Goal: Task Accomplishment & Management: Manage account settings

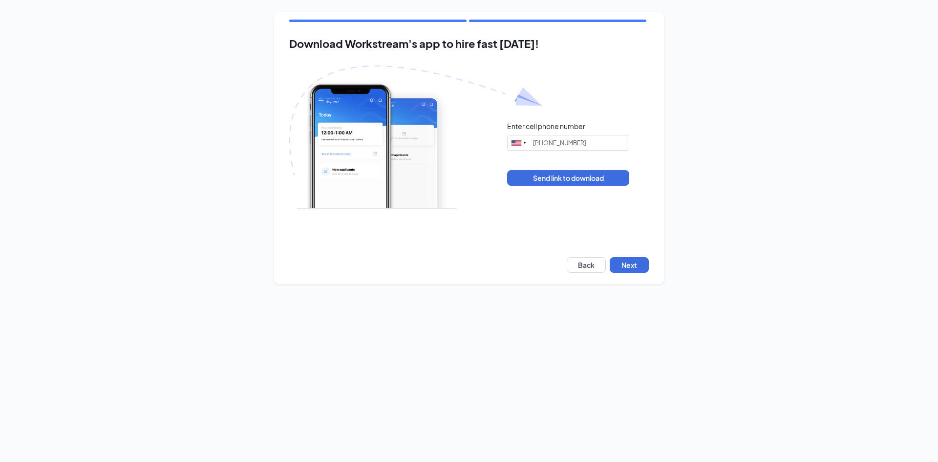
click at [634, 249] on div "Download Workstream's app to hire fast [DATE]! Enter cell phone number [GEOGRAP…" at bounding box center [469, 148] width 391 height 273
click at [634, 255] on div "Download Workstream's app to hire fast today! Enter cell phone number United St…" at bounding box center [469, 148] width 391 height 273
click at [647, 270] on button "Next" at bounding box center [629, 265] width 39 height 16
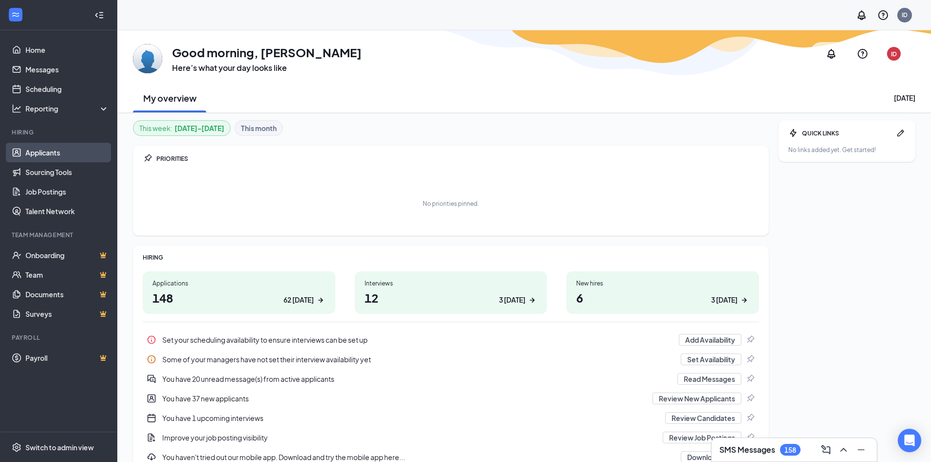
click at [52, 153] on link "Applicants" at bounding box center [67, 153] width 84 height 20
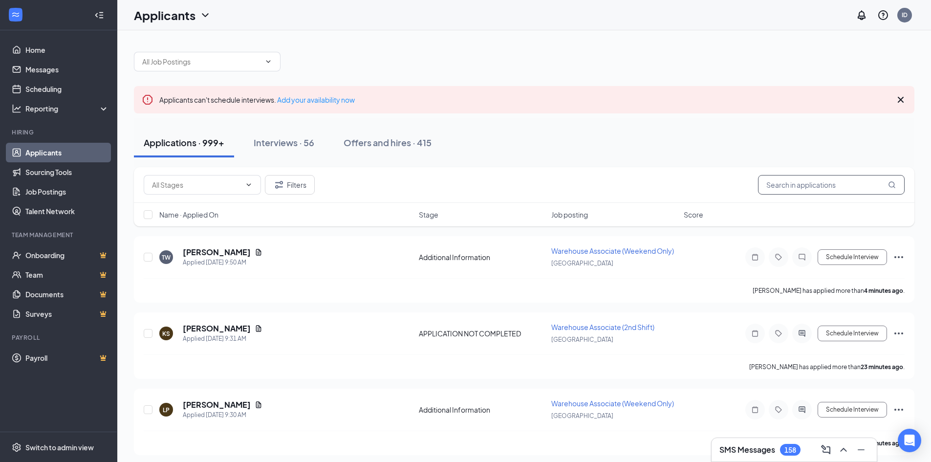
click at [834, 180] on input "text" at bounding box center [831, 185] width 147 height 20
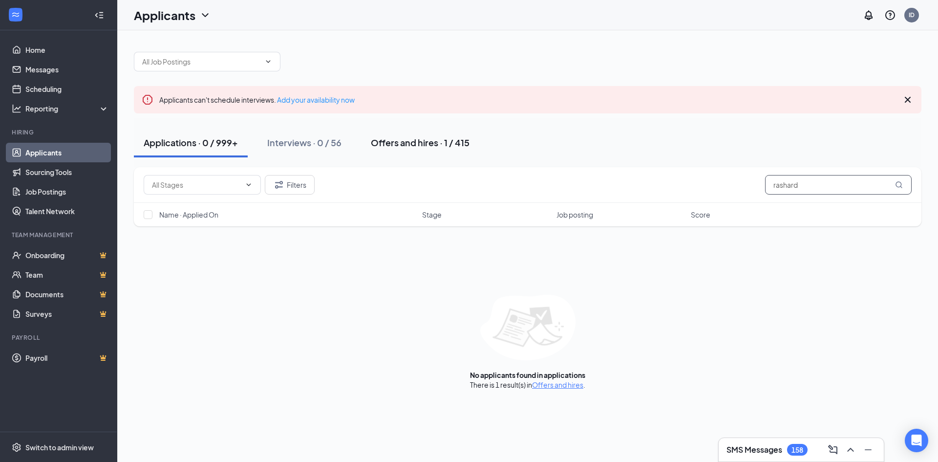
type input "rashard"
click at [424, 139] on div "Offers and hires · 1 / 415" at bounding box center [420, 142] width 99 height 12
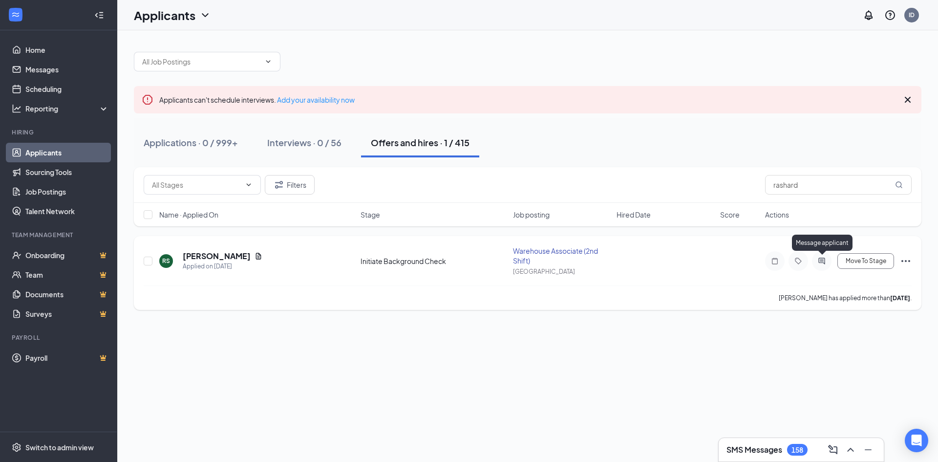
click at [826, 258] on icon "ActiveChat" at bounding box center [822, 261] width 12 height 8
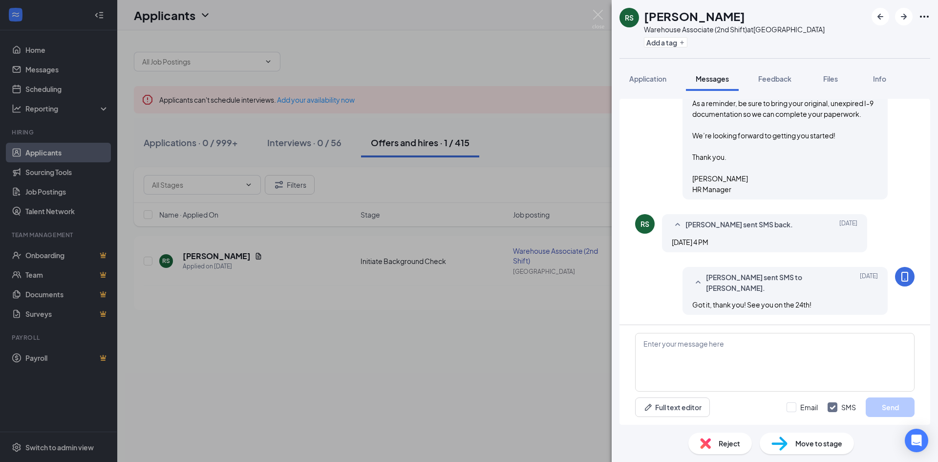
scroll to position [658, 0]
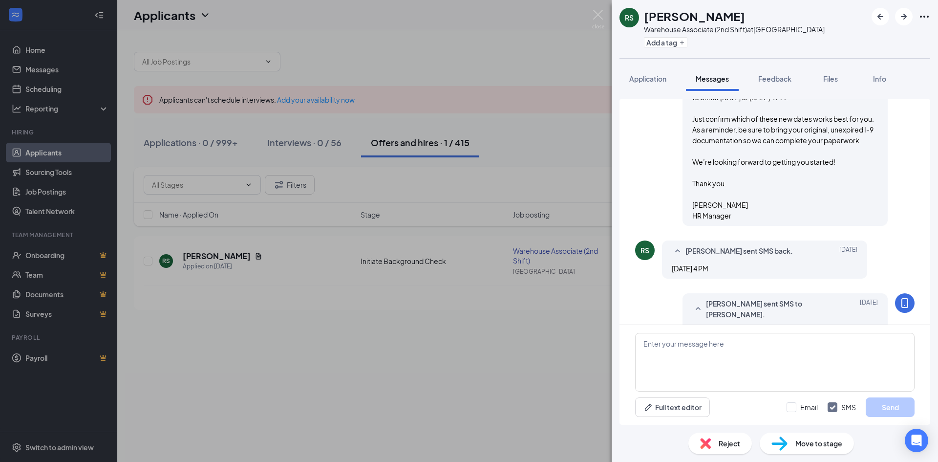
scroll to position [635, 0]
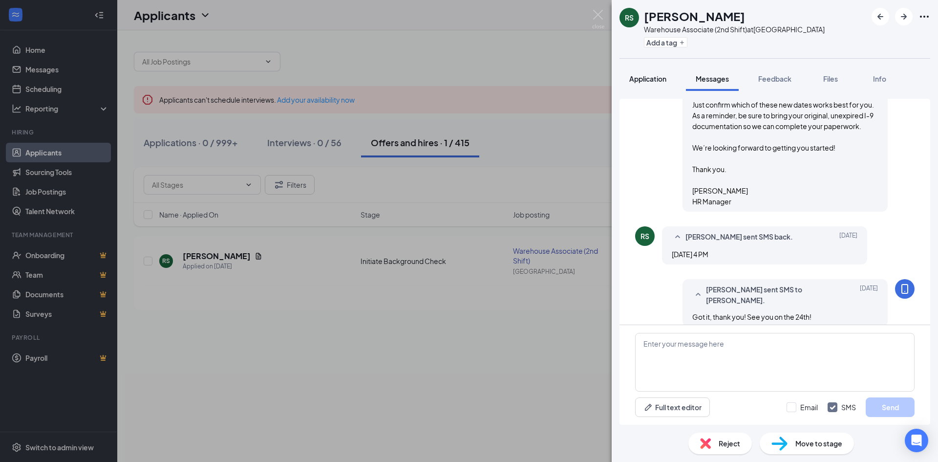
click at [645, 85] on button "Application" at bounding box center [648, 78] width 57 height 24
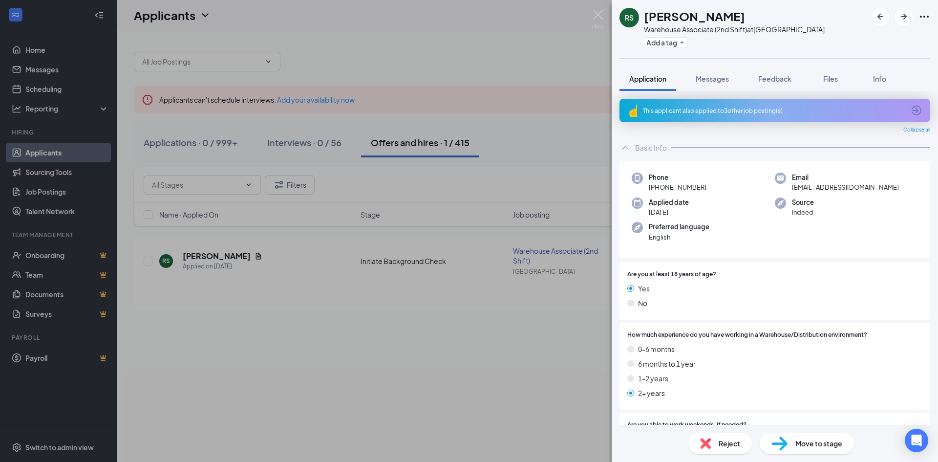
drag, startPoint x: 713, startPoint y: 187, endPoint x: 645, endPoint y: 192, distance: 68.6
click at [645, 192] on div "Phone +1 (443) 802-5097" at bounding box center [703, 182] width 143 height 20
copy span "+1 (443) 802-5097"
click at [765, 252] on div "Phone +1 (443) 802-5097 Email rashard.smith7@gmail.com Applied date Aug 31 Sour…" at bounding box center [775, 209] width 311 height 97
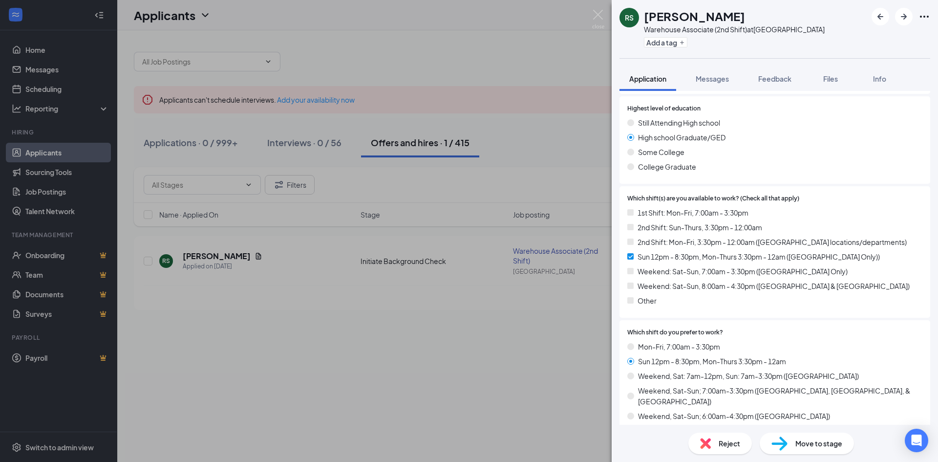
scroll to position [335, 0]
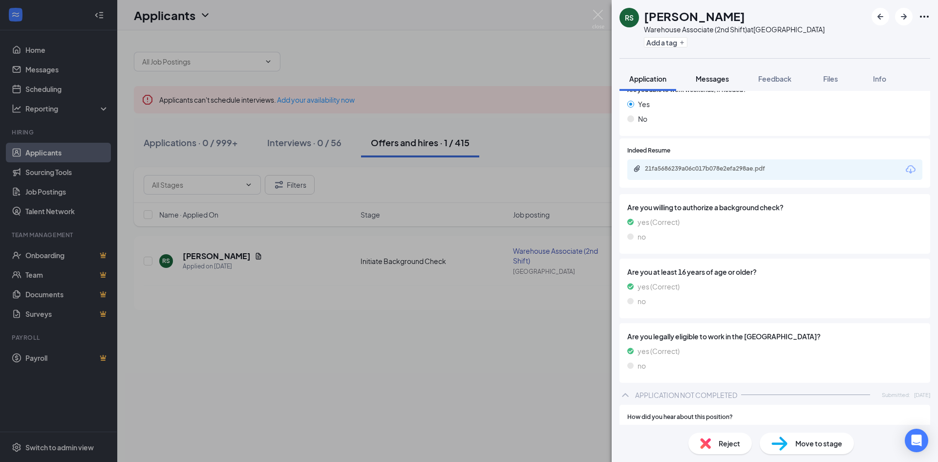
click at [724, 81] on span "Messages" at bounding box center [712, 78] width 33 height 9
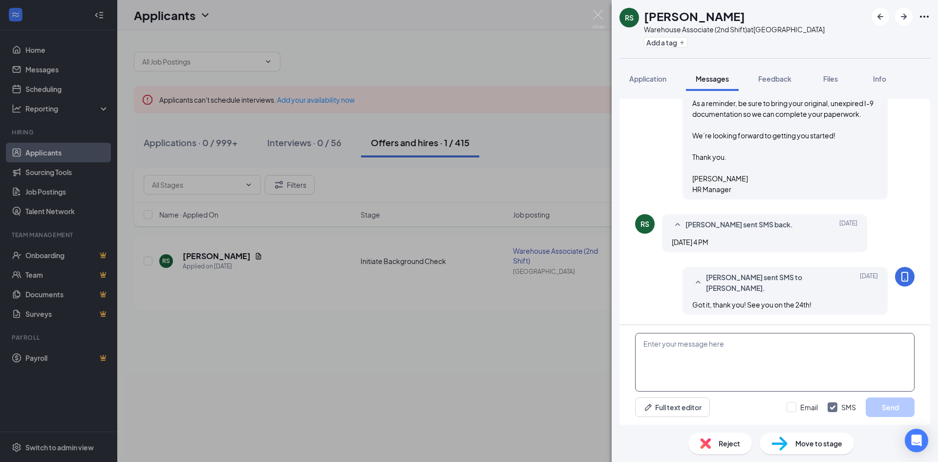
scroll to position [658, 0]
click at [806, 340] on textarea at bounding box center [774, 362] width 279 height 59
type textarea "S"
drag, startPoint x: 766, startPoint y: 347, endPoint x: 757, endPoint y: 347, distance: 9.3
drag, startPoint x: 763, startPoint y: 352, endPoint x: 756, endPoint y: 346, distance: 8.6
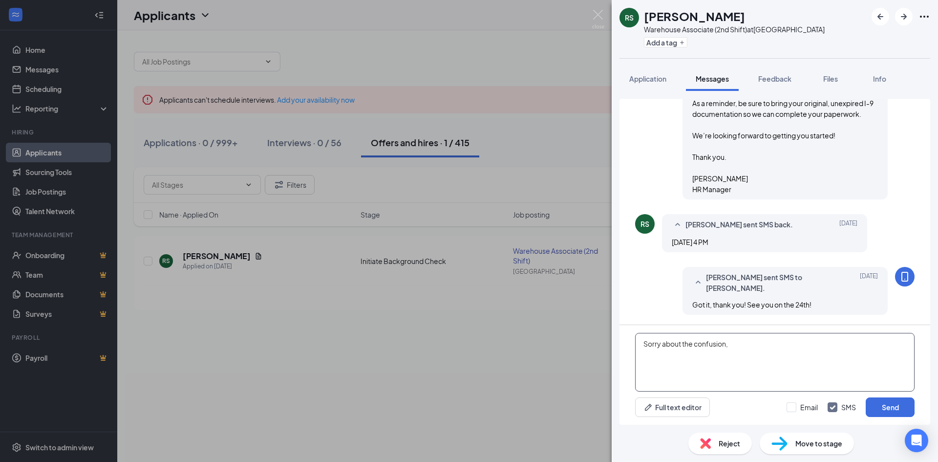
click at [756, 346] on textarea "Sorry about the confusion," at bounding box center [774, 362] width 279 height 59
click at [644, 344] on textarea "Sorry about the confusion, the" at bounding box center [774, 362] width 279 height 59
click at [651, 346] on textarea "GOod AM, Rashard.Sorry about the confusion, the" at bounding box center [774, 362] width 279 height 59
click at [706, 342] on textarea "Good AM, Rashard.Sorry about the confusion, the" at bounding box center [774, 362] width 279 height 59
click at [836, 343] on textarea "Good AM, Rashard. Sorry about the confusion, the" at bounding box center [774, 362] width 279 height 59
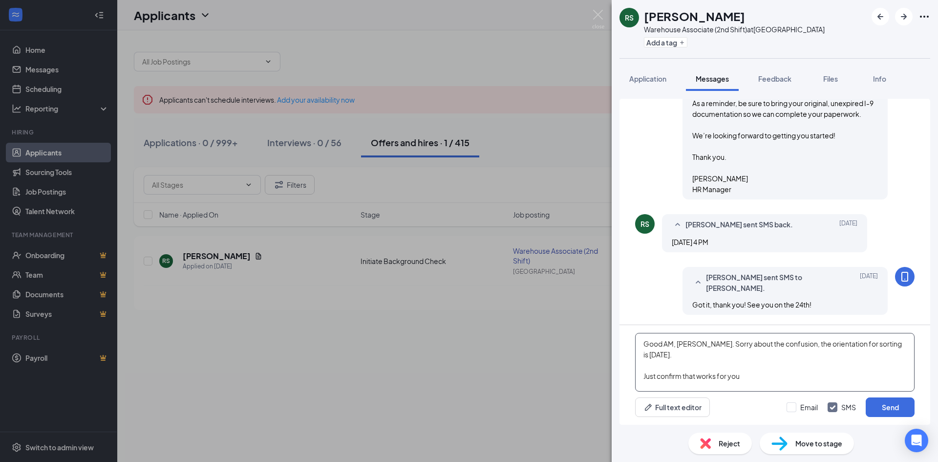
type textarea "Good AM, Rashard. Sorry about the confusion, the orientation for sorting is Mon…"
drag, startPoint x: 767, startPoint y: 376, endPoint x: 644, endPoint y: 340, distance: 128.7
click at [644, 340] on textarea "Good AM, Rashard. Sorry about the confusion, the orientation for sorting is Mon…" at bounding box center [774, 362] width 279 height 59
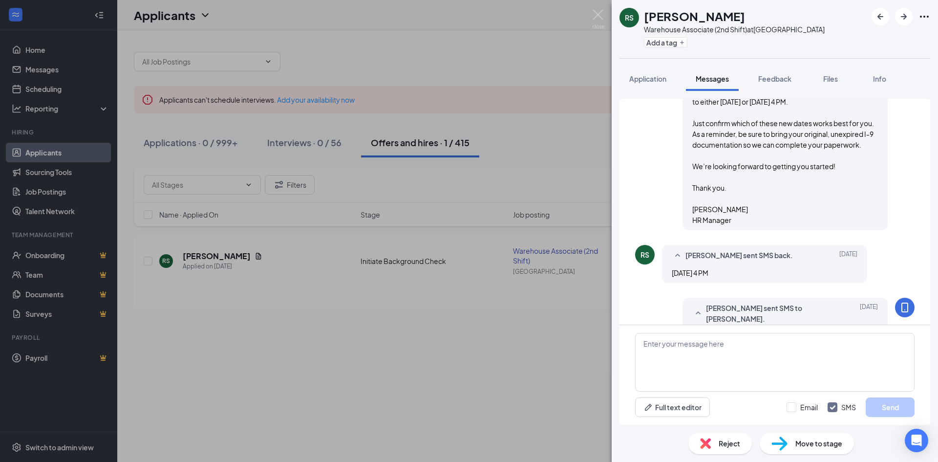
scroll to position [618, 0]
click at [922, 282] on div "Load earlier interactions (about 15 more) Ivette Dupuis sent SMS to Rashard Smi…" at bounding box center [775, 212] width 311 height 226
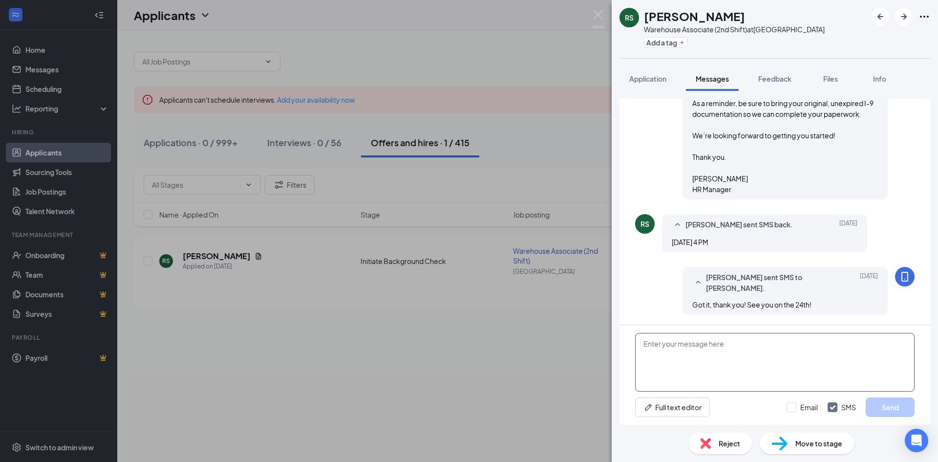
click at [760, 341] on textarea at bounding box center [774, 362] width 279 height 59
paste textarea "“Good morning, Rashard. Sorry for the confusion — orientation for sorting is sc…"
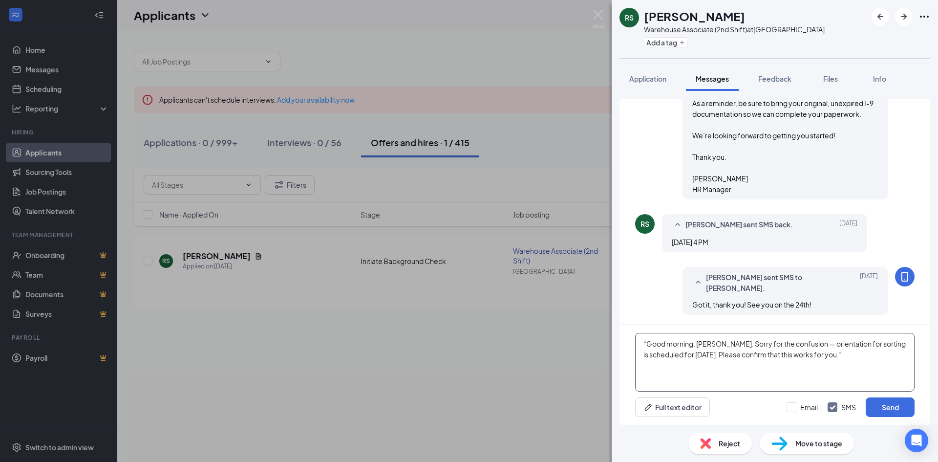
click at [802, 343] on textarea "“Good morning, Rashard. Sorry for the confusion — orientation for sorting is sc…" at bounding box center [774, 362] width 279 height 59
click at [649, 344] on textarea "“Good morning, Rashard. Sorry for the confusion—orientation for sorting is sche…" at bounding box center [774, 362] width 279 height 59
drag, startPoint x: 743, startPoint y: 335, endPoint x: 785, endPoint y: 346, distance: 43.2
click at [785, 346] on textarea "Good AM, Rashard. Sorry for the confusion—orientation for sorting is scheduled …" at bounding box center [774, 362] width 279 height 59
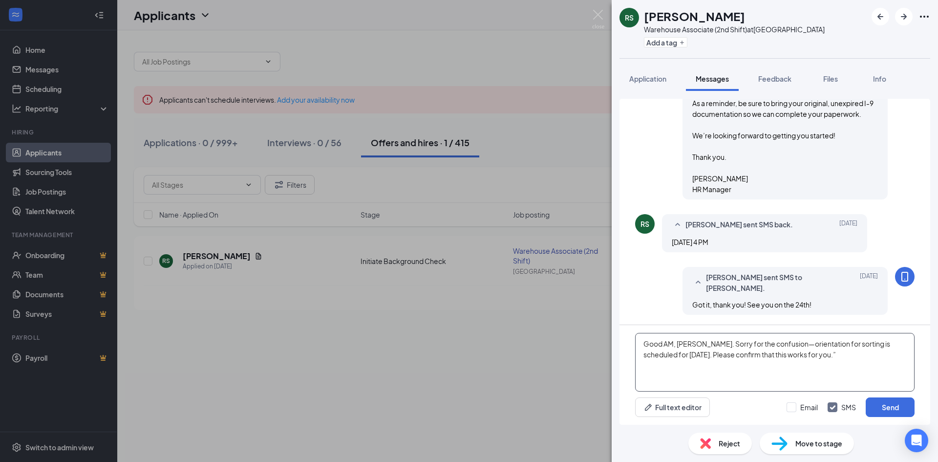
click at [882, 350] on textarea "Good AM, Rashard. Sorry for the confusion—orientation for sorting is scheduled …" at bounding box center [774, 362] width 279 height 59
click at [763, 354] on textarea "Good AM, Rashard. Sorry for the confusion—orientation for sorting is scheduled …" at bounding box center [774, 362] width 279 height 59
click at [783, 354] on textarea "Good AM, Rashard. Sorry for the confusion—orientation for sorting is scheduled …" at bounding box center [774, 362] width 279 height 59
click at [773, 368] on textarea "Good AM, Rashard. Sorry for the confusion—orientation for sorting is scheduled …" at bounding box center [774, 362] width 279 height 59
drag, startPoint x: 715, startPoint y: 343, endPoint x: 746, endPoint y: 355, distance: 32.5
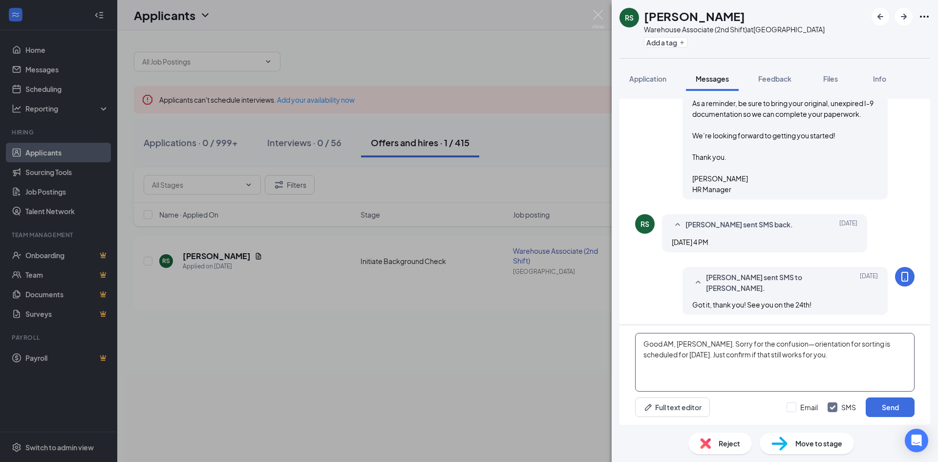
click at [746, 355] on textarea "Good AM, Rashard. Sorry for the confusion—orientation for sorting is scheduled …" at bounding box center [774, 362] width 279 height 59
drag, startPoint x: 769, startPoint y: 348, endPoint x: 806, endPoint y: 365, distance: 40.7
click at [806, 365] on textarea "Good AM, Rashard. Sorry for the confusion—orientation for sorting is scheduled …" at bounding box center [774, 362] width 279 height 59
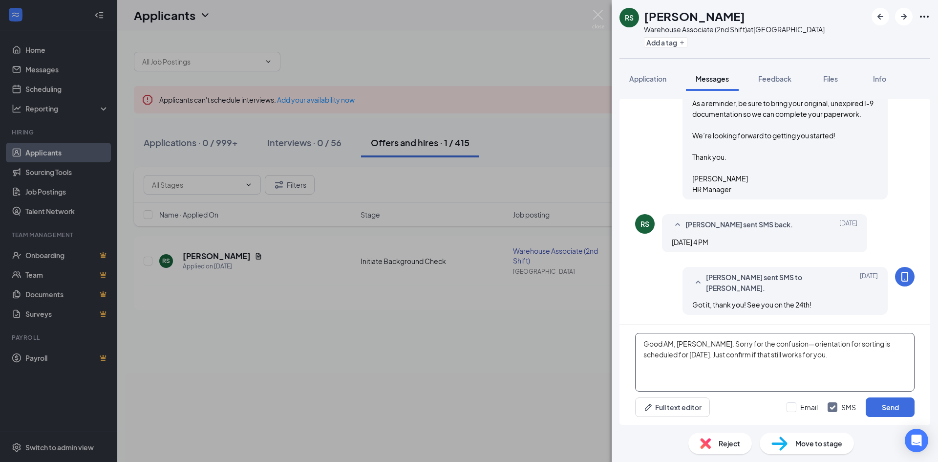
drag, startPoint x: 819, startPoint y: 348, endPoint x: 847, endPoint y: 359, distance: 30.5
click at [847, 359] on textarea "Good AM, Rashard. Sorry for the confusion—orientation for sorting is scheduled …" at bounding box center [774, 362] width 279 height 59
drag, startPoint x: 810, startPoint y: 341, endPoint x: 835, endPoint y: 356, distance: 29.2
click at [835, 356] on textarea "Good AM, Rashard. Sorry for the confusion—orientation for sorting is scheduled …" at bounding box center [774, 362] width 279 height 59
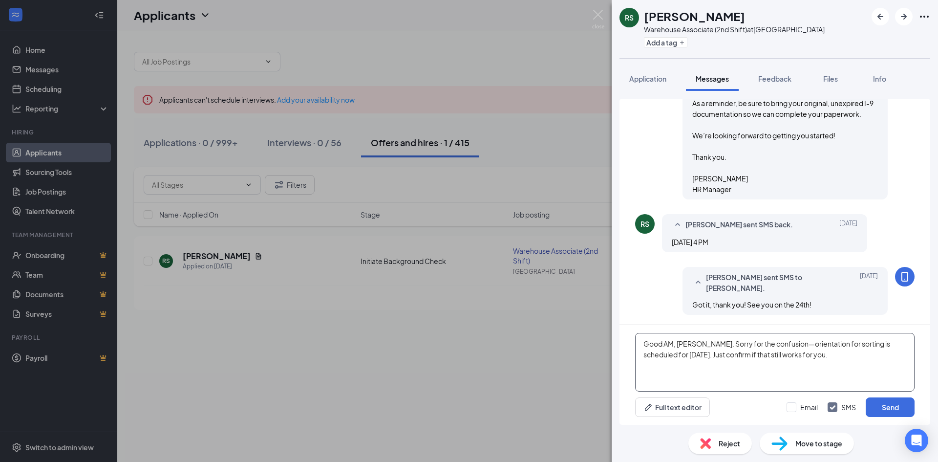
click at [835, 356] on textarea "Good AM, Rashard. Sorry for the confusion—orientation for sorting is scheduled …" at bounding box center [774, 362] width 279 height 59
drag, startPoint x: 716, startPoint y: 335, endPoint x: 751, endPoint y: 350, distance: 38.3
click at [751, 350] on textarea "Good AM, Rashard. Sorry for the confusion—orientation for sorting is scheduled …" at bounding box center [774, 362] width 279 height 59
click at [737, 354] on textarea "Good AM, Rashard. Sorry for the confusion—orientation for sorting is scheduled …" at bounding box center [774, 362] width 279 height 59
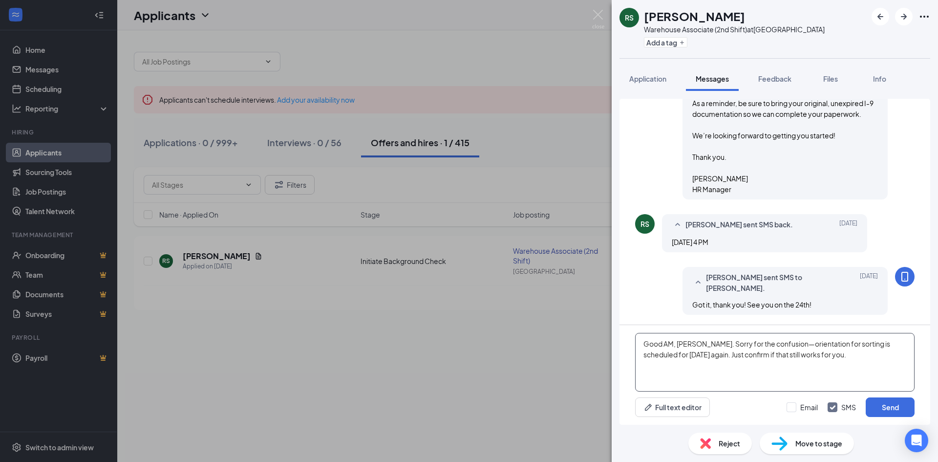
click at [709, 346] on textarea "Good AM, Rashard. Sorry for the confusion—orientation for sorting is scheduled …" at bounding box center [774, 362] width 279 height 59
drag, startPoint x: 679, startPoint y: 347, endPoint x: 709, endPoint y: 360, distance: 32.6
click at [709, 360] on textarea "Good AM, Rashard. Sorry for the confusion—orientation for sorting is scheduled …" at bounding box center [774, 362] width 279 height 59
click at [758, 352] on textarea "Good AM, Rashard. Sorry for the confusion—orientation for sorting is scheduled …" at bounding box center [774, 362] width 279 height 59
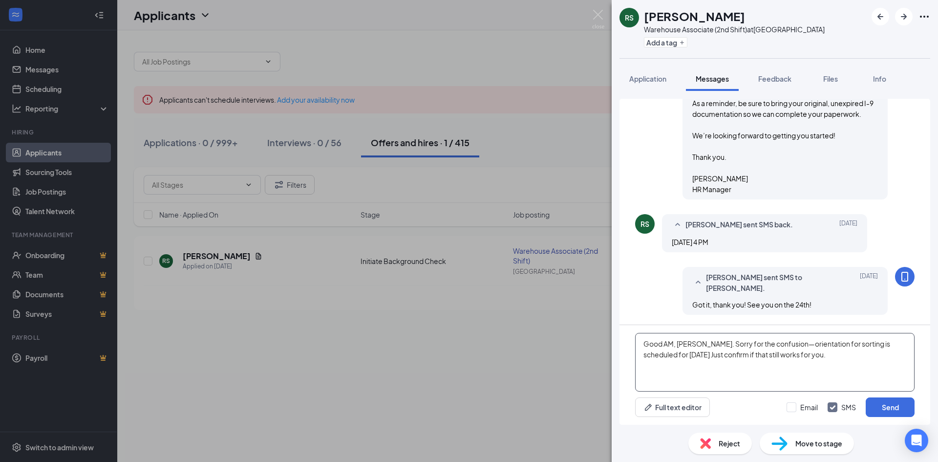
type textarea "Good AM, Rashard. Sorry for the confusion—orientation for sorting is scheduled …"
click at [811, 340] on textarea "Good AM, Rashard. Sorry for the confusion—orientation for sorting is scheduled …" at bounding box center [774, 362] width 279 height 59
drag, startPoint x: 795, startPoint y: 343, endPoint x: 830, endPoint y: 356, distance: 37.6
click at [830, 356] on textarea "Good AM, Rashard. Sorry for the confusion—orientation for sorting is scheduled …" at bounding box center [774, 362] width 279 height 59
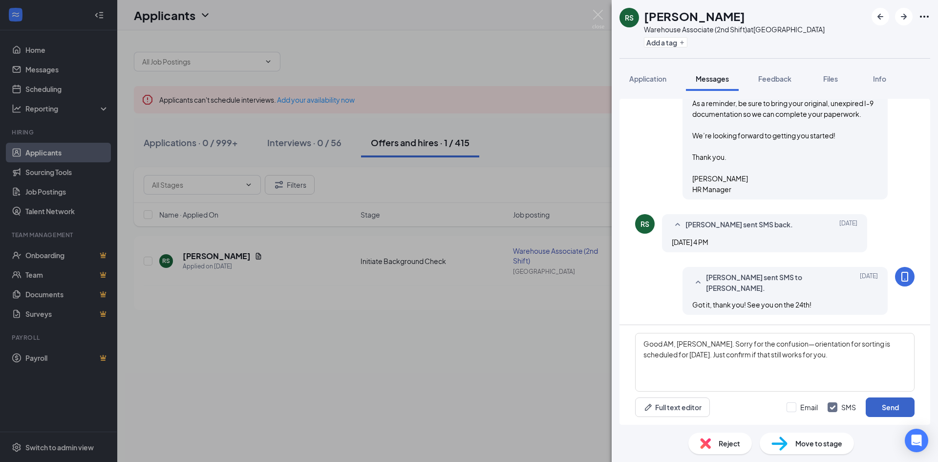
click at [884, 408] on button "Send" at bounding box center [890, 407] width 49 height 20
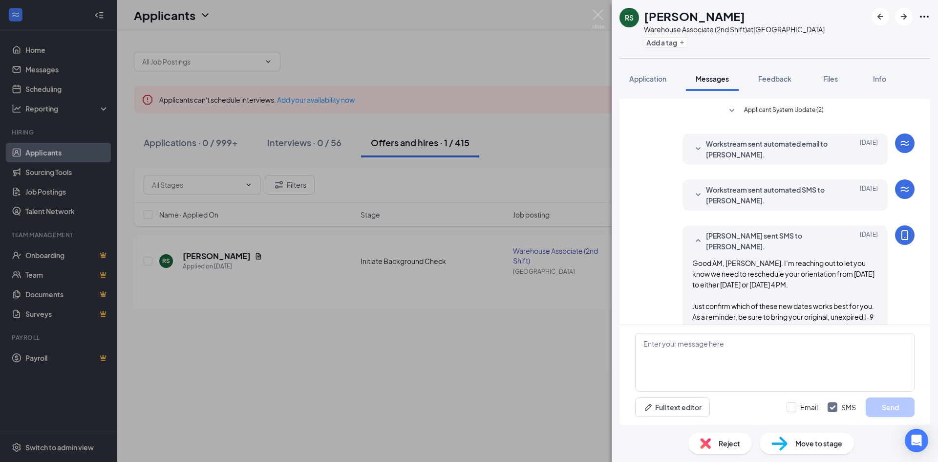
scroll to position [427, 0]
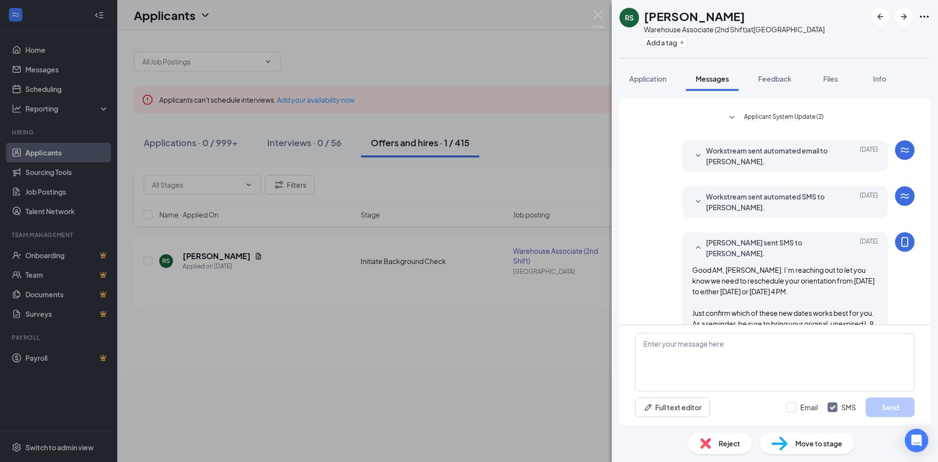
click at [834, 210] on div "[DATE]" at bounding box center [856, 201] width 44 height 21
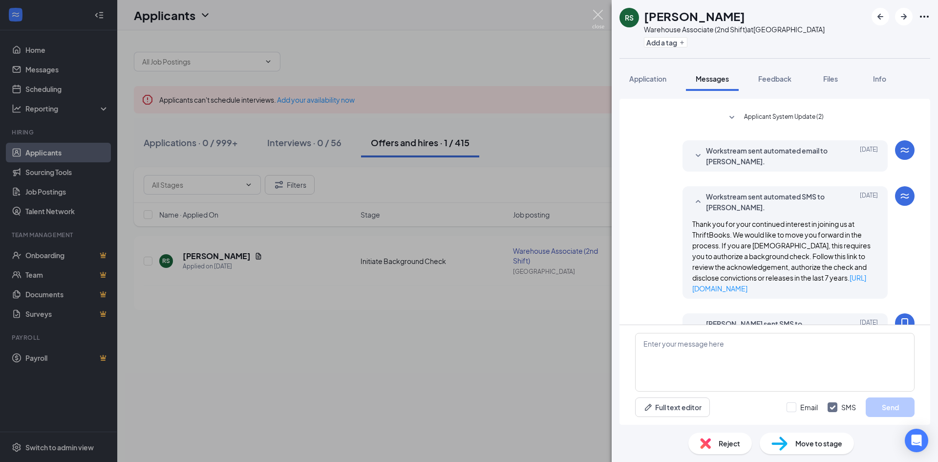
click at [598, 19] on img at bounding box center [598, 19] width 12 height 19
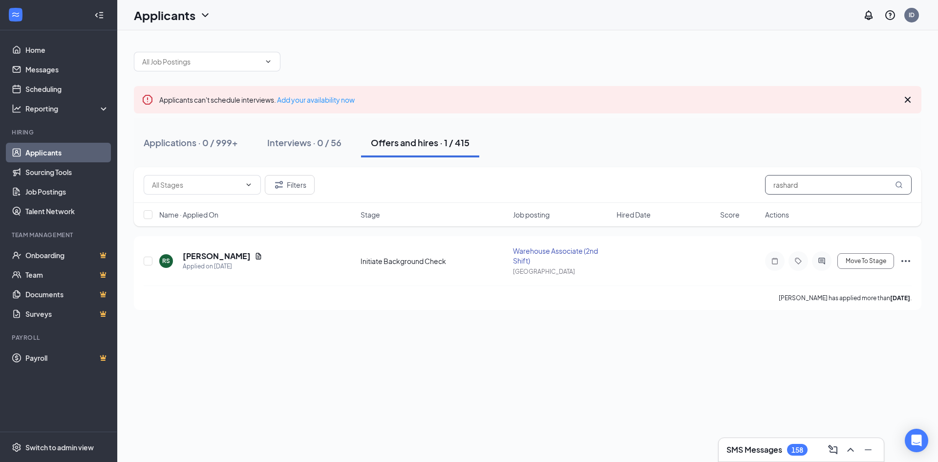
drag, startPoint x: 830, startPoint y: 183, endPoint x: 766, endPoint y: 189, distance: 64.3
click at [766, 189] on input "rashard" at bounding box center [838, 185] width 147 height 20
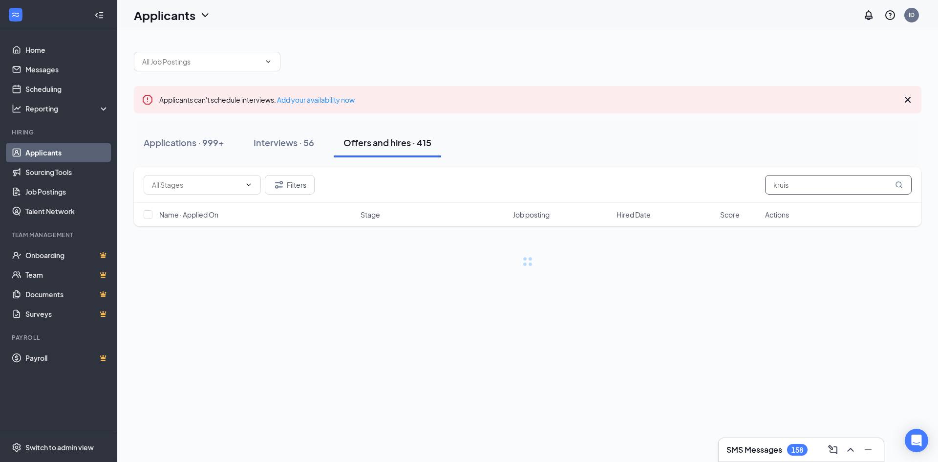
type input "kruis"
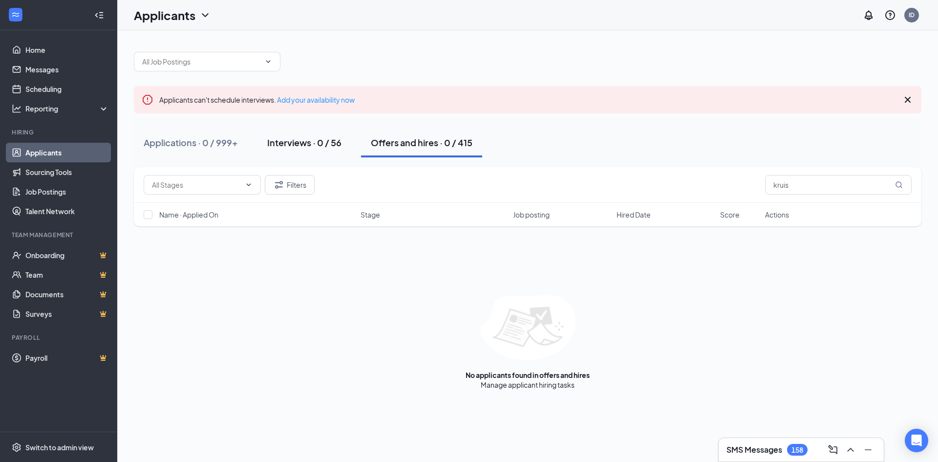
click at [337, 147] on div "Interviews · 0 / 56" at bounding box center [304, 142] width 74 height 12
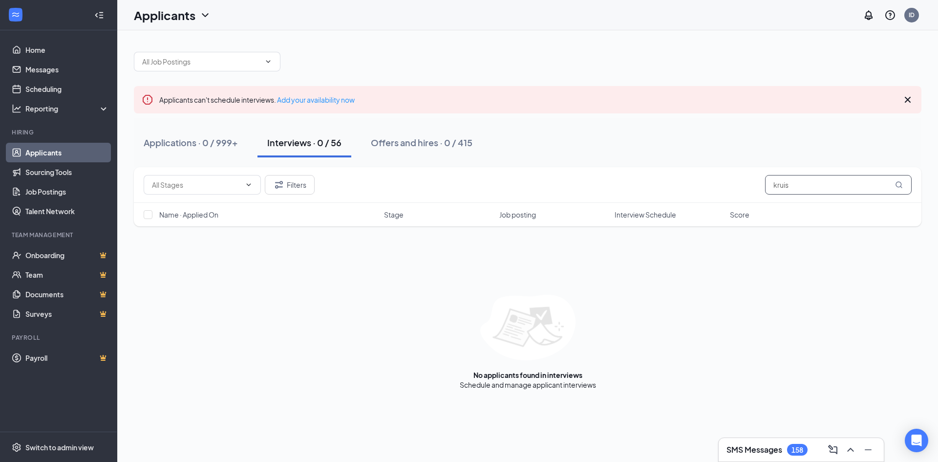
click at [823, 189] on input "kruis" at bounding box center [838, 185] width 147 height 20
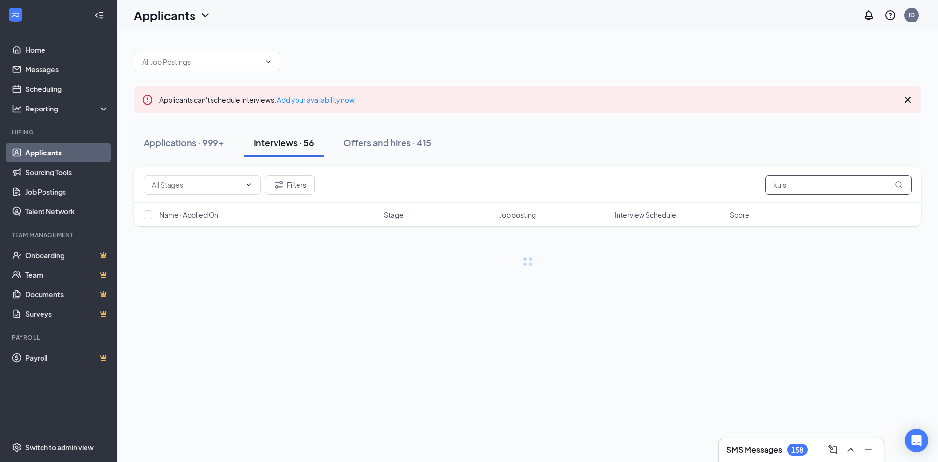
type input "kuis"
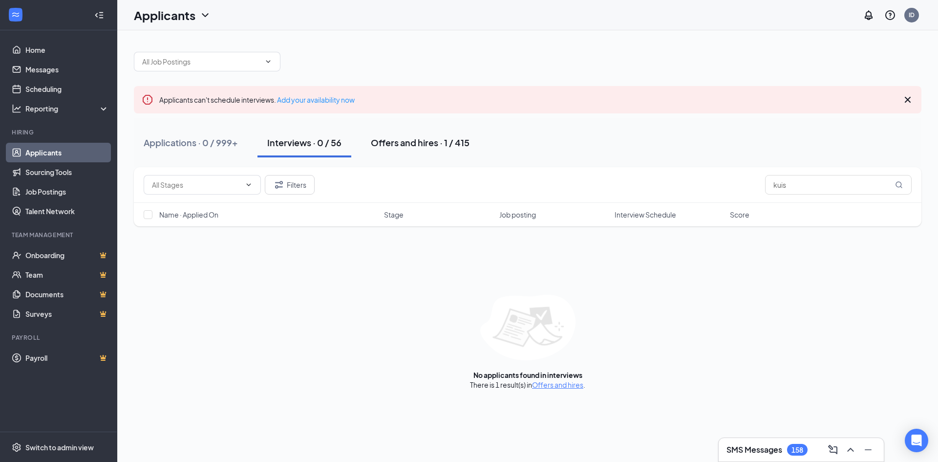
click at [432, 137] on div "Offers and hires · 1 / 415" at bounding box center [420, 142] width 99 height 12
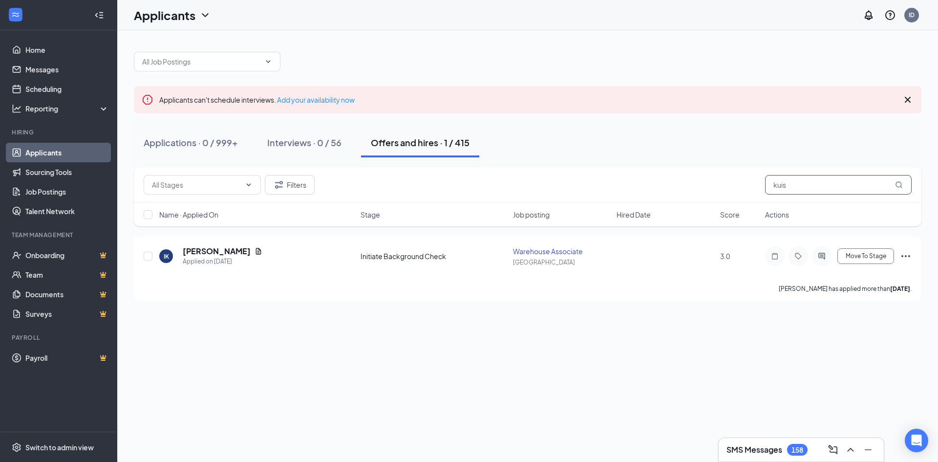
drag, startPoint x: 803, startPoint y: 183, endPoint x: 730, endPoint y: 189, distance: 72.6
click at [730, 189] on div "Filters kuis" at bounding box center [528, 185] width 768 height 20
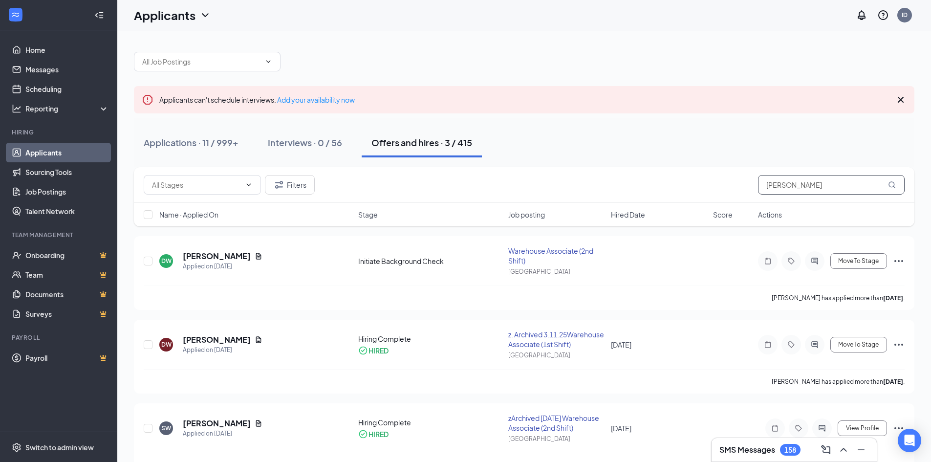
type input "walker"
drag, startPoint x: 821, startPoint y: 184, endPoint x: 737, endPoint y: 196, distance: 84.9
click at [737, 196] on div "Filters walker" at bounding box center [524, 185] width 780 height 36
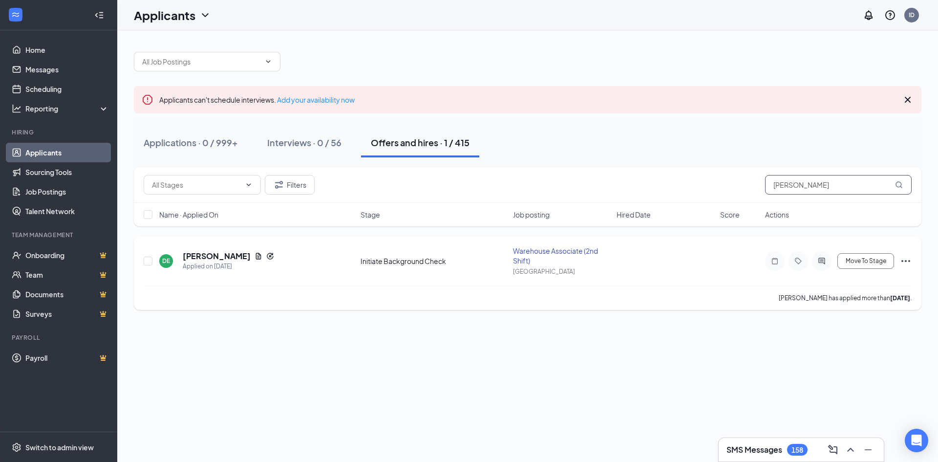
type input "deonte"
click at [824, 265] on div at bounding box center [822, 261] width 20 height 20
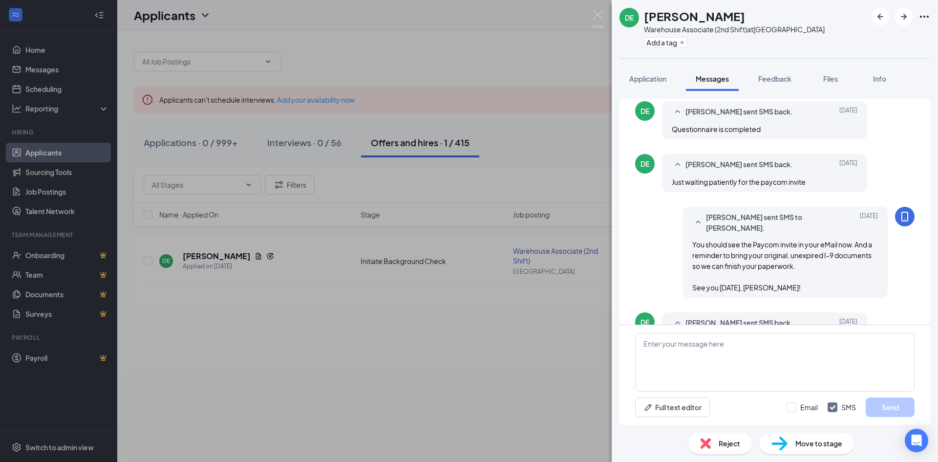
scroll to position [326, 0]
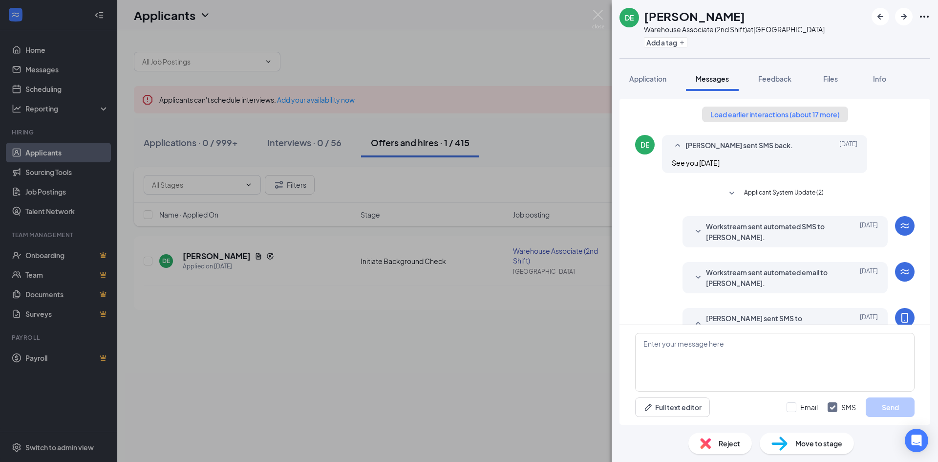
click at [802, 119] on button "Load earlier interactions (about 17 more)" at bounding box center [775, 115] width 146 height 16
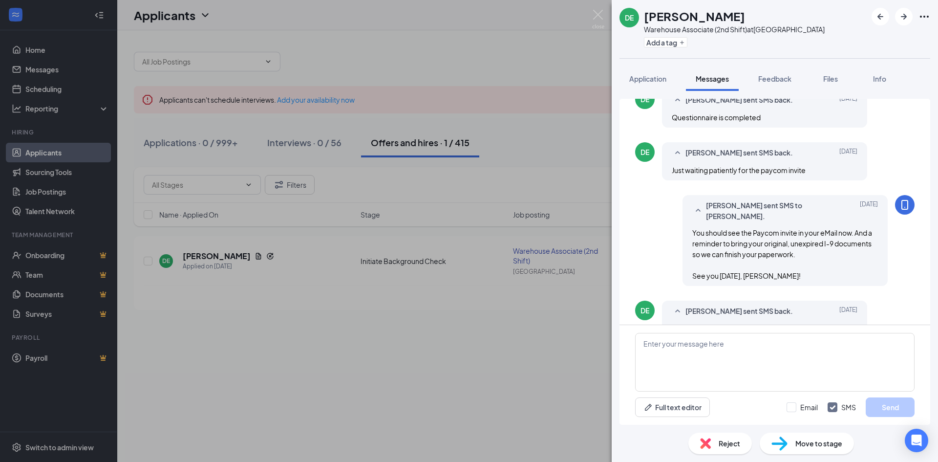
scroll to position [1045, 0]
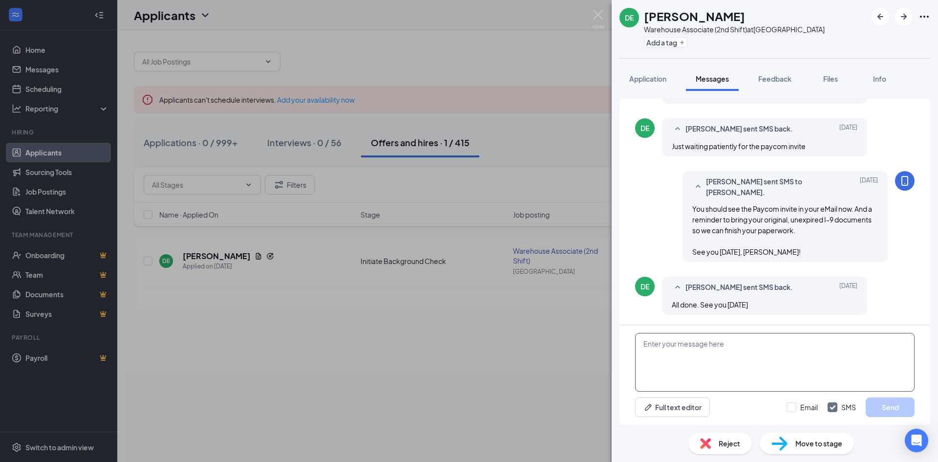
click at [741, 369] on textarea at bounding box center [774, 362] width 279 height 59
click at [672, 342] on textarea at bounding box center [774, 362] width 279 height 59
click at [793, 332] on div "Good AM, Deonte. We need to Full text editor Email SMS Send" at bounding box center [775, 375] width 311 height 100
click at [768, 348] on textarea "Good AM, Deonte. We need to" at bounding box center [774, 362] width 279 height 59
paste textarea "We need to reschedule your orientation to Wednesday, September 24. Please confi…"
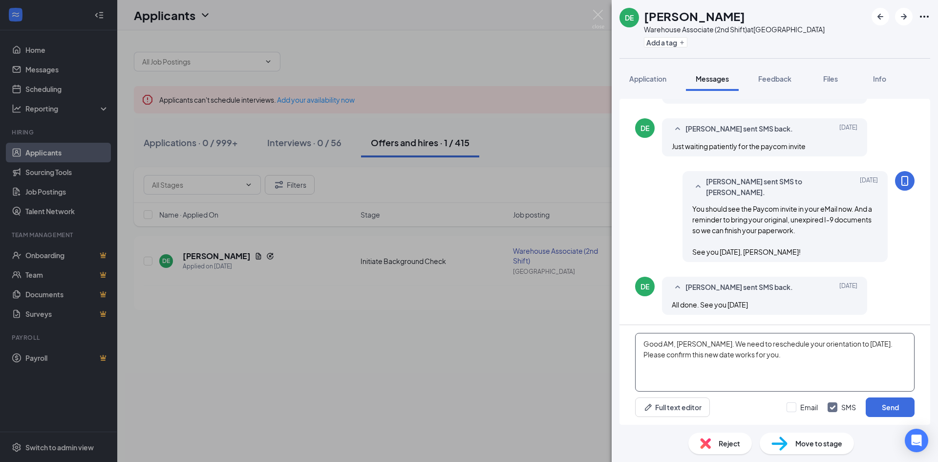
drag, startPoint x: 834, startPoint y: 345, endPoint x: 850, endPoint y: 353, distance: 17.7
click at [850, 353] on textarea "Good AM, Deonte. We need to reschedule your orientation to Wednesday, September…" at bounding box center [774, 362] width 279 height 59
click at [688, 354] on textarea "Good AM, Deonte. We need to reschedule your orientation to Wednesday, September…" at bounding box center [774, 362] width 279 height 59
click at [697, 352] on textarea "Good AM, Deonte. We need to reschedule your orientation to Wednesday, September…" at bounding box center [774, 362] width 279 height 59
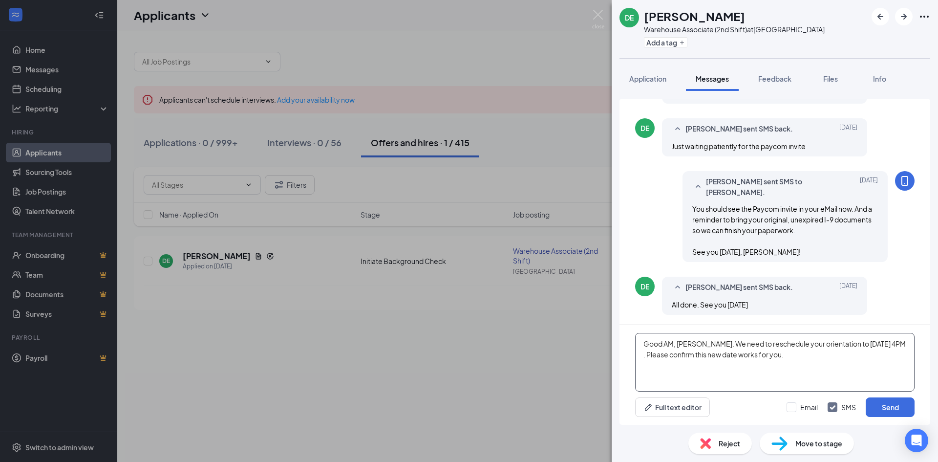
click at [742, 353] on textarea "Good AM, Deonte. We need to reschedule your orientation to Wednesday, September…" at bounding box center [774, 362] width 279 height 59
click at [744, 352] on textarea "Good AM, Deonte. We need to reschedule your orientation to Wednesday, September…" at bounding box center [774, 362] width 279 height 59
click at [794, 364] on textarea "Good AM, Deonte. We need to reschedule your orientation to Wednesday, September…" at bounding box center [774, 362] width 279 height 59
drag, startPoint x: 763, startPoint y: 349, endPoint x: 798, endPoint y: 373, distance: 42.8
click at [798, 373] on textarea "Good AM, Deonte. We need to reschedule your orientation to Wednesday, September…" at bounding box center [774, 362] width 279 height 59
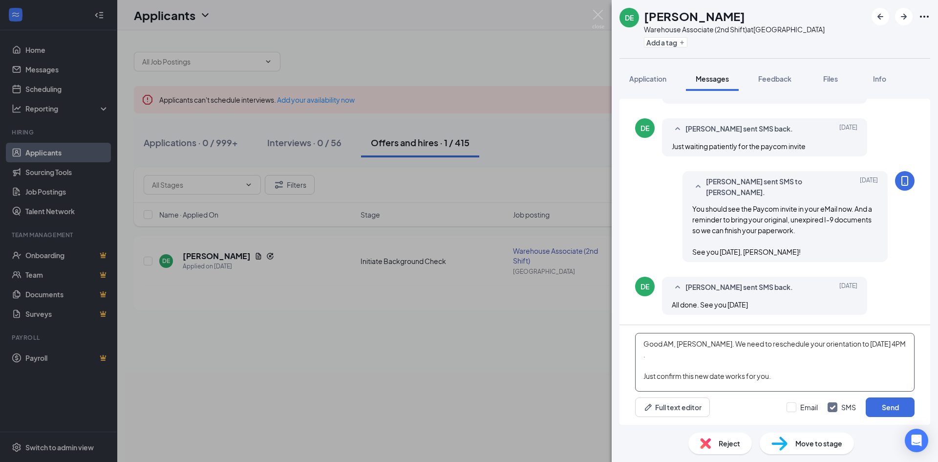
click at [798, 373] on textarea "Good AM, Deonte. We need to reschedule your orientation to Wednesday, September…" at bounding box center [774, 362] width 279 height 59
drag, startPoint x: 736, startPoint y: 348, endPoint x: 751, endPoint y: 358, distance: 17.6
click at [751, 358] on textarea "Good AM, Deonte. We need to reschedule your orientation to Wednesday, September…" at bounding box center [774, 362] width 279 height 59
drag, startPoint x: 706, startPoint y: 338, endPoint x: 726, endPoint y: 353, distance: 24.4
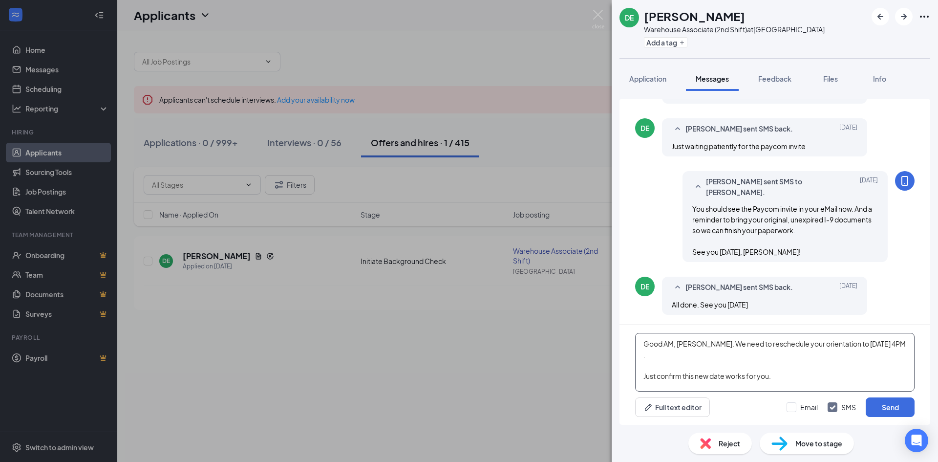
click at [726, 353] on textarea "Good AM, Deonte. We need to reschedule your orientation to Wednesday, September…" at bounding box center [774, 362] width 279 height 59
click at [844, 343] on textarea "Good AM, Deonte. We need to reschedule your orientation to Wednesday, September…" at bounding box center [774, 362] width 279 height 59
click at [830, 356] on textarea "Good AM, Deonte. We need to reschedule your orientation to next Wednesday, Sept…" at bounding box center [774, 362] width 279 height 59
click at [773, 363] on textarea "Good AM, Deonte. We need to reschedule your orientation to next Wednesday, Sept…" at bounding box center [774, 362] width 279 height 59
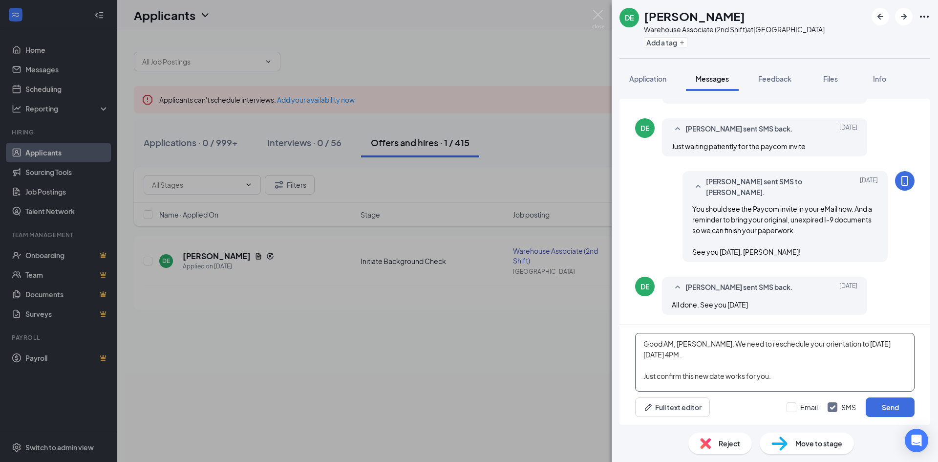
drag, startPoint x: 735, startPoint y: 348, endPoint x: 757, endPoint y: 356, distance: 23.3
click at [757, 356] on textarea "Good AM, Deonte. We need to reschedule your orientation to next Wednesday, Sept…" at bounding box center [774, 362] width 279 height 59
click at [835, 343] on textarea "Good AM, Deonte. We need to reschedule your orientation to next Wednesday, Sept…" at bounding box center [774, 362] width 279 height 59
click at [782, 338] on textarea "Good AM, Deonte. We need to reschedule your orientation for next Wednesday, Sep…" at bounding box center [774, 362] width 279 height 59
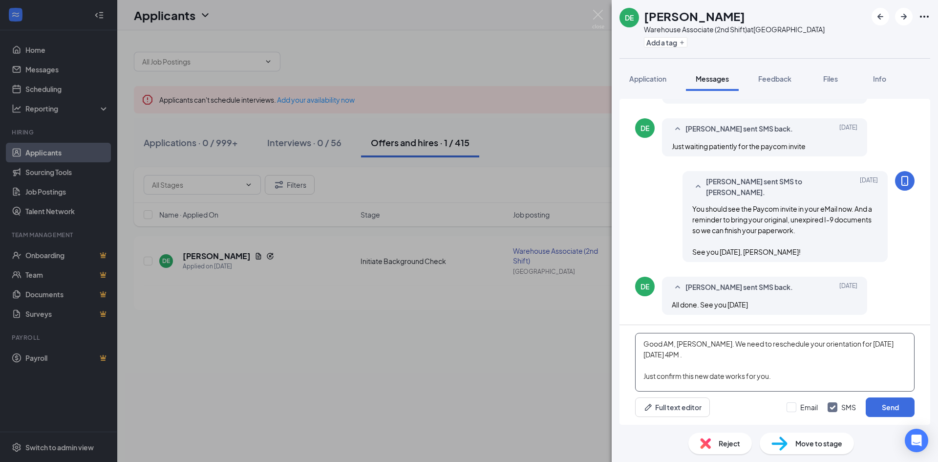
drag, startPoint x: 723, startPoint y: 346, endPoint x: 762, endPoint y: 360, distance: 41.6
click at [762, 360] on textarea "Good AM, Deonte. We need to reschedule your orientation for next Wednesday, Sep…" at bounding box center [774, 362] width 279 height 59
drag, startPoint x: 728, startPoint y: 346, endPoint x: 755, endPoint y: 358, distance: 30.0
click at [755, 358] on textarea "Good AM, Deonte. We need to reschedule your orientation for next Wednesday, Sep…" at bounding box center [774, 362] width 279 height 59
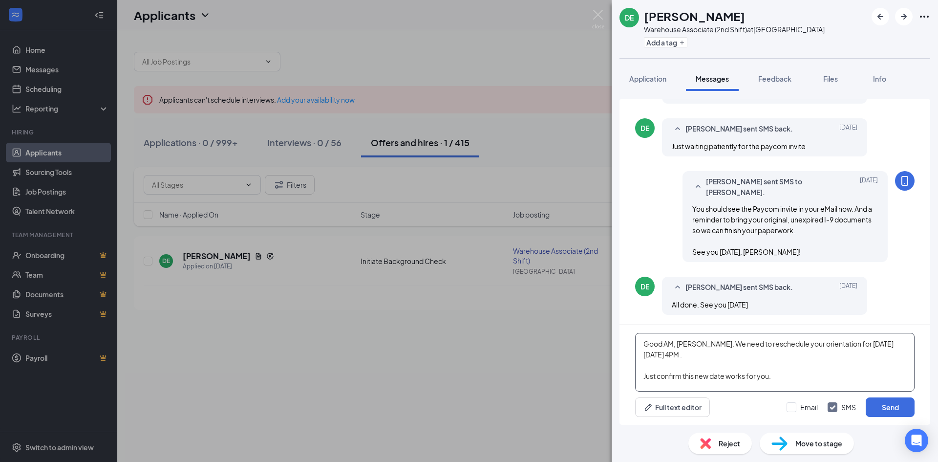
click at [755, 358] on textarea "Good AM, Deonte. We need to reschedule your orientation for next Wednesday, Sep…" at bounding box center [774, 362] width 279 height 59
click at [789, 377] on textarea "Good AM, Deonte. We need to reschedule your orientation for next Wednesday, Sep…" at bounding box center [774, 362] width 279 height 59
type textarea "Good AM, Deonte. We need to reschedule your orientation for next Wednesday, Sep…"
click at [888, 408] on button "Send" at bounding box center [890, 407] width 49 height 20
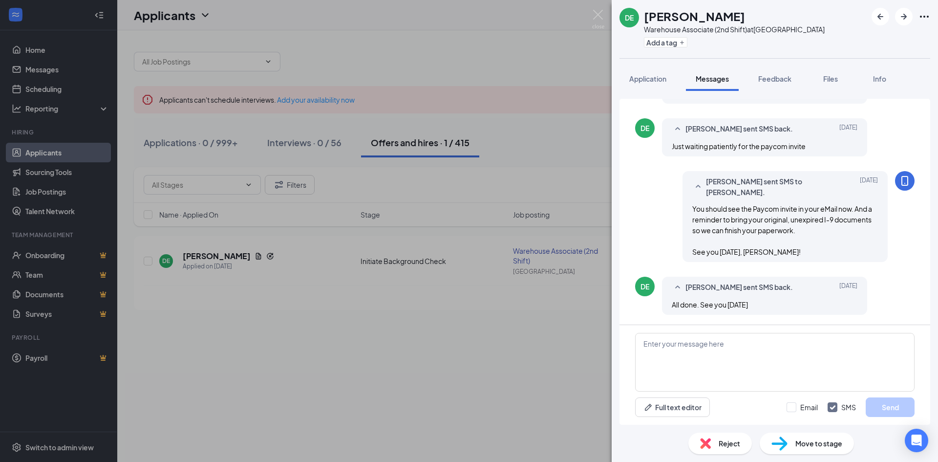
scroll to position [1139, 0]
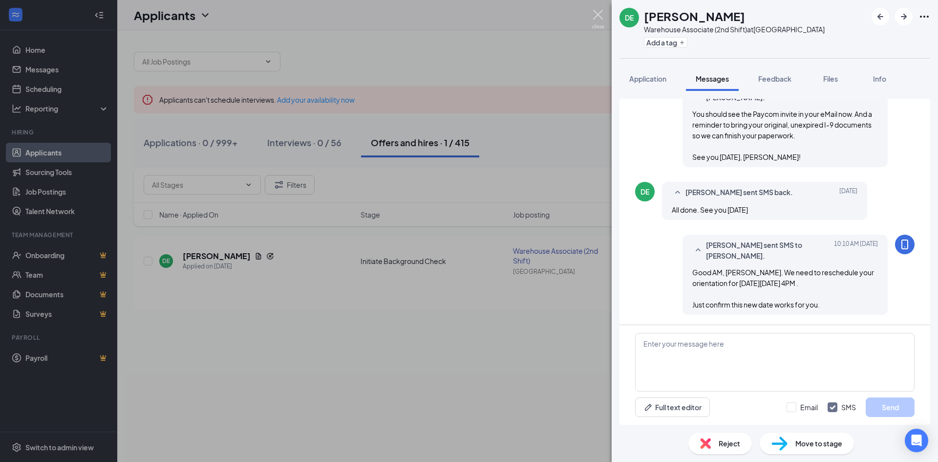
click at [602, 21] on img at bounding box center [598, 19] width 12 height 19
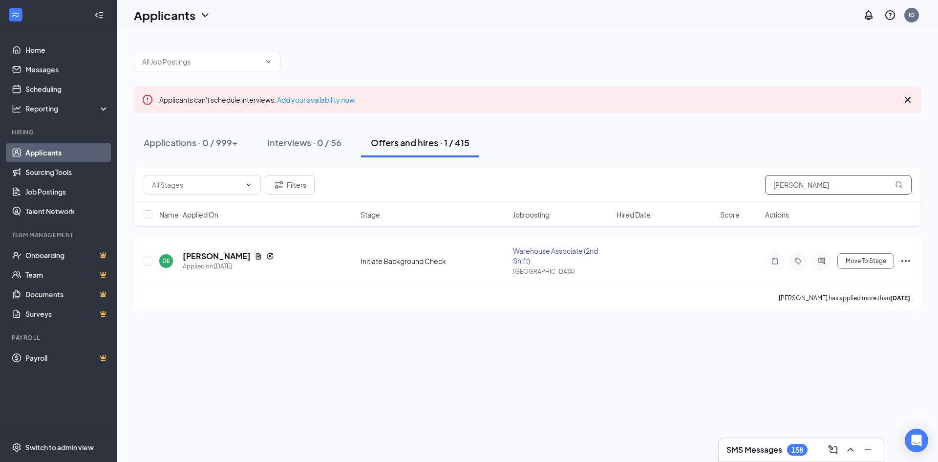
drag, startPoint x: 815, startPoint y: 184, endPoint x: 767, endPoint y: 187, distance: 47.5
click at [767, 187] on input "deonte" at bounding box center [838, 185] width 147 height 20
click at [820, 262] on icon "ActiveChat" at bounding box center [821, 261] width 6 height 6
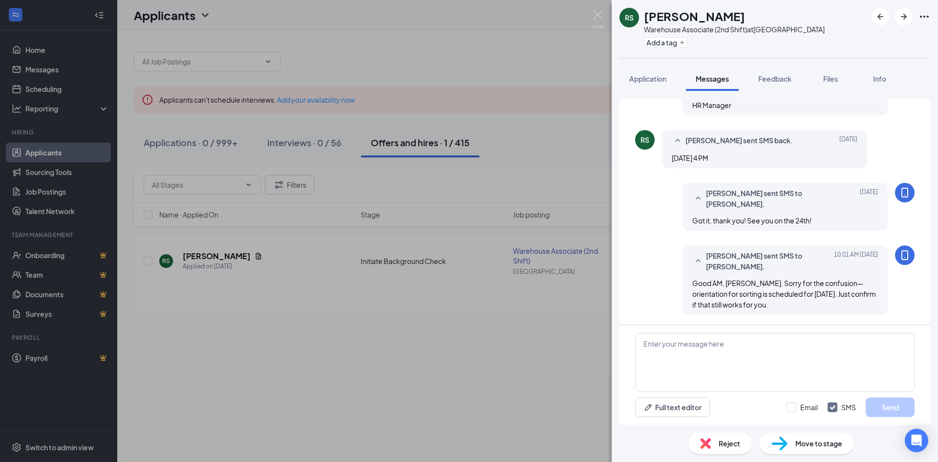
scroll to position [593, 0]
click at [830, 342] on textarea at bounding box center [774, 362] width 279 height 59
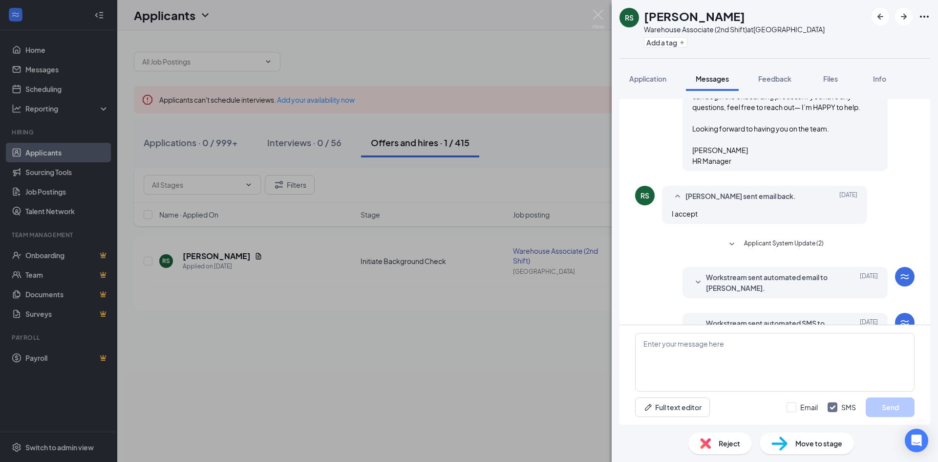
scroll to position [593, 0]
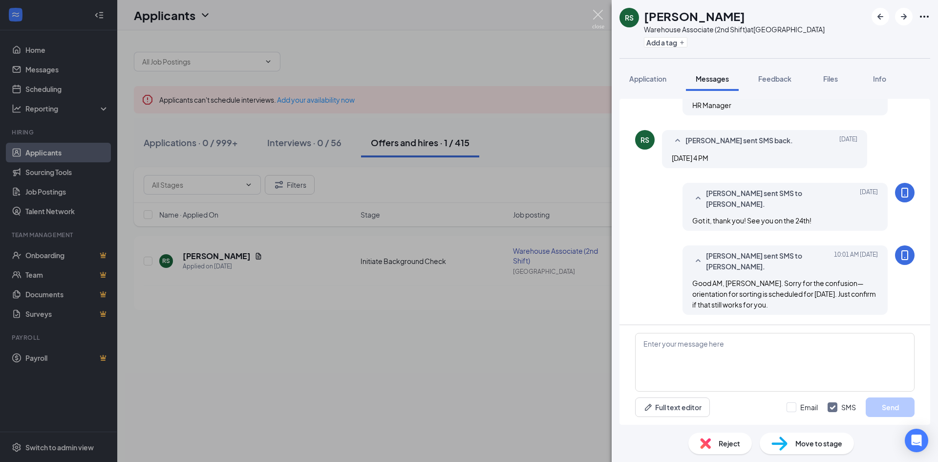
click at [601, 19] on img at bounding box center [598, 19] width 12 height 19
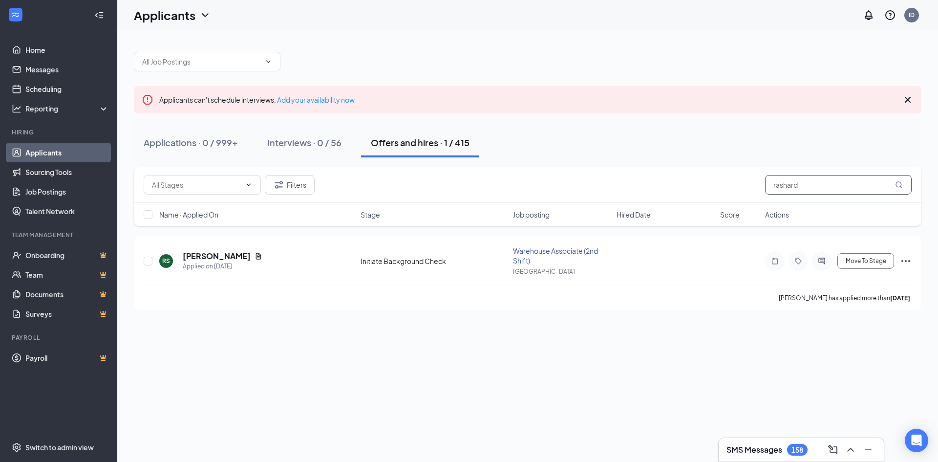
drag, startPoint x: 814, startPoint y: 186, endPoint x: 788, endPoint y: 188, distance: 26.4
click at [788, 188] on input "rashard" at bounding box center [838, 185] width 147 height 20
type input "r"
click at [819, 258] on icon "ActiveChat" at bounding box center [821, 261] width 6 height 6
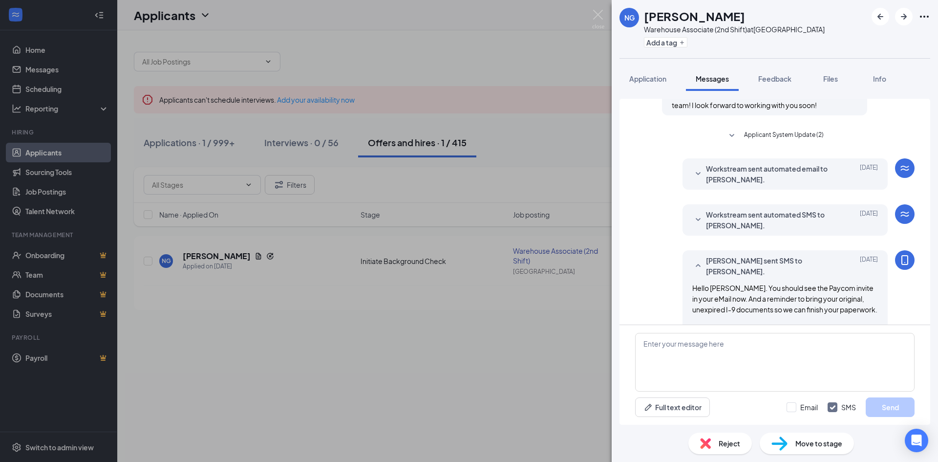
scroll to position [411, 0]
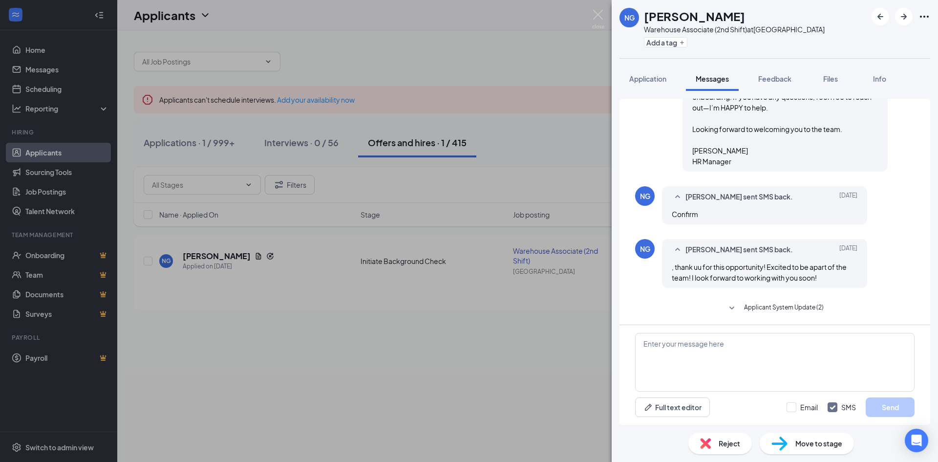
scroll to position [411, 0]
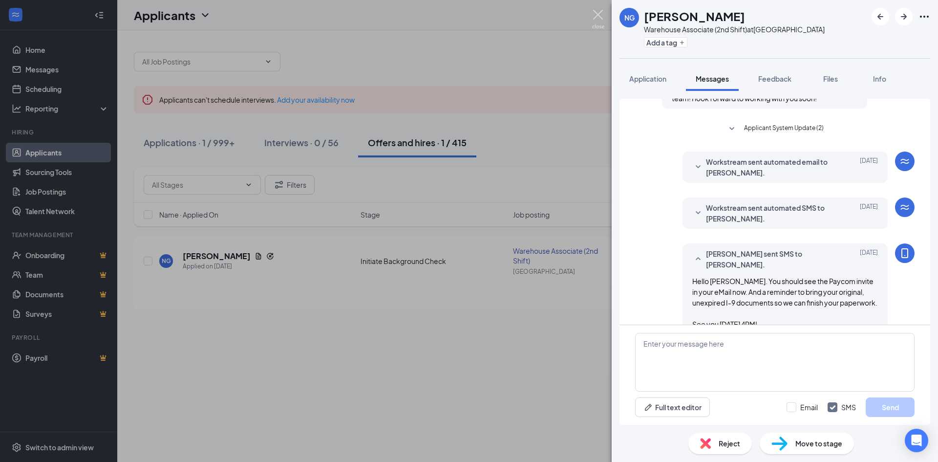
click at [601, 22] on img at bounding box center [598, 19] width 12 height 19
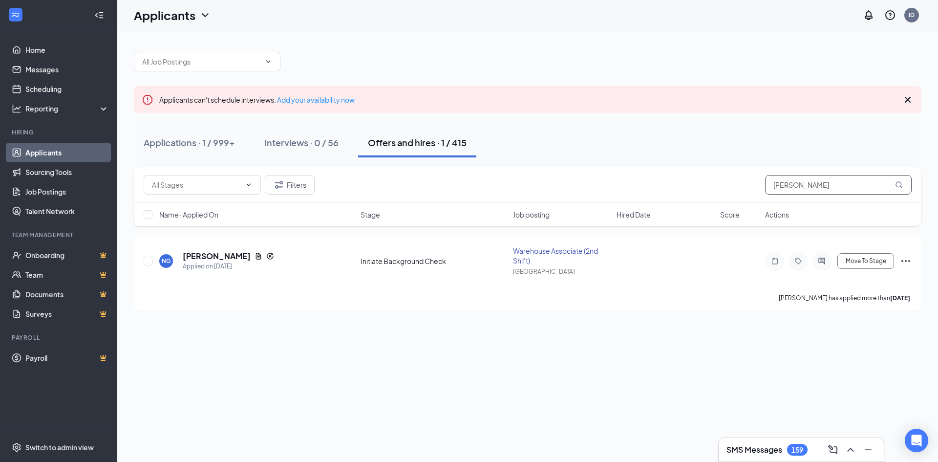
drag, startPoint x: 819, startPoint y: 191, endPoint x: 751, endPoint y: 200, distance: 69.1
click at [751, 200] on div "Filters graham" at bounding box center [528, 185] width 788 height 36
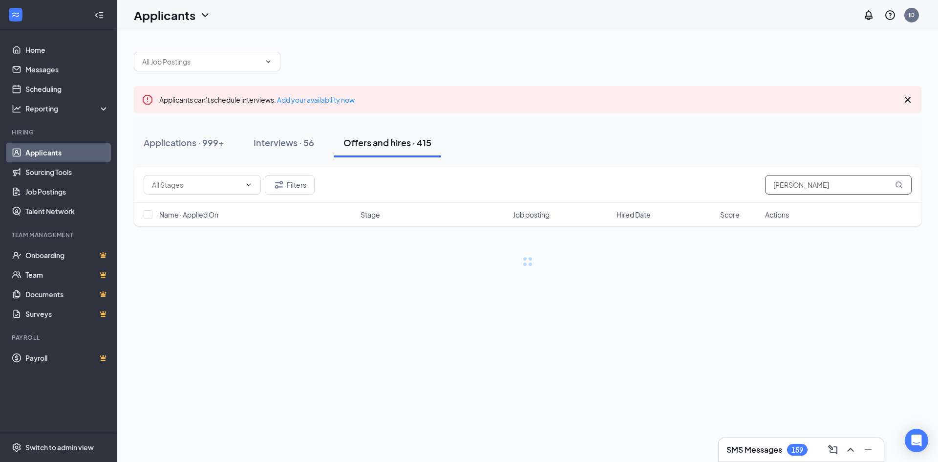
type input "deonte"
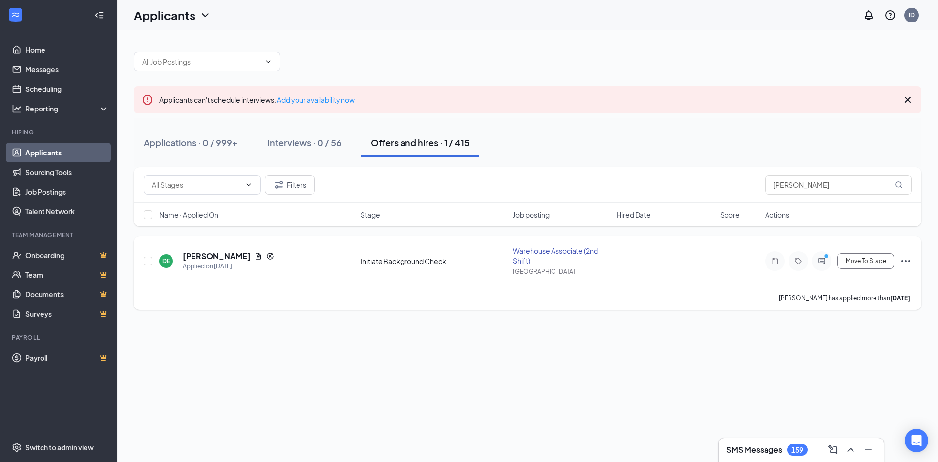
click at [826, 264] on icon "ActiveChat" at bounding box center [822, 261] width 12 height 8
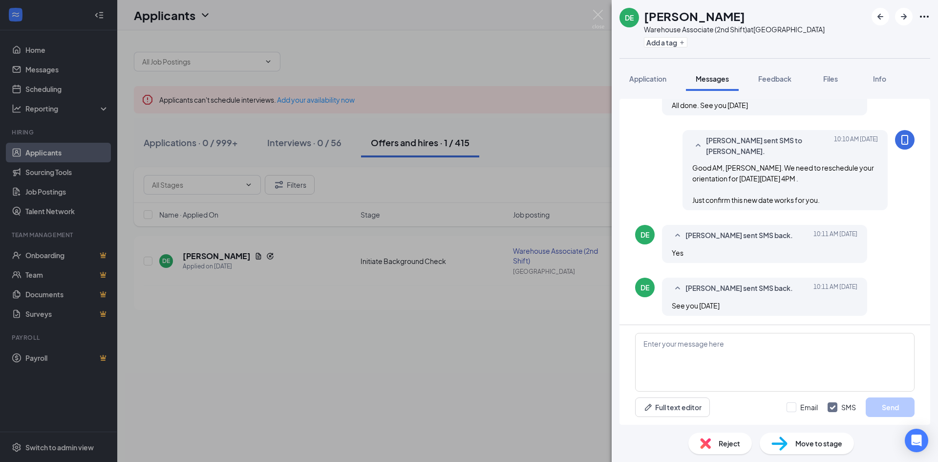
scroll to position [446, 0]
click at [717, 354] on textarea at bounding box center [774, 362] width 279 height 59
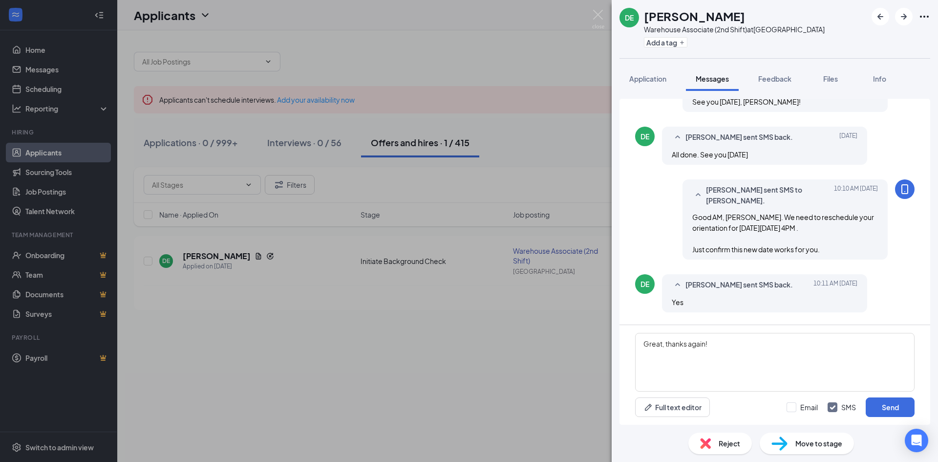
scroll to position [446, 0]
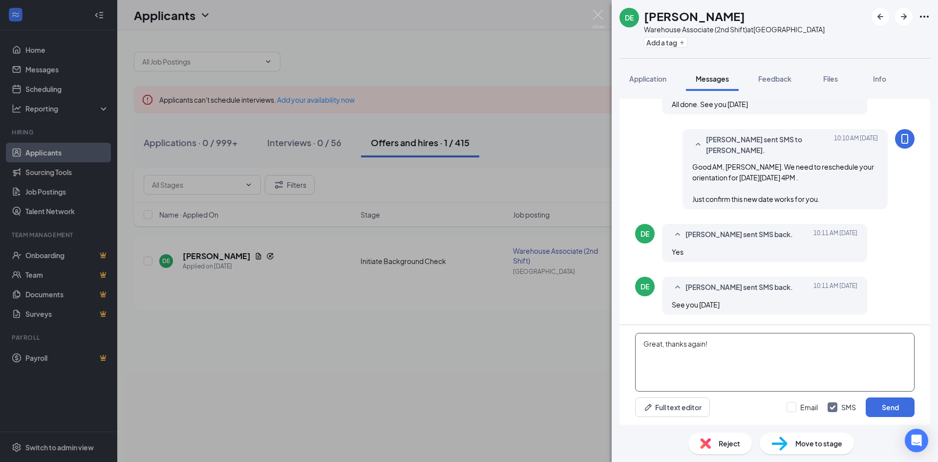
click at [726, 340] on textarea "Great, thanks again!" at bounding box center [774, 362] width 279 height 59
type textarea "Great, thank you!"
click at [881, 408] on button "Send" at bounding box center [890, 407] width 49 height 20
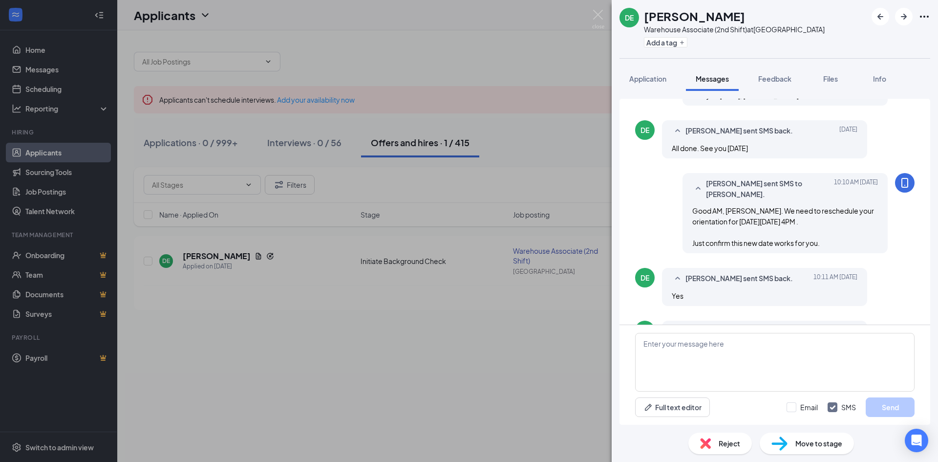
scroll to position [396, 0]
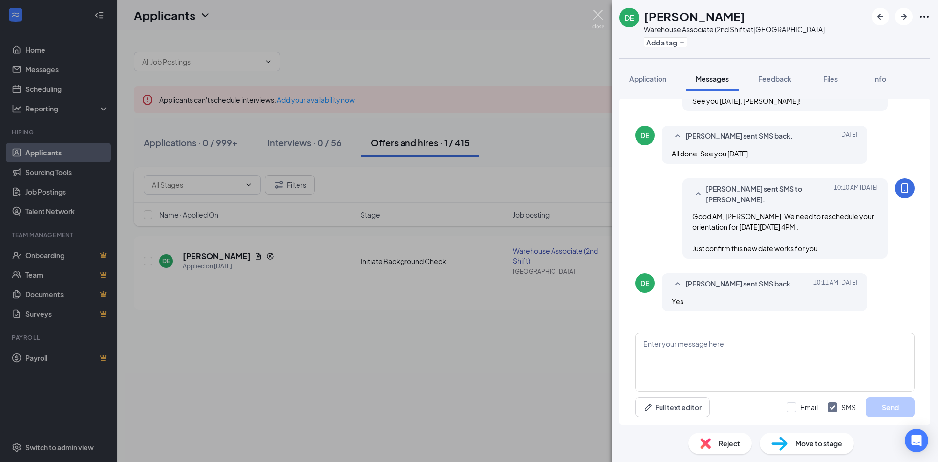
click at [598, 13] on img at bounding box center [598, 19] width 12 height 19
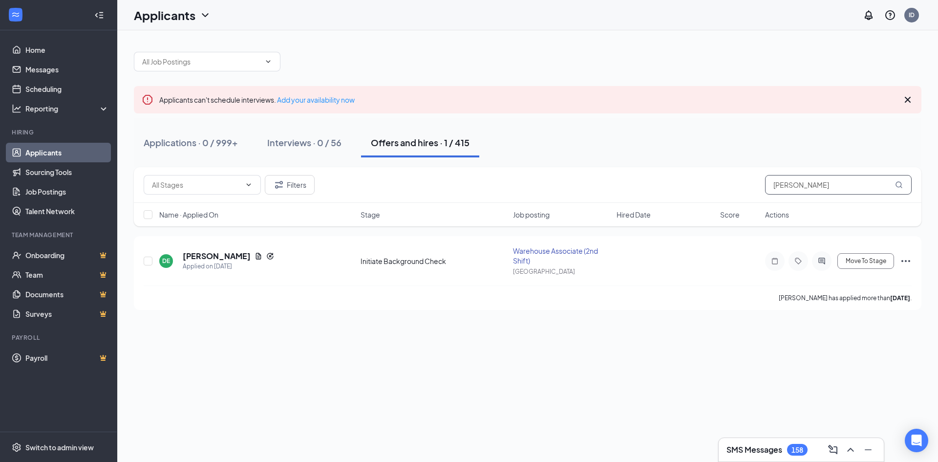
drag, startPoint x: 833, startPoint y: 182, endPoint x: 785, endPoint y: 190, distance: 48.5
click at [785, 190] on input "deonte" at bounding box center [838, 185] width 147 height 20
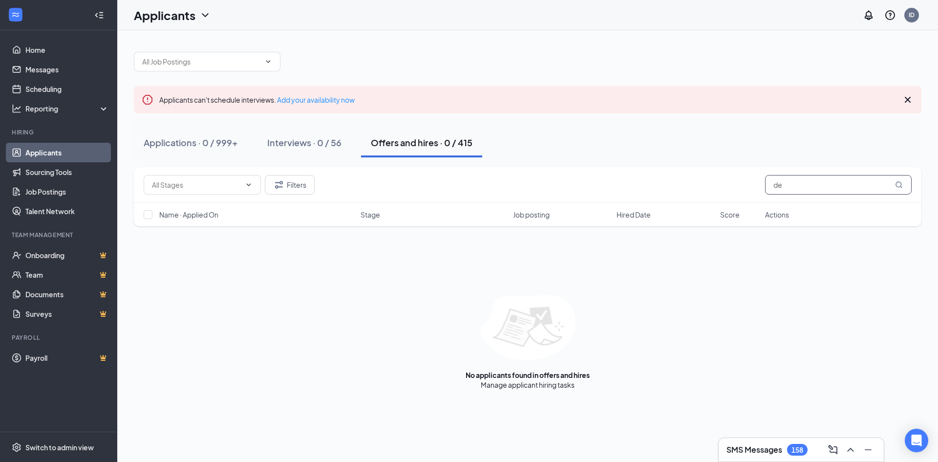
type input "d"
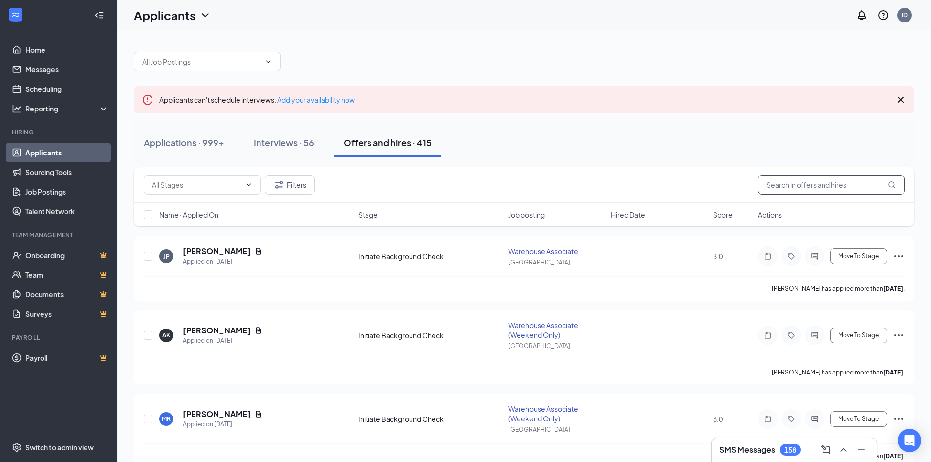
type input "E"
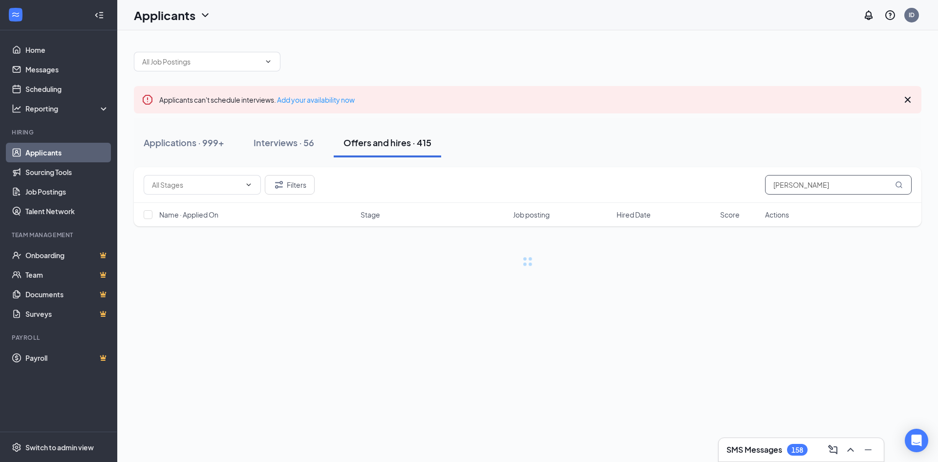
type input "WALKER"
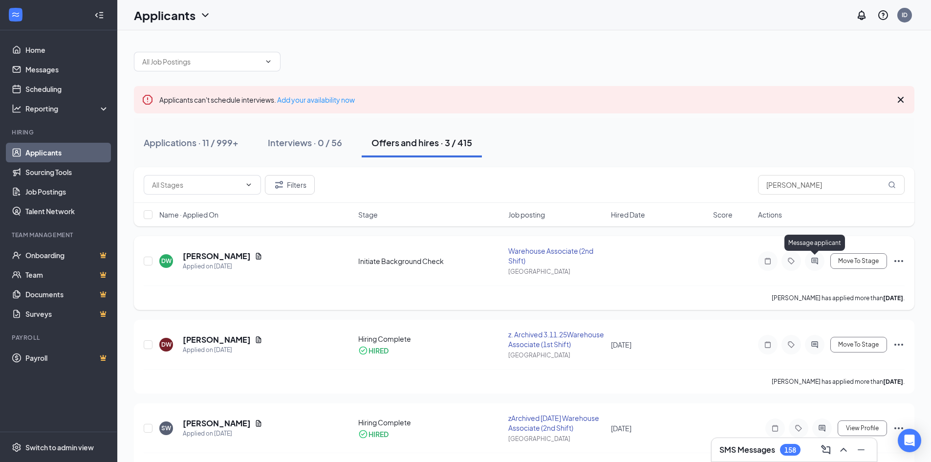
click at [817, 262] on icon "ActiveChat" at bounding box center [814, 261] width 6 height 6
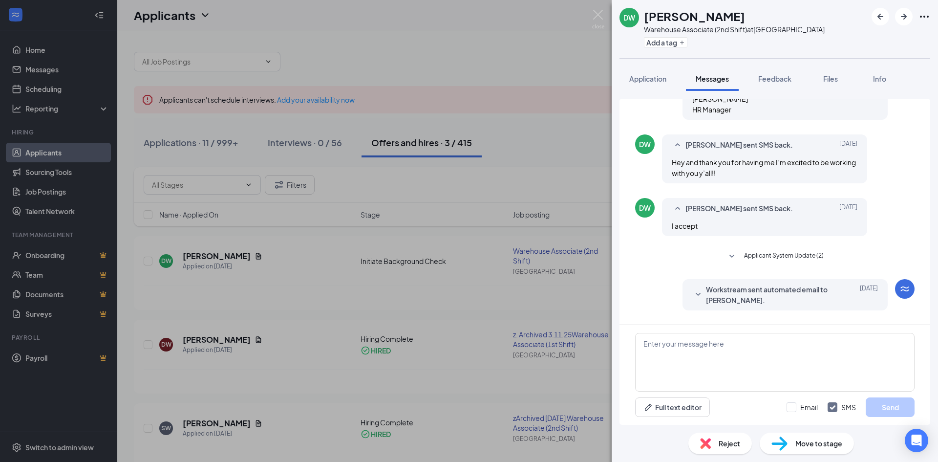
scroll to position [307, 0]
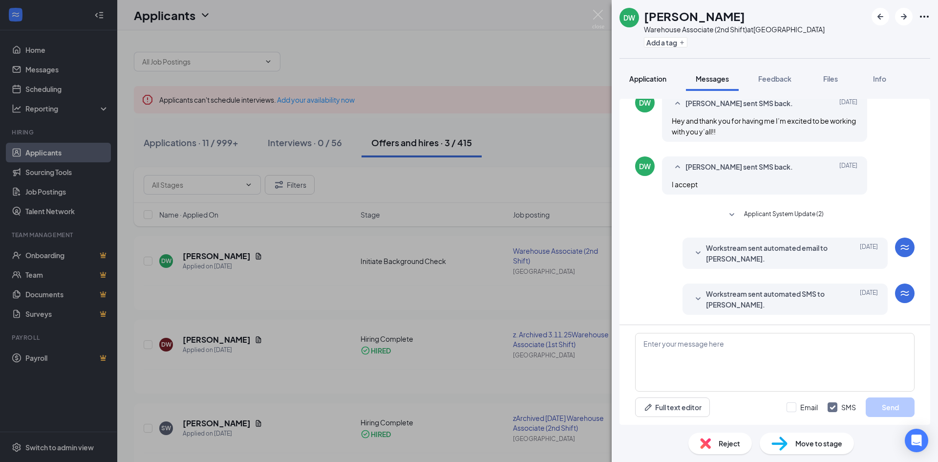
click at [660, 82] on span "Application" at bounding box center [647, 78] width 37 height 9
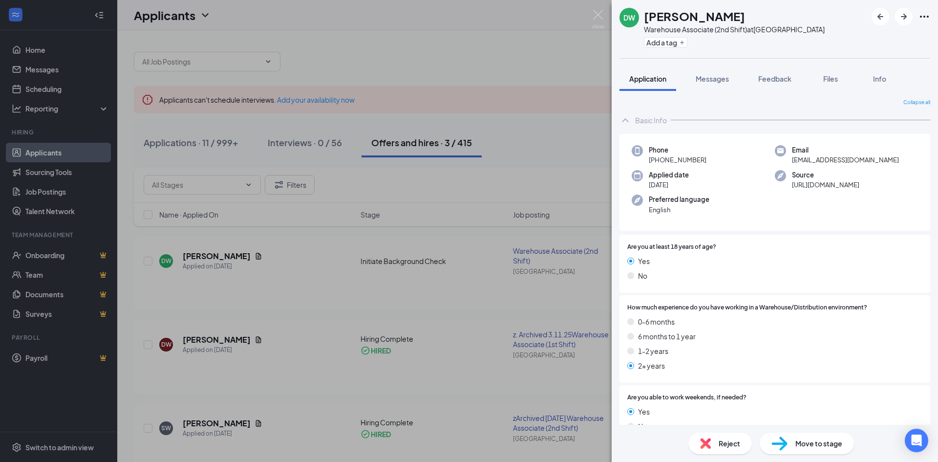
drag, startPoint x: 719, startPoint y: 153, endPoint x: 720, endPoint y: 162, distance: 9.3
click at [720, 162] on div "Phone +1 (410) 680-2385" at bounding box center [703, 155] width 143 height 20
copy div "+1 (410) 680-2385"
click at [576, 15] on div "DW Darious Walker Warehouse Associate (2nd Shift) at Baltimore Add a tag Applic…" at bounding box center [469, 231] width 938 height 462
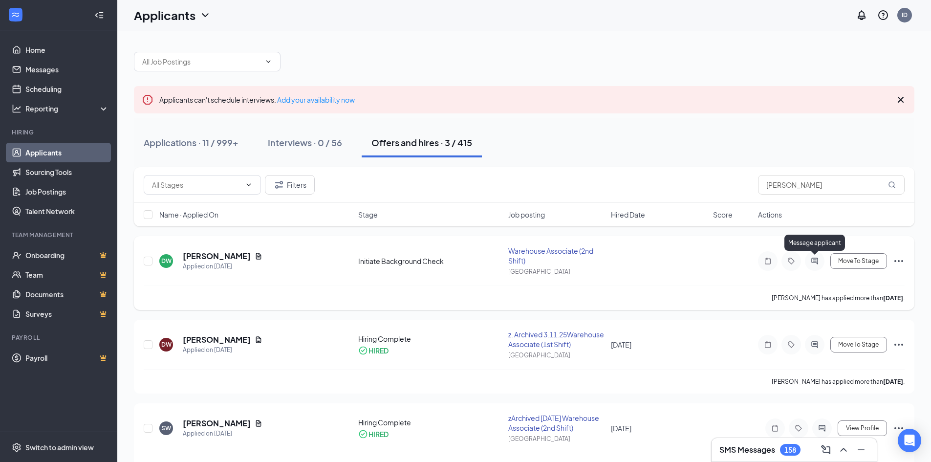
click at [818, 259] on icon "ActiveChat" at bounding box center [815, 261] width 12 height 8
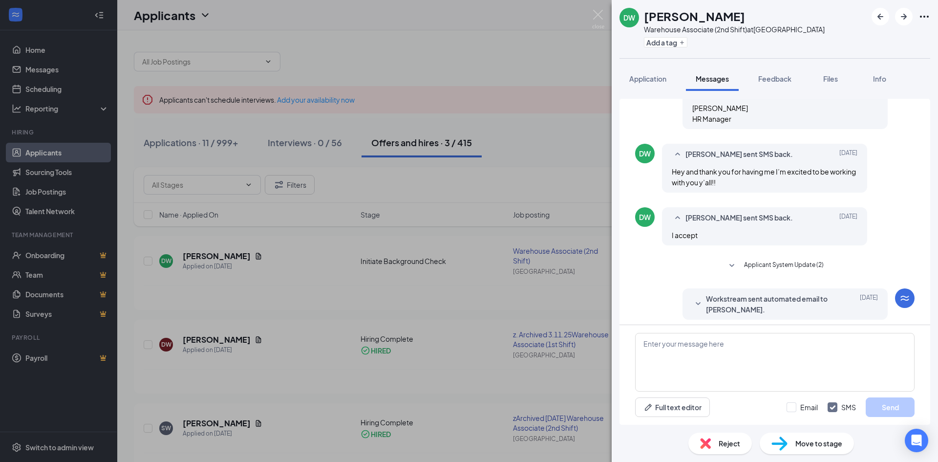
scroll to position [361, 0]
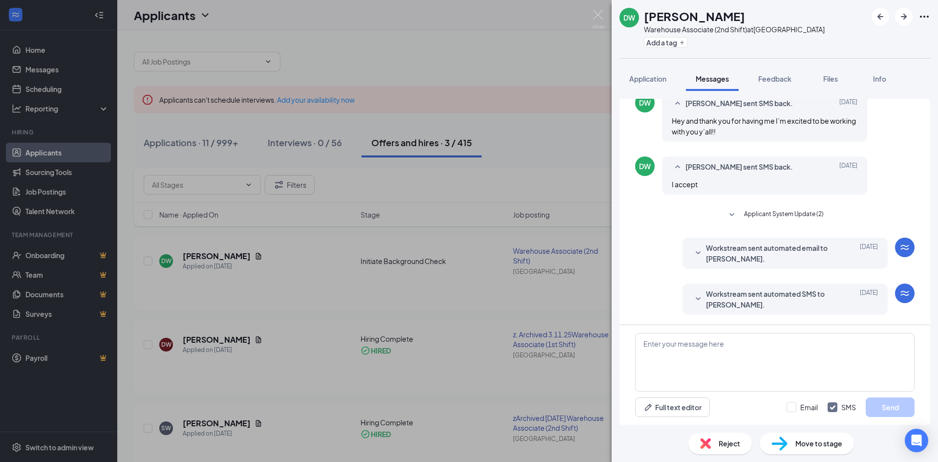
click at [669, 332] on div "Full text editor Email SMS Send" at bounding box center [775, 375] width 311 height 100
click at [668, 344] on textarea at bounding box center [774, 362] width 279 height 59
paste textarea "Just confirming your orientation for Wednesday, September 24th at 8:00 AM."
drag, startPoint x: 770, startPoint y: 346, endPoint x: 828, endPoint y: 349, distance: 58.2
click at [828, 349] on textarea "Just confirming your orientation for Wednesday, September 24th at 8:00 AM." at bounding box center [774, 362] width 279 height 59
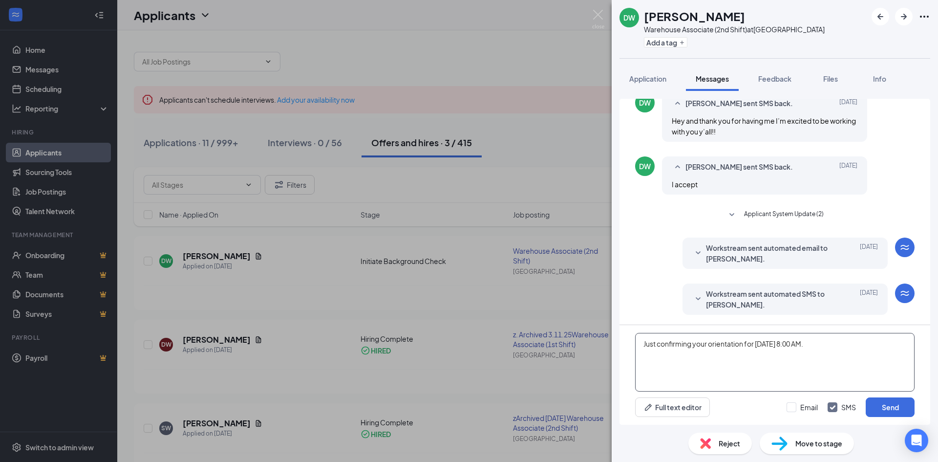
click at [828, 349] on textarea "Just confirming your orientation for Wednesday, September 24th at 8:00 AM." at bounding box center [774, 362] width 279 height 59
click at [893, 342] on textarea "Just confirming your orientation for Wednesday, September 24th at 8:00 AM." at bounding box center [774, 362] width 279 height 59
click at [857, 343] on textarea "Just confirming your orientation for Wednesday, September 24th at 8:00 AM." at bounding box center [774, 362] width 279 height 59
click at [652, 343] on textarea "Just confirming your orientation for Wednesday, September 24th, at 8:00 AM." at bounding box center [774, 362] width 279 height 59
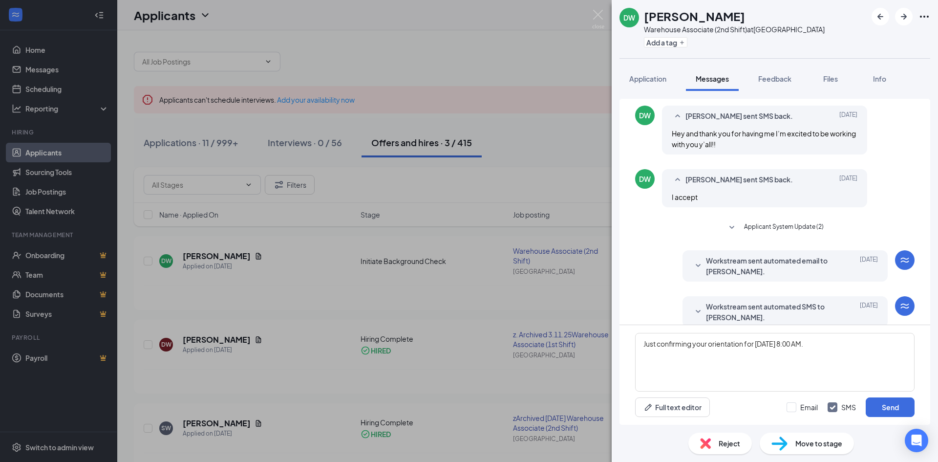
scroll to position [361, 0]
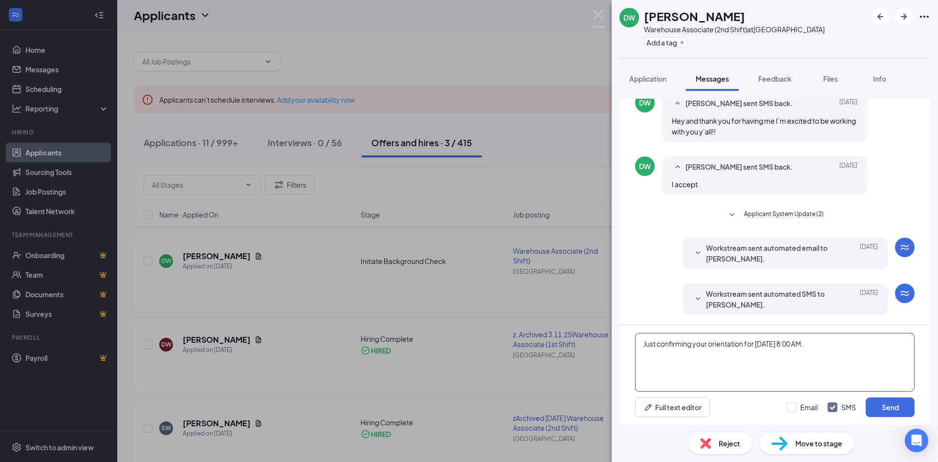
click at [896, 334] on textarea "Just confirming your orientation for Wednesday, September 24th, at 8:00 AM." at bounding box center [774, 362] width 279 height 59
type textarea "Just confirming your orientation for Wednesday, September 24th, at 8:00 AM. And…"
drag, startPoint x: 712, startPoint y: 356, endPoint x: 624, endPoint y: 339, distance: 90.1
click at [624, 339] on div "Just confirming your orientation for Wednesday, September 24th, at 8:00 AM. And…" at bounding box center [775, 375] width 311 height 100
click at [598, 14] on img at bounding box center [598, 19] width 12 height 19
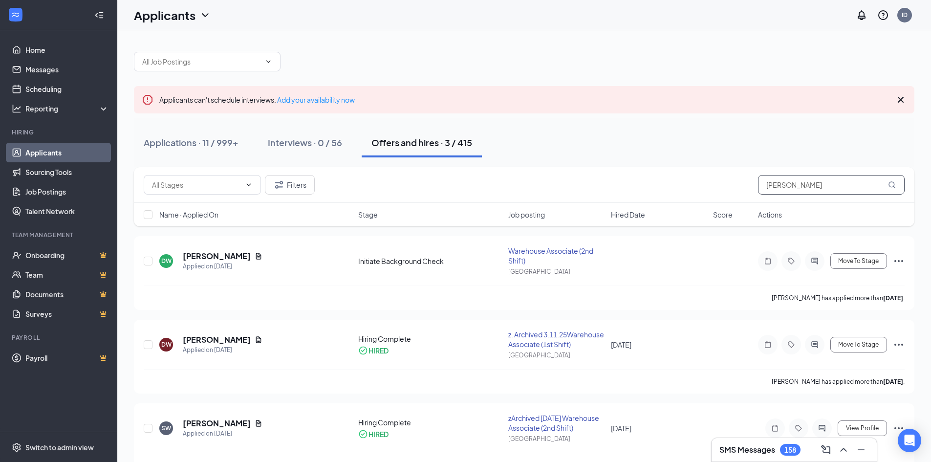
drag, startPoint x: 809, startPoint y: 189, endPoint x: 730, endPoint y: 206, distance: 81.0
click at [730, 206] on div "Filters WALKER Name · Applied On Stage Job posting Hired Date Score Actions" at bounding box center [524, 196] width 780 height 59
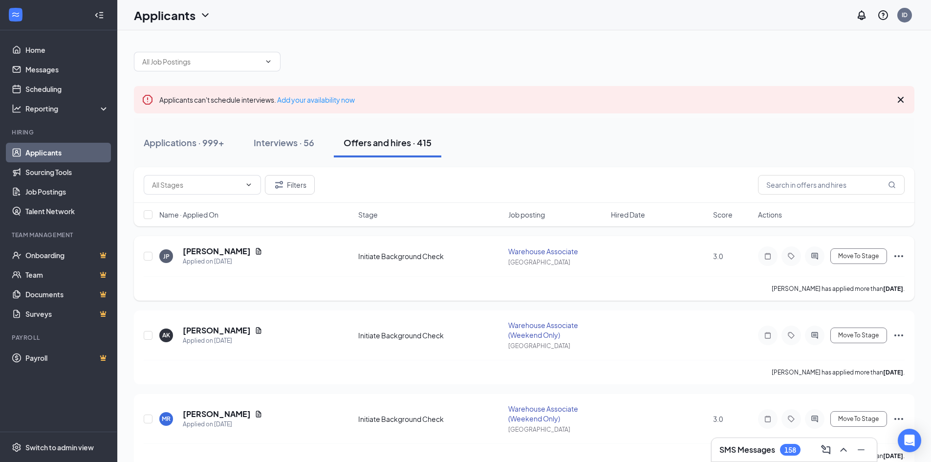
click at [805, 259] on div at bounding box center [815, 256] width 20 height 20
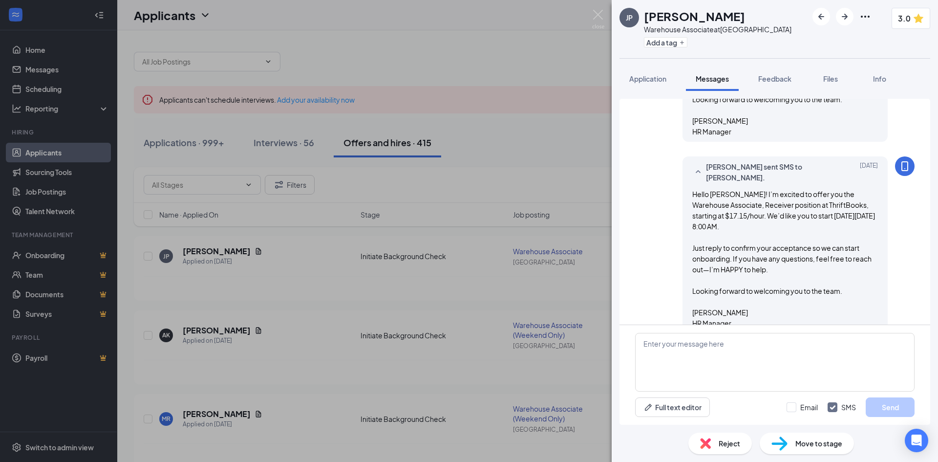
scroll to position [291, 0]
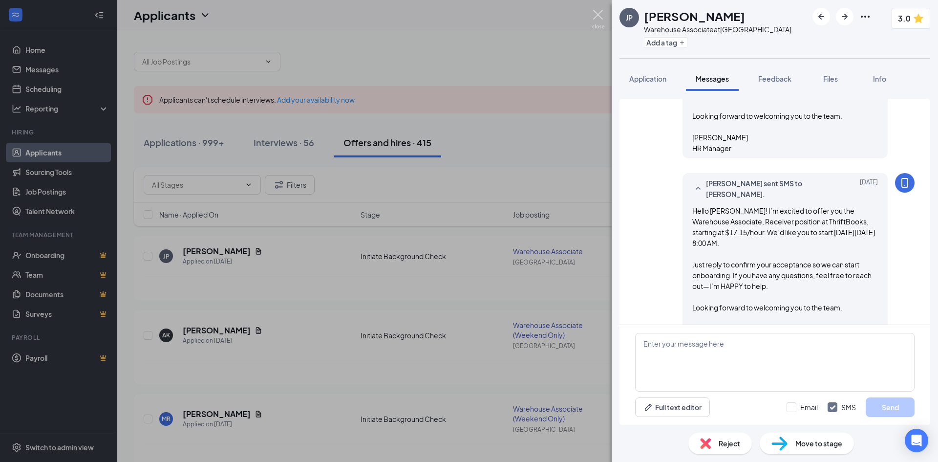
click at [598, 20] on img at bounding box center [598, 19] width 12 height 19
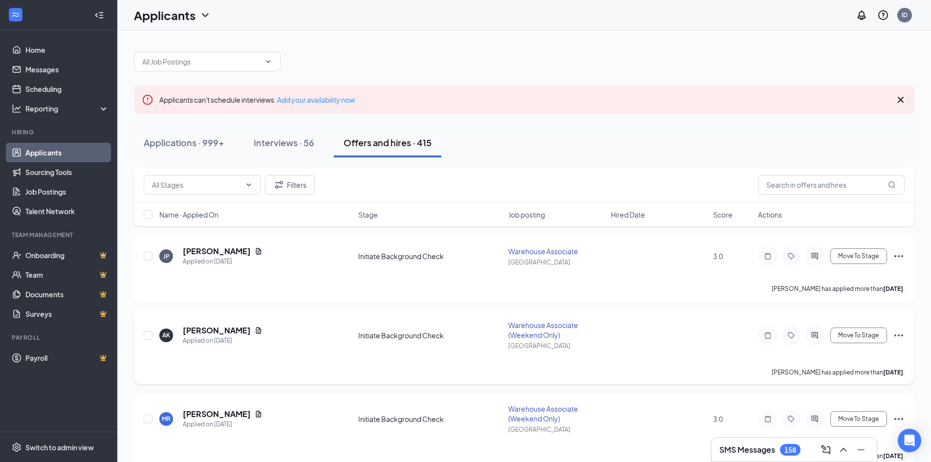
click at [812, 329] on div at bounding box center [815, 335] width 20 height 20
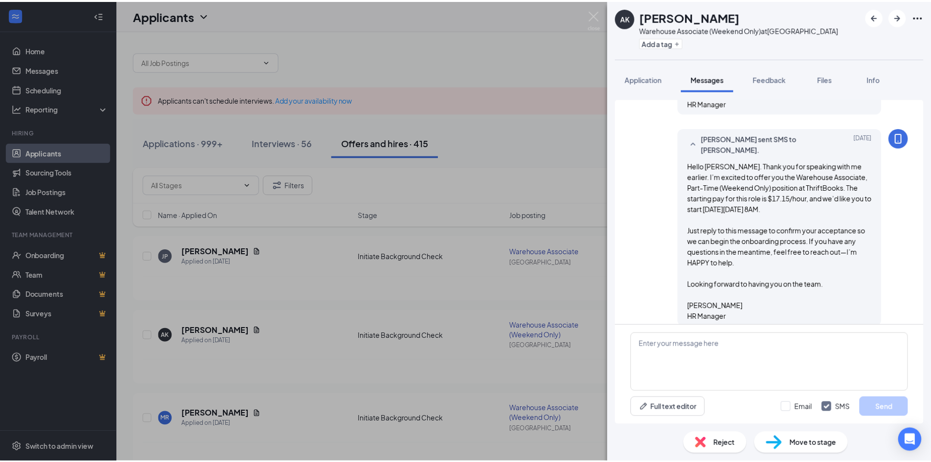
scroll to position [299, 0]
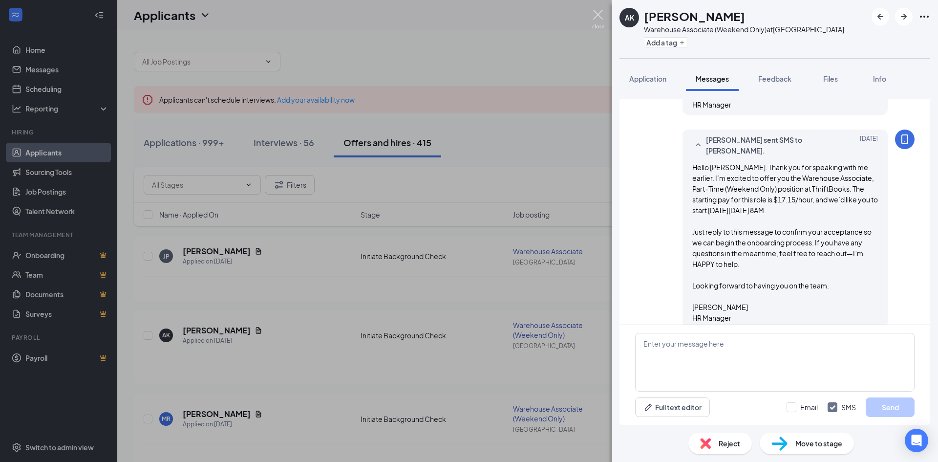
click at [599, 19] on img at bounding box center [598, 19] width 12 height 19
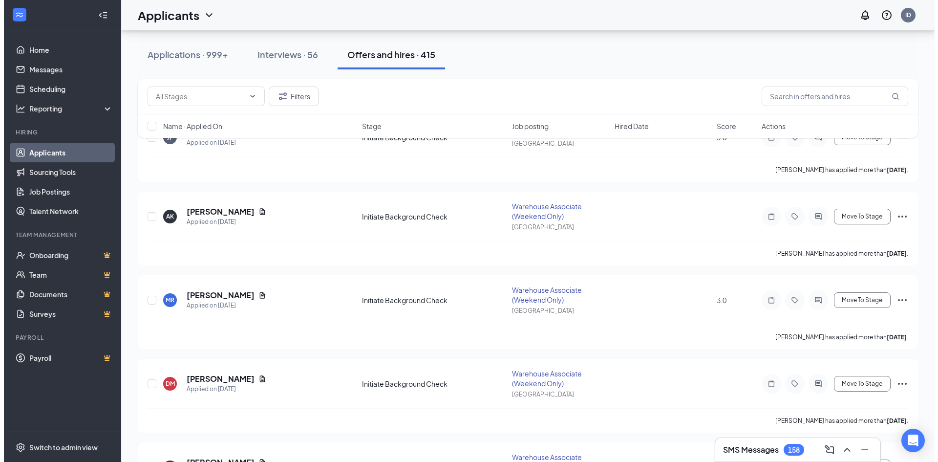
scroll to position [149, 0]
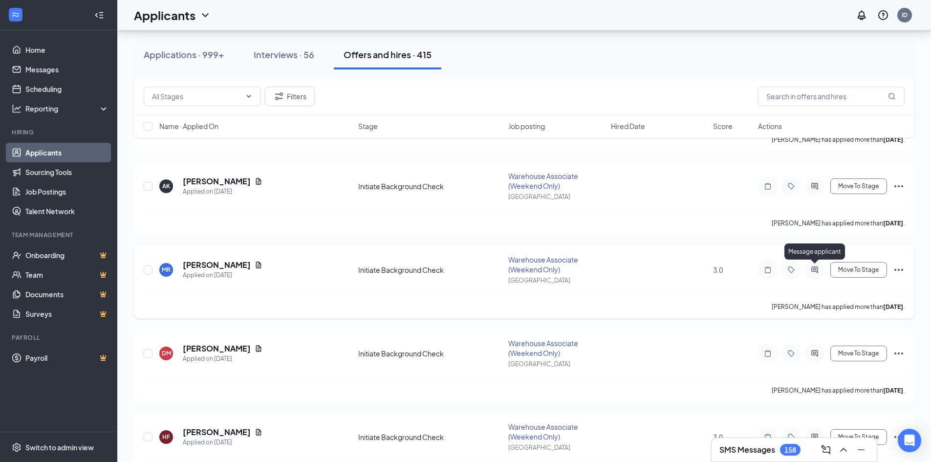
click at [814, 270] on icon "ActiveChat" at bounding box center [814, 269] width 6 height 6
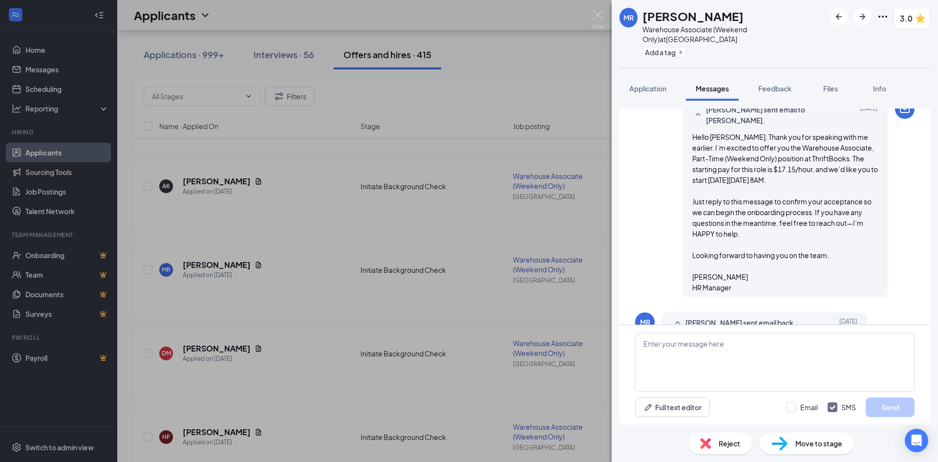
scroll to position [341, 0]
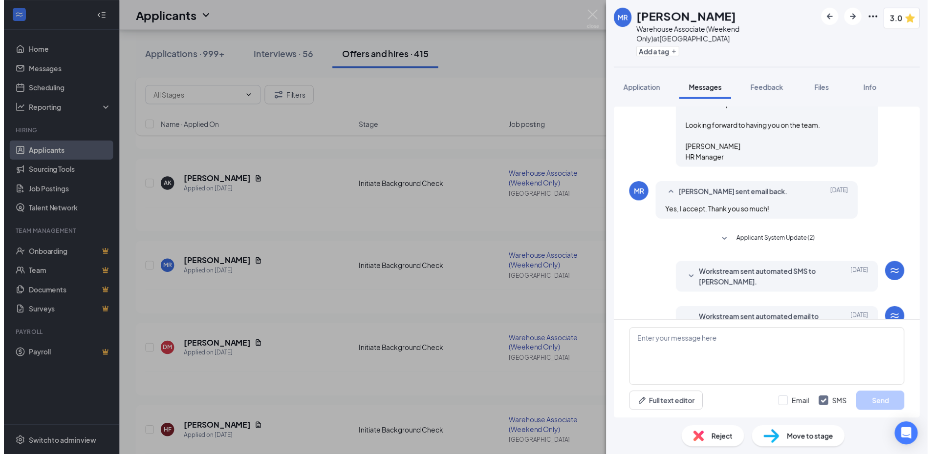
scroll to position [482, 0]
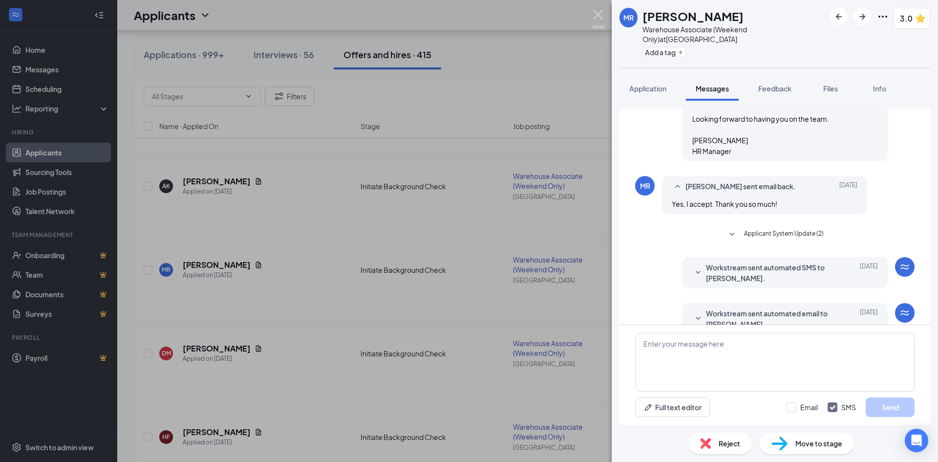
click at [598, 23] on img at bounding box center [598, 19] width 12 height 19
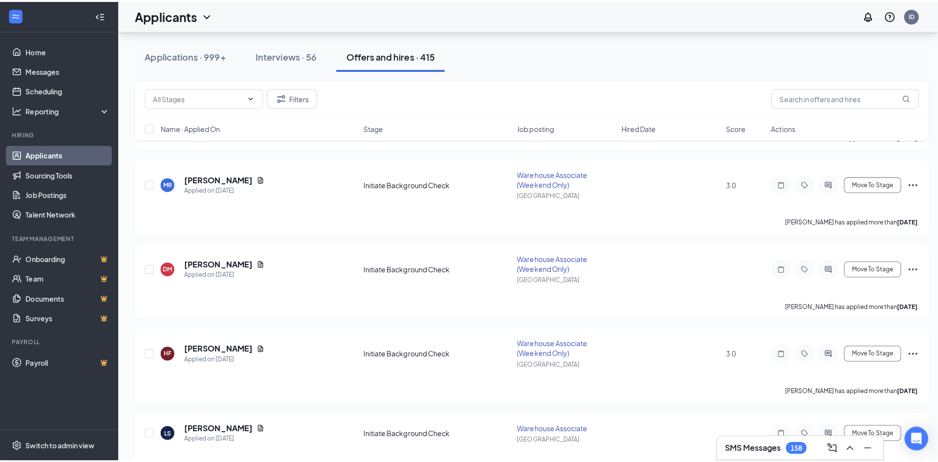
scroll to position [245, 0]
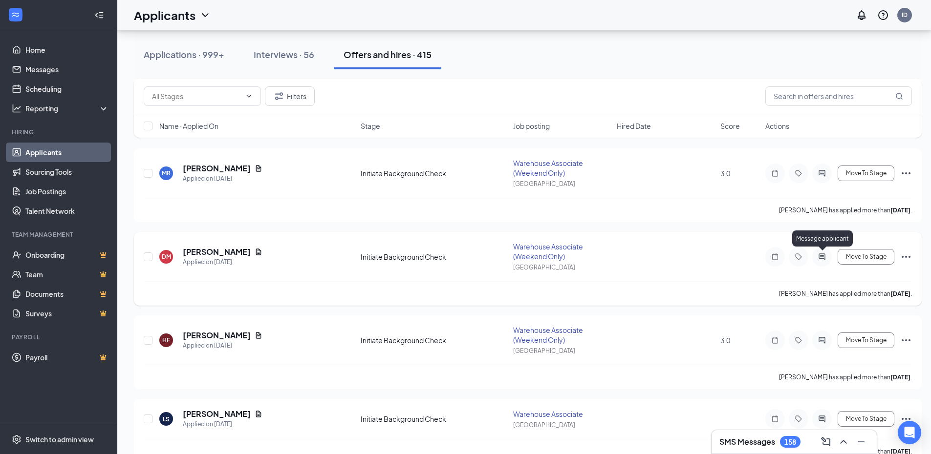
click at [823, 259] on icon "ActiveChat" at bounding box center [822, 257] width 12 height 8
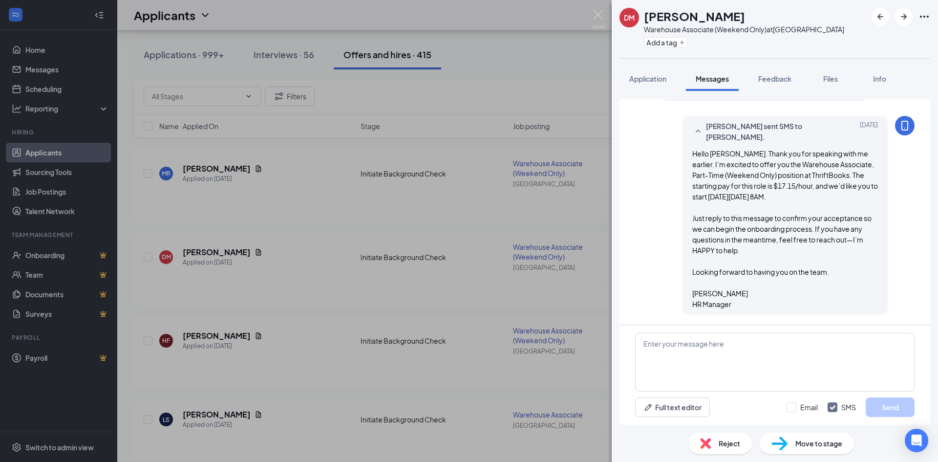
scroll to position [326, 0]
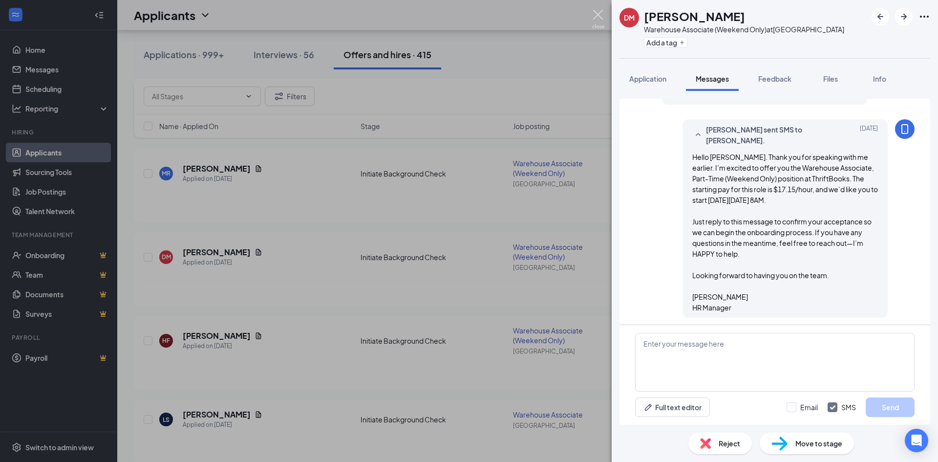
click at [598, 19] on img at bounding box center [598, 19] width 12 height 19
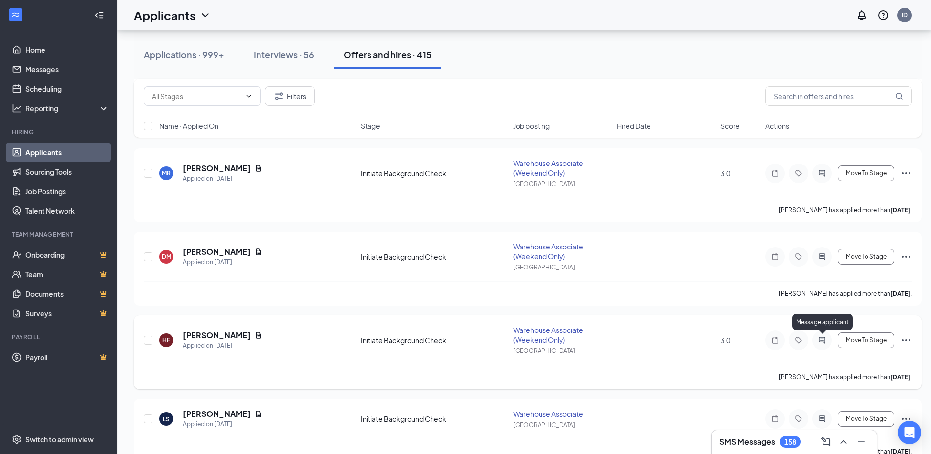
click at [824, 344] on icon "ActiveChat" at bounding box center [822, 341] width 12 height 8
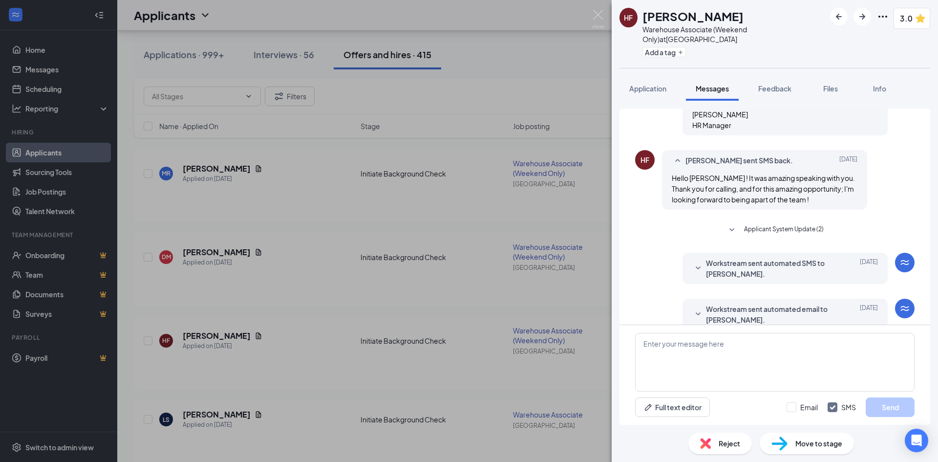
scroll to position [513, 0]
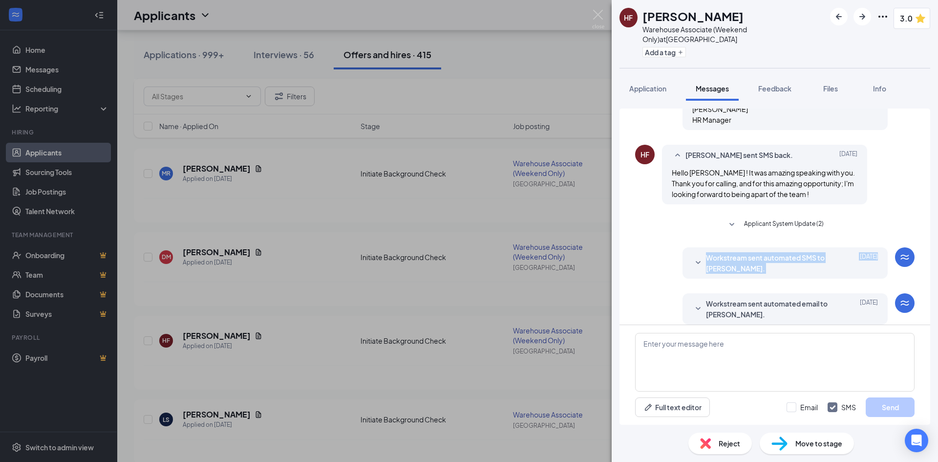
drag, startPoint x: 931, startPoint y: 284, endPoint x: 928, endPoint y: 259, distance: 25.6
click at [928, 259] on div "Load earlier interactions (about 14 more) HF Haileigh Frady sent SMS back. Sep …" at bounding box center [775, 263] width 326 height 324
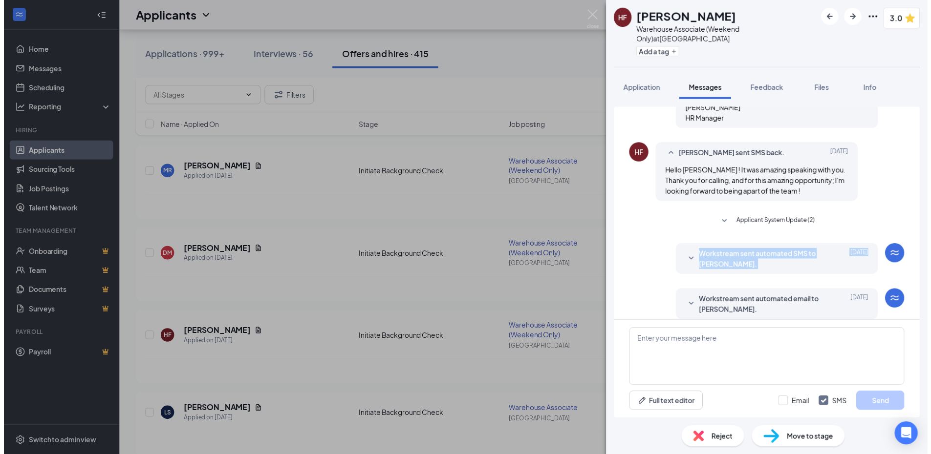
scroll to position [430, 0]
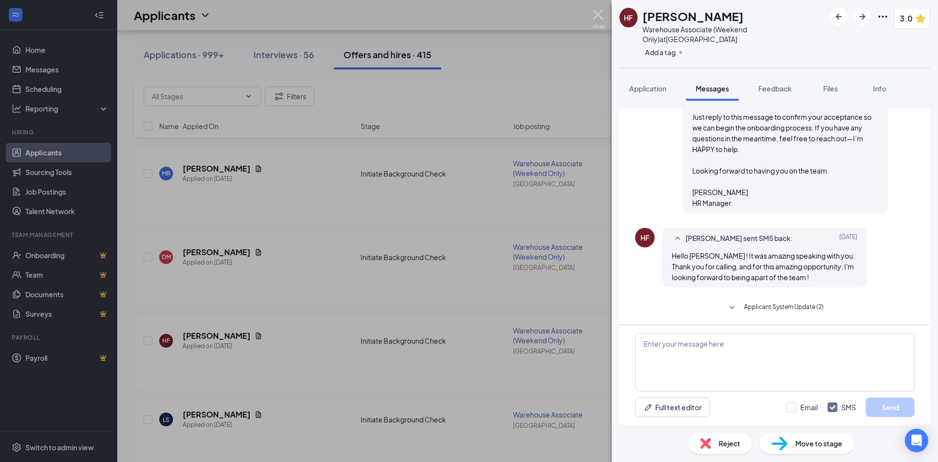
click at [601, 26] on img at bounding box center [598, 19] width 12 height 19
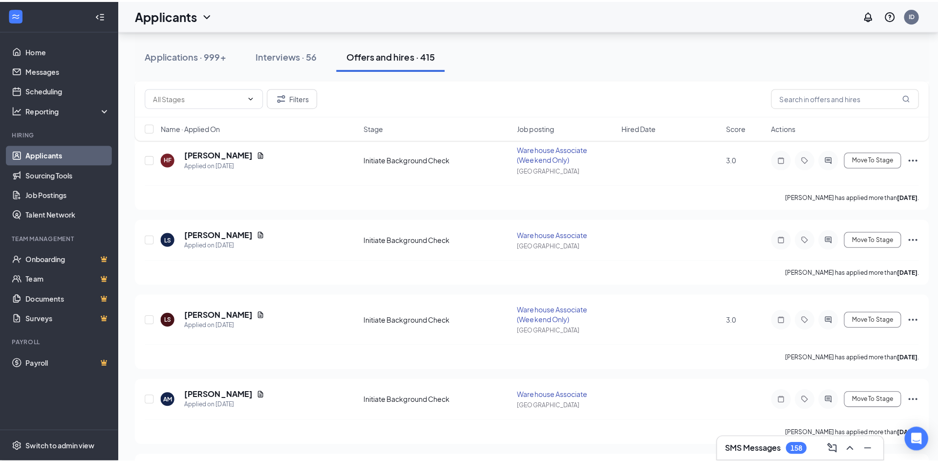
scroll to position [433, 0]
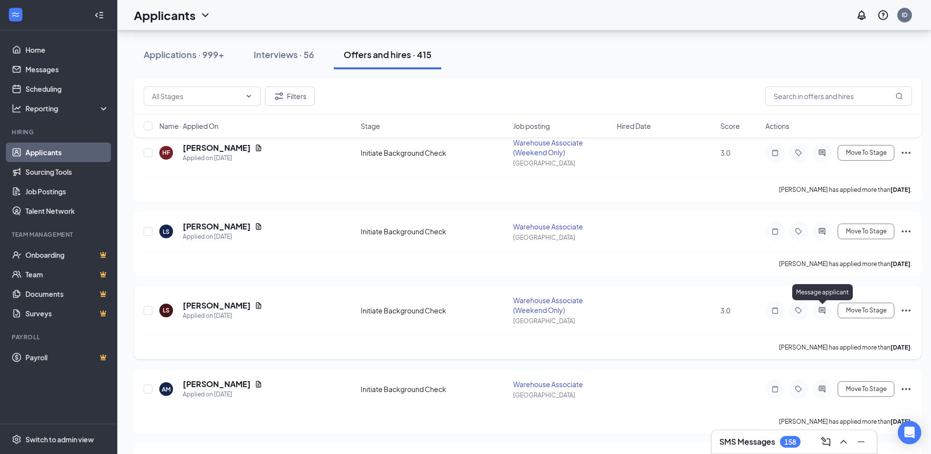
click at [825, 312] on icon "ActiveChat" at bounding box center [821, 310] width 6 height 6
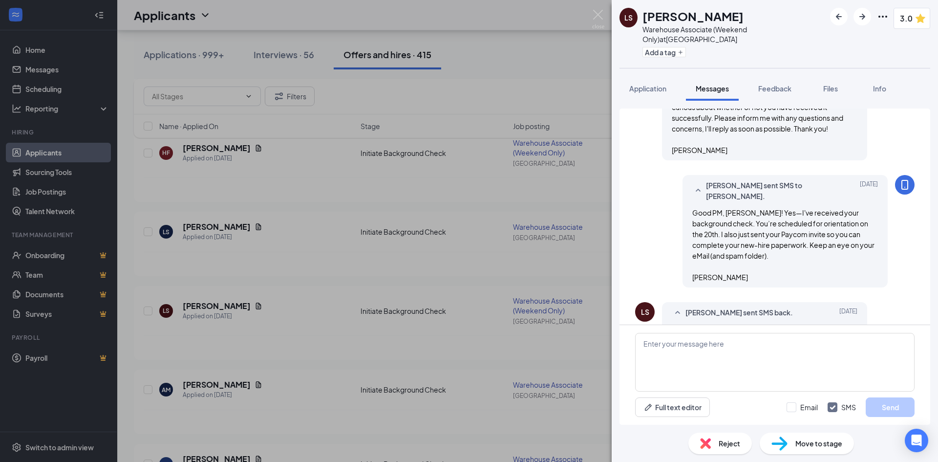
scroll to position [545, 0]
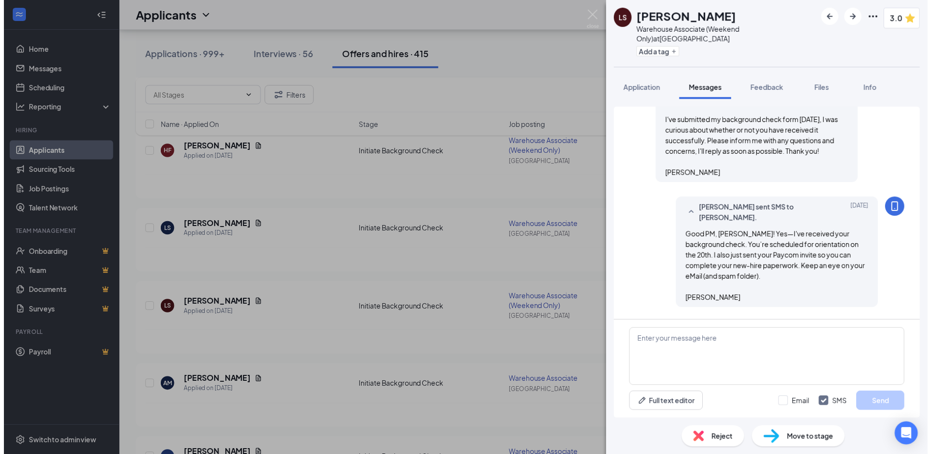
scroll to position [558, 0]
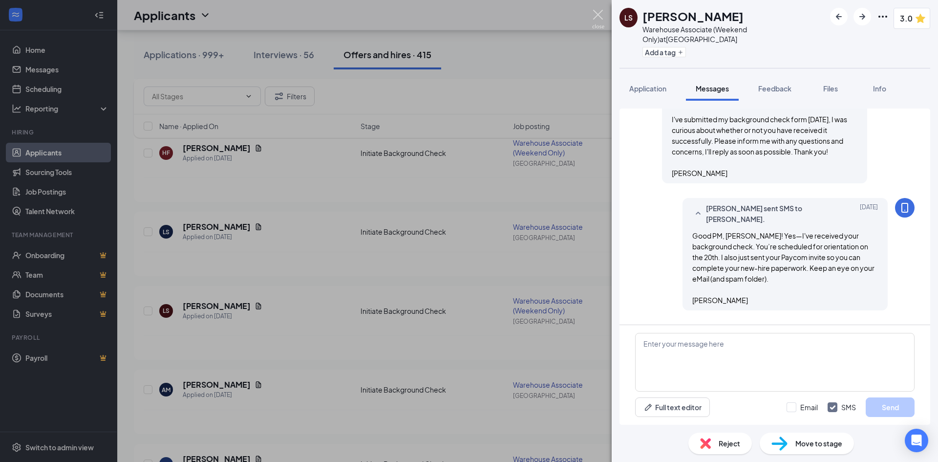
click at [604, 19] on img at bounding box center [598, 19] width 12 height 19
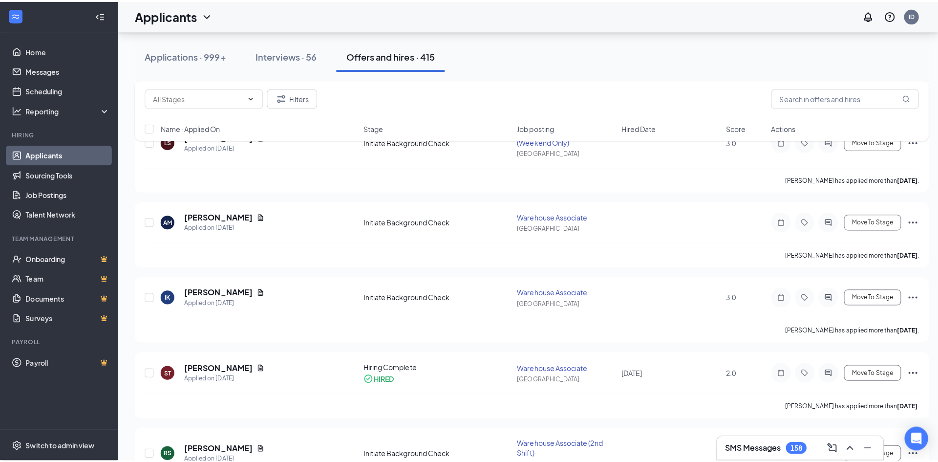
scroll to position [606, 0]
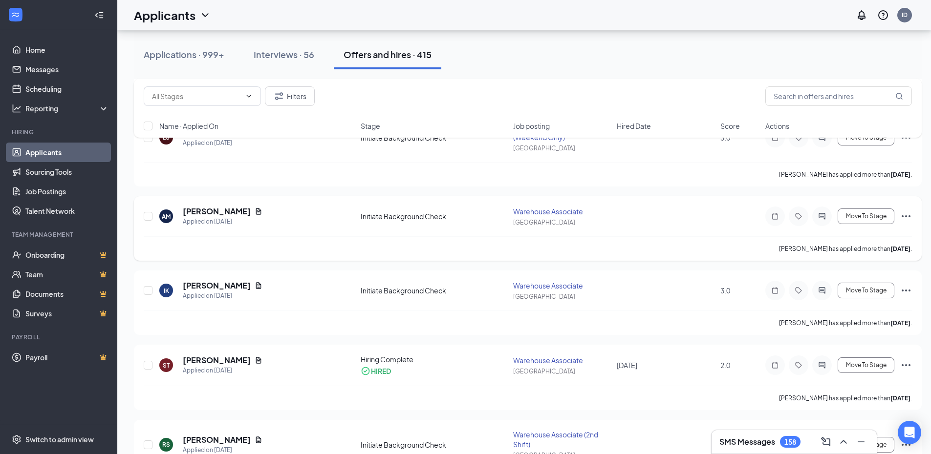
click at [821, 219] on icon "ActiveChat" at bounding box center [822, 217] width 12 height 8
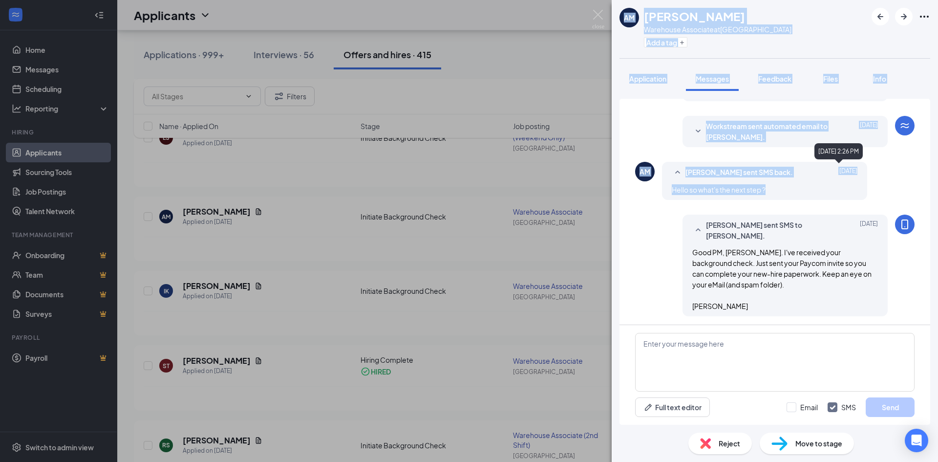
scroll to position [523, 0]
drag, startPoint x: 835, startPoint y: 187, endPoint x: 907, endPoint y: 248, distance: 95.3
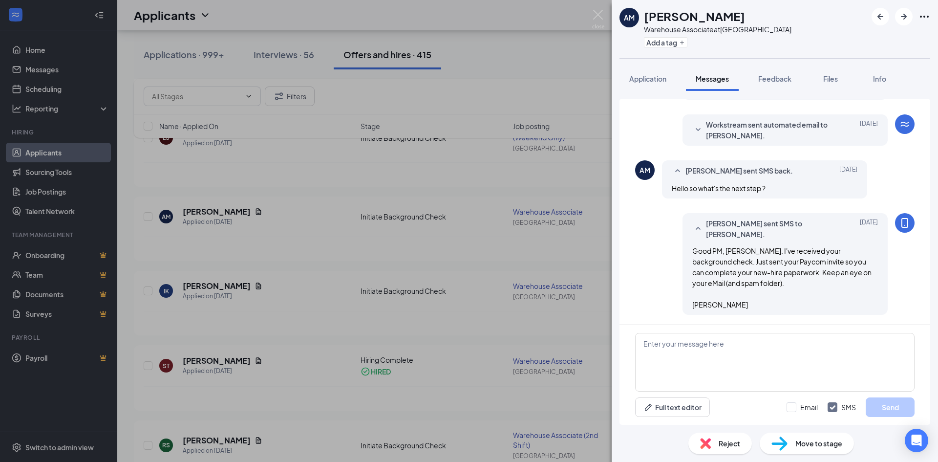
click at [851, 291] on div "Good PM, Armando. I've received your background check. Just sent your Paycom in…" at bounding box center [785, 277] width 186 height 64
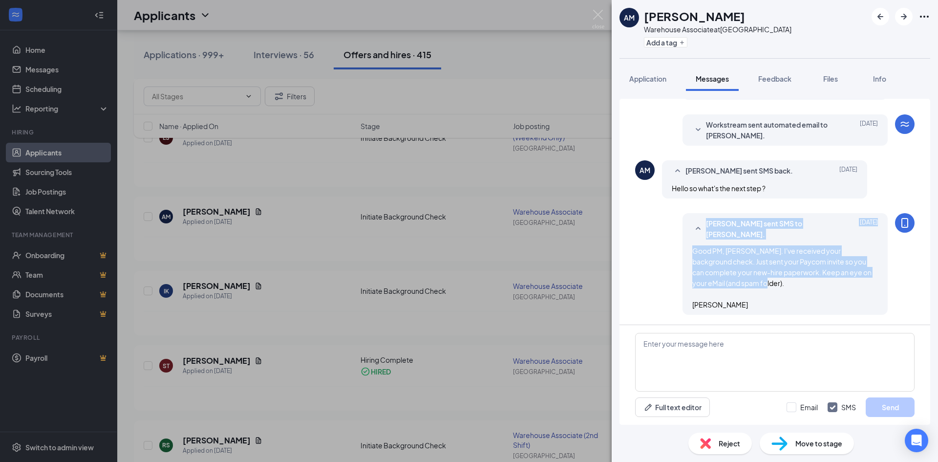
drag, startPoint x: 930, startPoint y: 288, endPoint x: 927, endPoint y: 248, distance: 40.2
click at [927, 248] on div "Load earlier interactions (about 15 more) Workstream sent automated SMS to Arma…" at bounding box center [775, 258] width 326 height 334
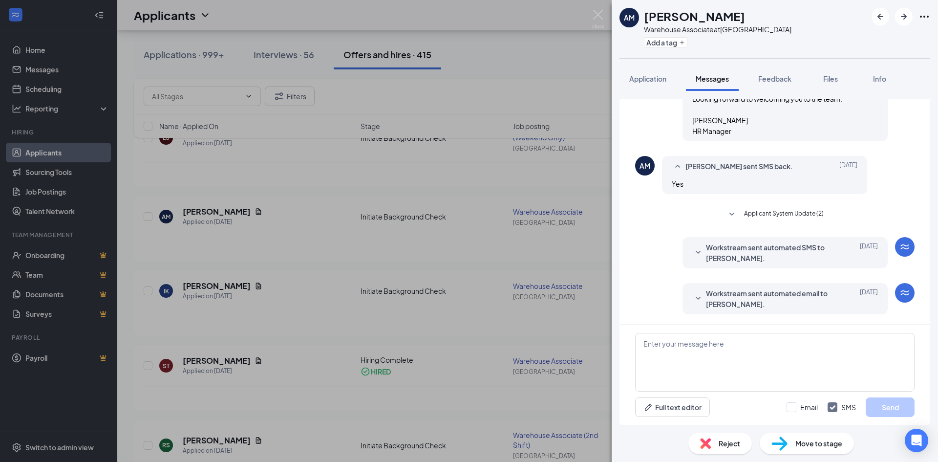
scroll to position [326, 0]
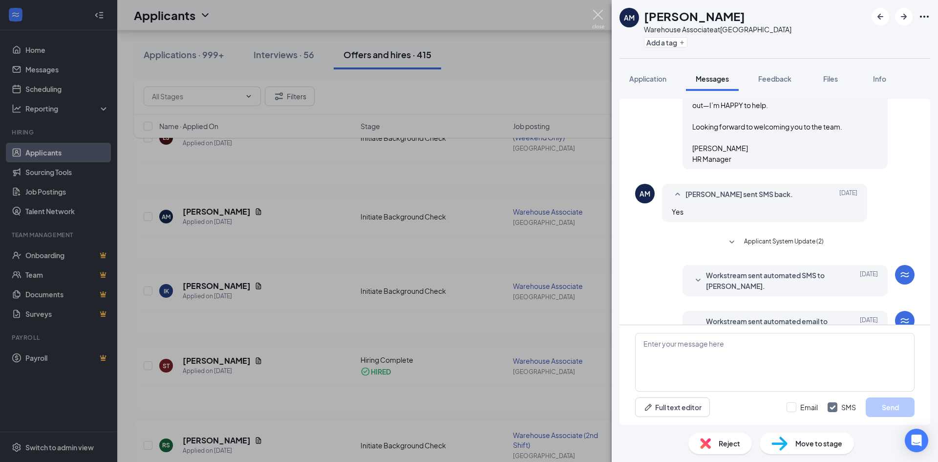
click at [601, 19] on img at bounding box center [598, 19] width 12 height 19
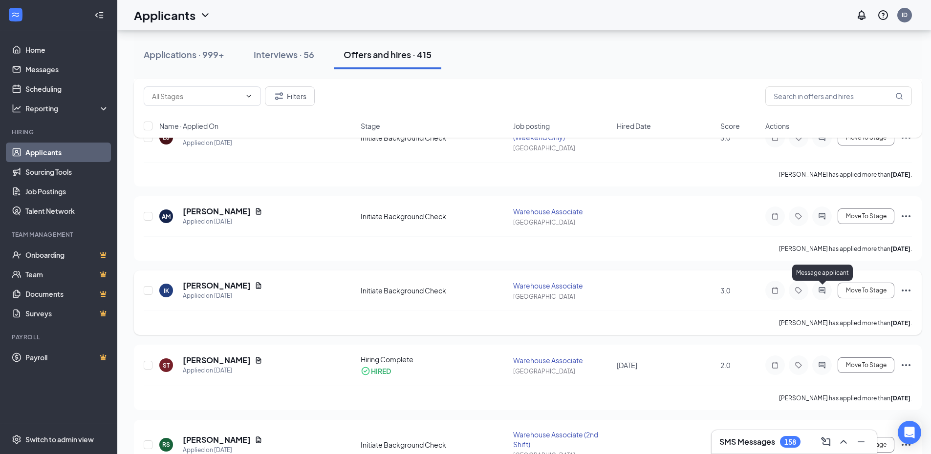
click at [821, 292] on icon "ActiveChat" at bounding box center [821, 290] width 6 height 6
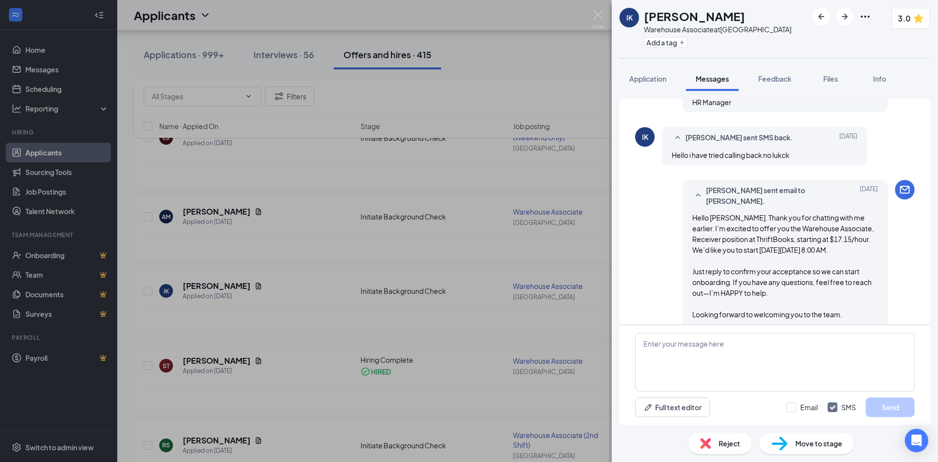
scroll to position [238, 0]
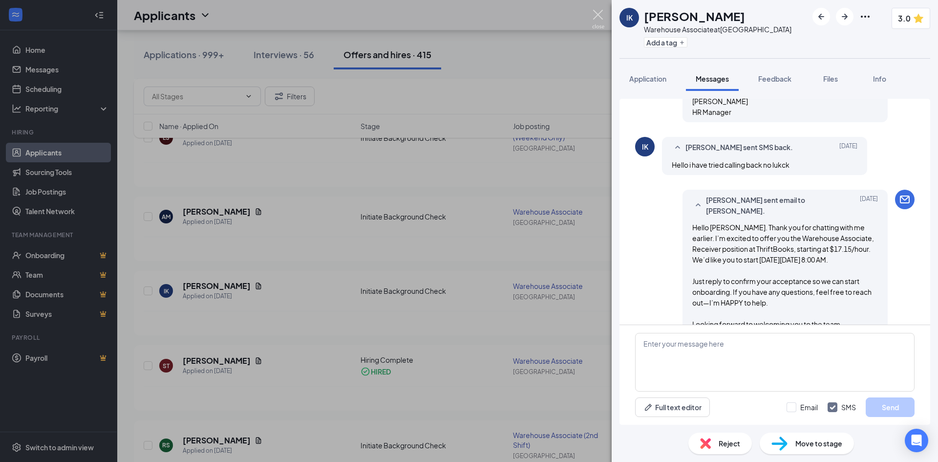
click at [597, 20] on img at bounding box center [598, 19] width 12 height 19
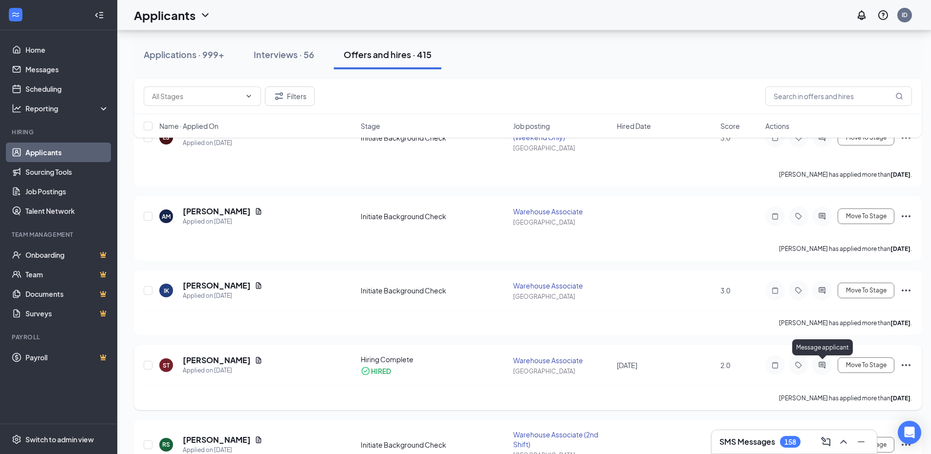
click at [822, 366] on icon "ActiveChat" at bounding box center [822, 366] width 12 height 8
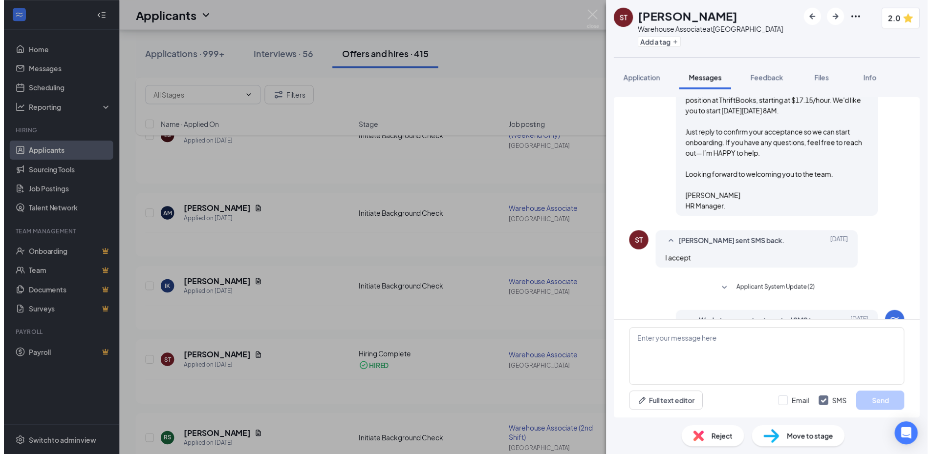
scroll to position [324, 0]
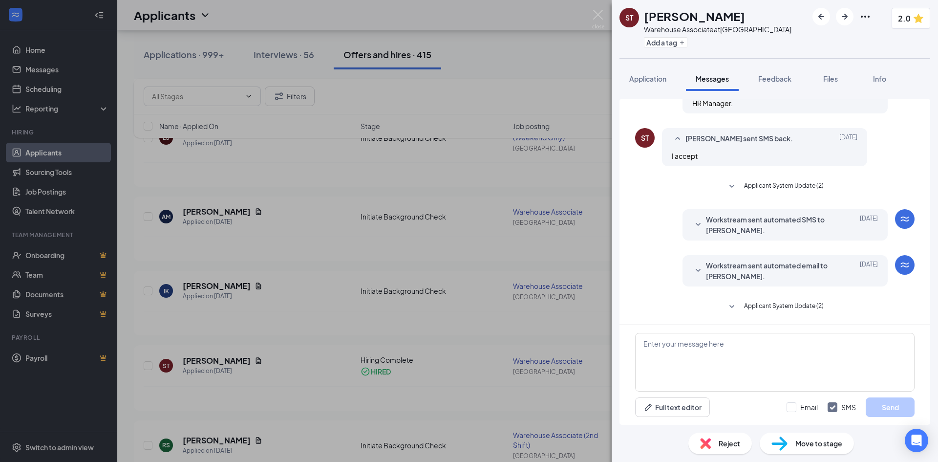
click at [605, 25] on div "ST Starlette Thomas Warehouse Associate at Baltimore Add a tag 2.0 Application …" at bounding box center [469, 231] width 938 height 462
click at [602, 18] on img at bounding box center [598, 19] width 12 height 19
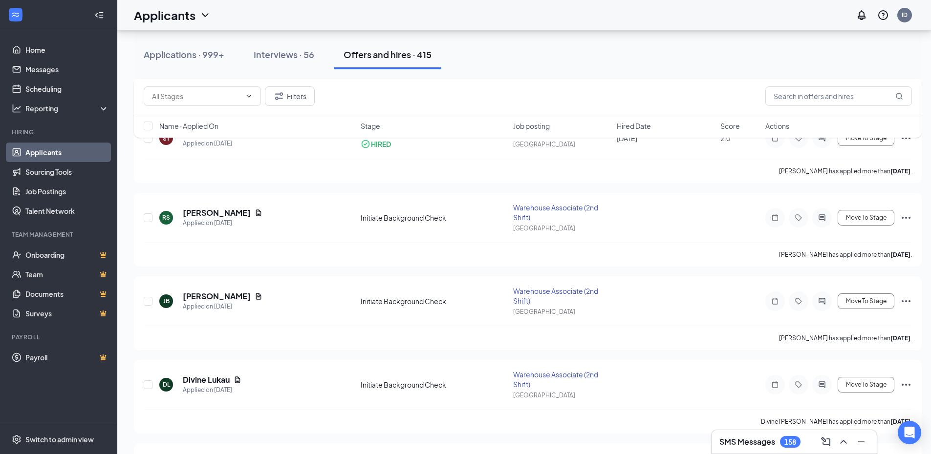
scroll to position [843, 0]
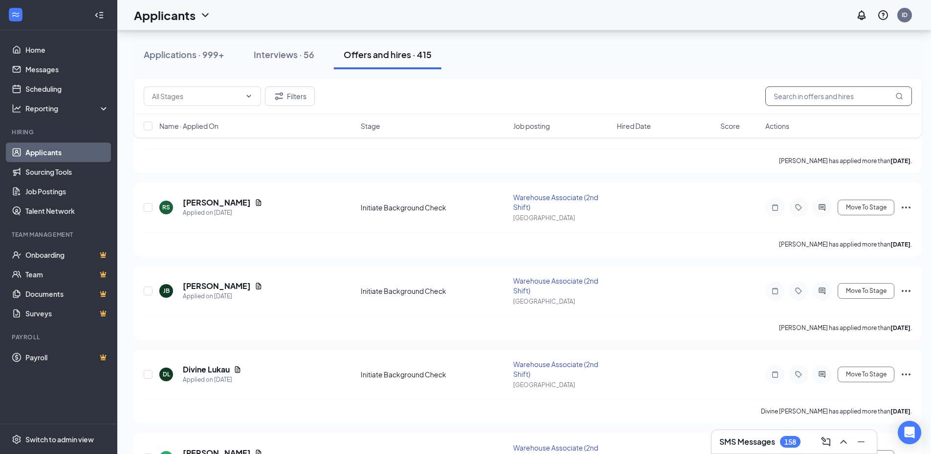
click at [842, 98] on input "text" at bounding box center [838, 96] width 147 height 20
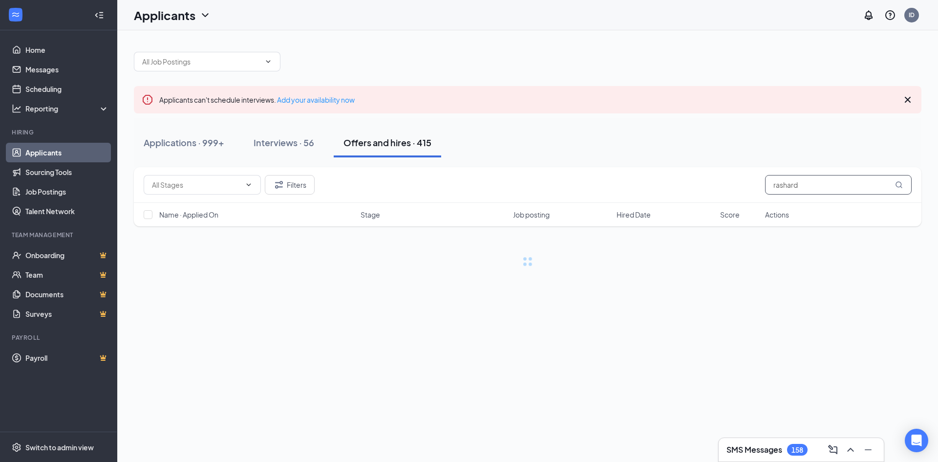
type input "rashard"
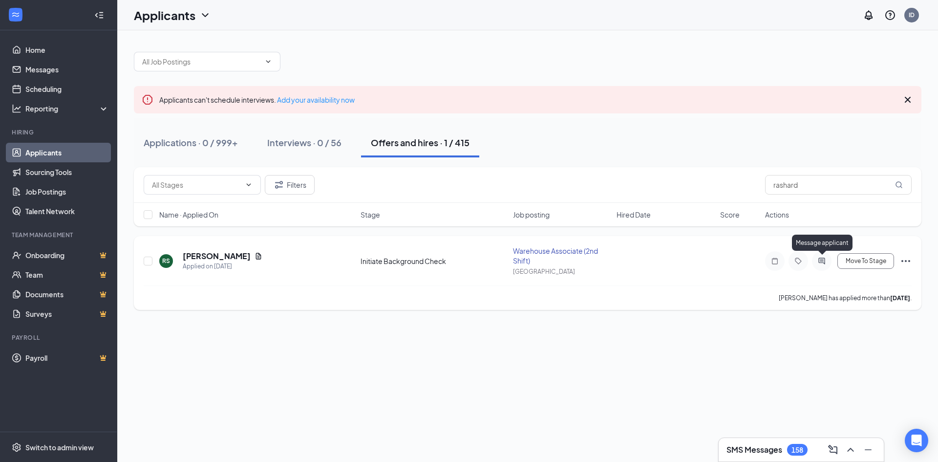
click at [819, 263] on icon "ActiveChat" at bounding box center [822, 261] width 12 height 8
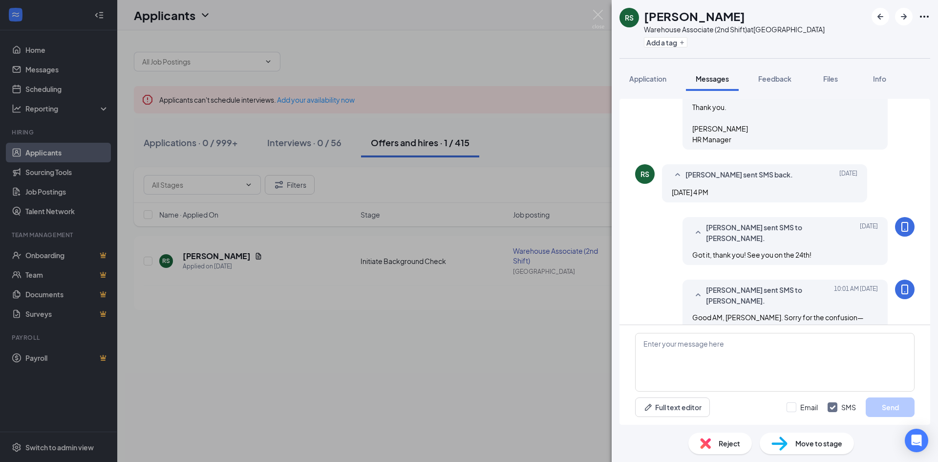
scroll to position [593, 0]
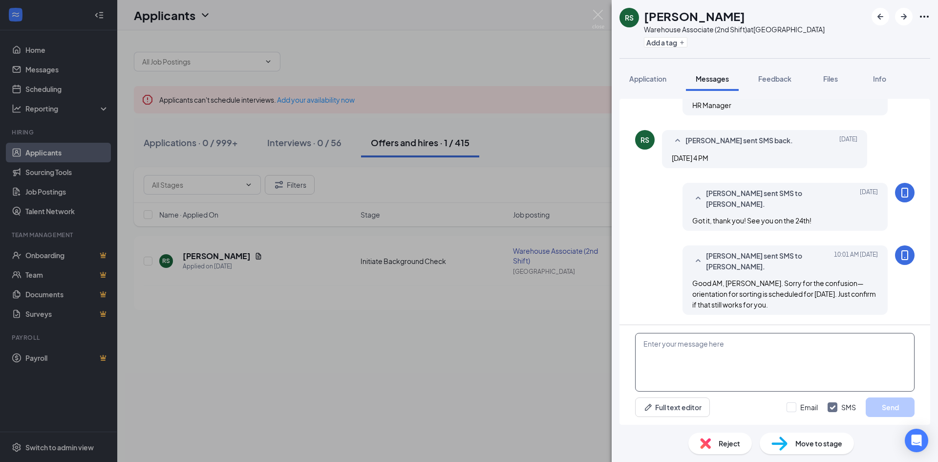
click at [795, 341] on textarea at bounding box center [774, 362] width 279 height 59
click at [749, 356] on textarea at bounding box center [774, 362] width 279 height 59
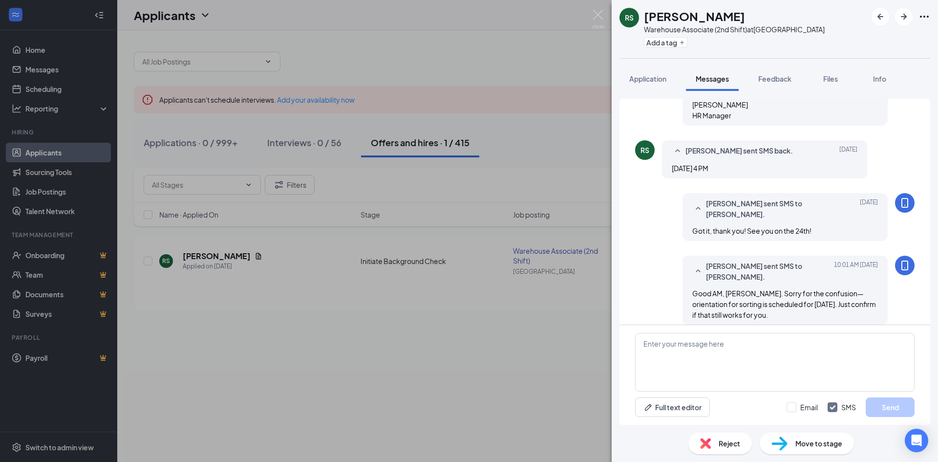
scroll to position [593, 0]
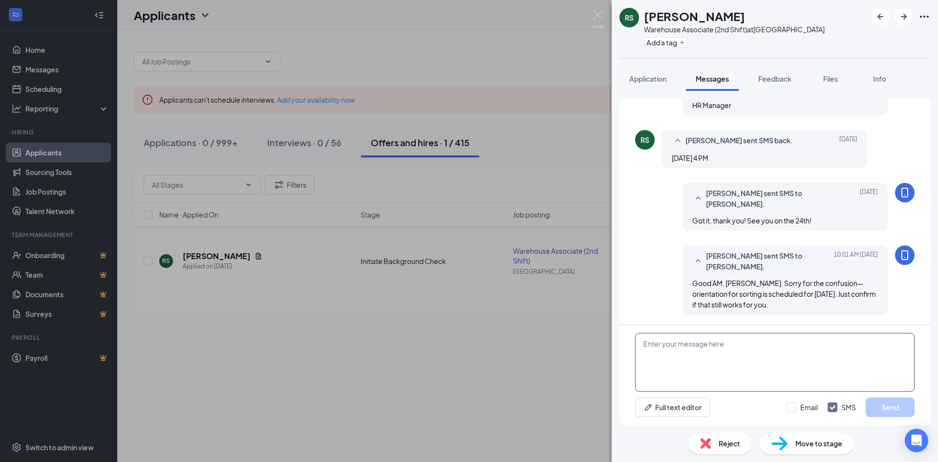
click at [727, 372] on textarea at bounding box center [774, 362] width 279 height 59
click at [674, 342] on textarea at bounding box center [774, 362] width 279 height 59
paste textarea "Thank you, Rashard, for calling me back so quickly and for your flexibility. We…"
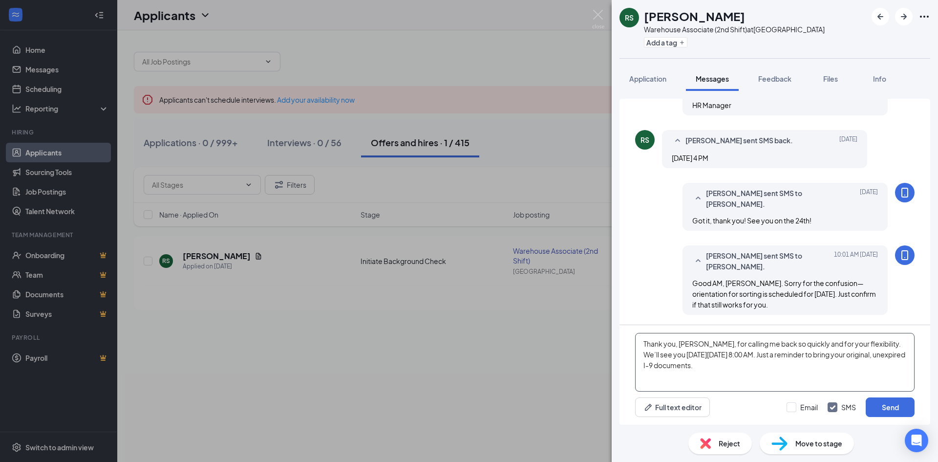
drag, startPoint x: 706, startPoint y: 353, endPoint x: 764, endPoint y: 367, distance: 60.3
click at [764, 367] on textarea "Thank you, Rashard, for calling me back so quickly and for your flexibility. We…" at bounding box center [774, 362] width 279 height 59
drag, startPoint x: 696, startPoint y: 340, endPoint x: 752, endPoint y: 365, distance: 61.5
click at [752, 365] on textarea "Thank you, Rashard, for calling me back so quickly and for your flexibility. We…" at bounding box center [774, 362] width 279 height 59
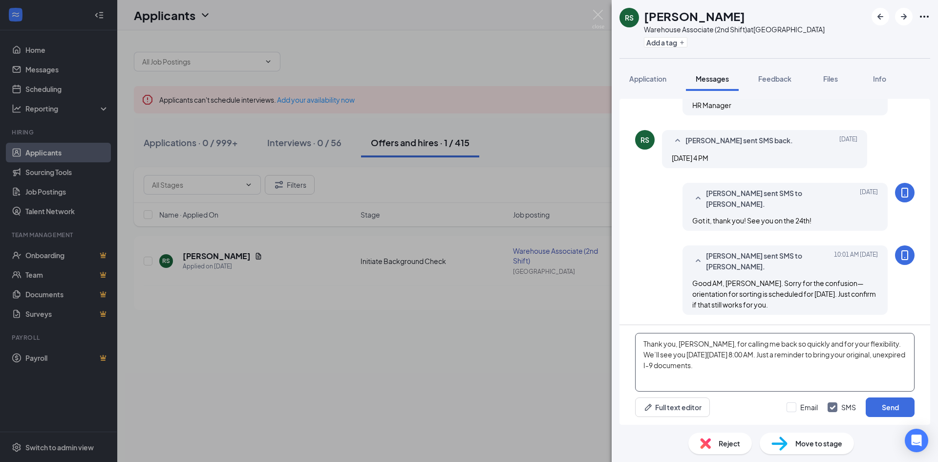
click at [752, 365] on textarea "Thank you, Rashard, for calling me back so quickly and for your flexibility. We…" at bounding box center [774, 362] width 279 height 59
drag, startPoint x: 773, startPoint y: 346, endPoint x: 801, endPoint y: 367, distance: 35.6
click at [801, 367] on textarea "Thank you, Rashard, for calling me back so quickly and for your flexibility. We…" at bounding box center [774, 362] width 279 height 59
drag, startPoint x: 811, startPoint y: 347, endPoint x: 826, endPoint y: 364, distance: 22.5
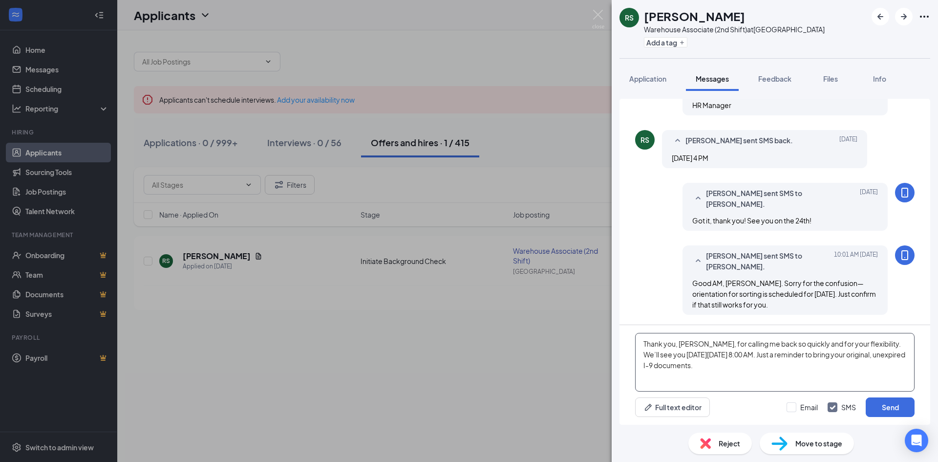
click at [826, 364] on textarea "Thank you, Rashard, for calling me back so quickly and for your flexibility. We…" at bounding box center [774, 362] width 279 height 59
click at [800, 354] on textarea "Thank you, Rashard, for calling me back so quickly and for your flexibility. We…" at bounding box center [774, 362] width 279 height 59
click at [804, 361] on textarea "Thank you, Rashard, for calling me back so quickly and for your flexibility. We…" at bounding box center [774, 362] width 279 height 59
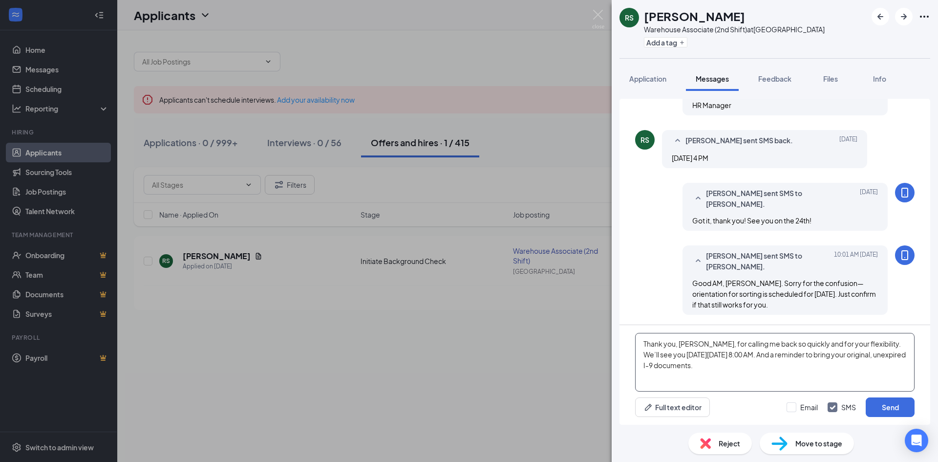
drag, startPoint x: 756, startPoint y: 352, endPoint x: 780, endPoint y: 365, distance: 27.8
click at [780, 365] on textarea "Thank you, Rashard, for calling me back so quickly and for your flexibility. We…" at bounding box center [774, 362] width 279 height 59
click at [768, 357] on textarea "Thank you, Rashard, for calling me back so quickly and for your flexibility. We…" at bounding box center [774, 362] width 279 height 59
click at [842, 354] on textarea "Thank you, Rashard, for calling me back so quickly and for your flexibility. We…" at bounding box center [774, 362] width 279 height 59
click at [788, 362] on textarea "Thank you, Rashard, for calling me back so quickly and for your flexibility. We…" at bounding box center [774, 362] width 279 height 59
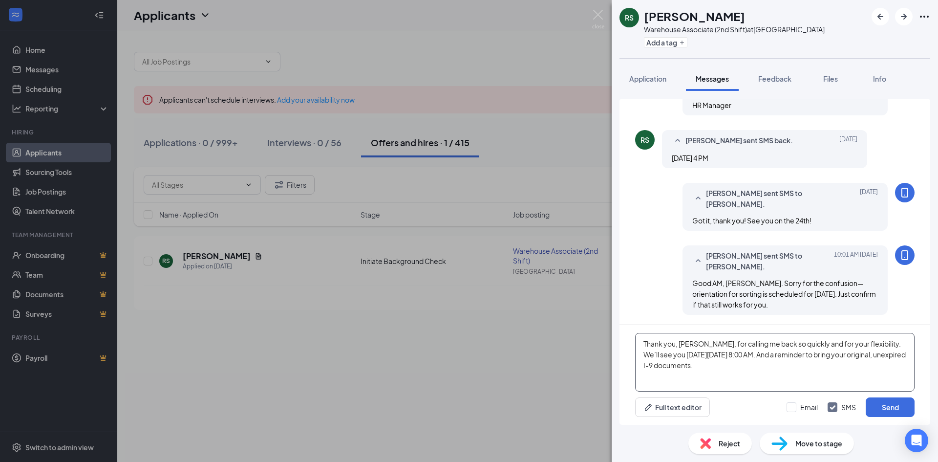
click at [790, 348] on textarea "Thank you, Rashard, for calling me back so quickly and for your flexibility. We…" at bounding box center [774, 362] width 279 height 59
click at [762, 370] on textarea "Thank you, Rashard, for calling me back so quickly and for your flexibility. We…" at bounding box center [774, 362] width 279 height 59
click at [791, 355] on textarea "Thank you, Rashard, for calling me back so quickly and for your flexibility. We…" at bounding box center [774, 362] width 279 height 59
click at [785, 364] on textarea "Thank you, Rashard, for calling me back so quickly and for your flexibility. We…" at bounding box center [774, 362] width 279 height 59
drag, startPoint x: 757, startPoint y: 344, endPoint x: 783, endPoint y: 364, distance: 32.8
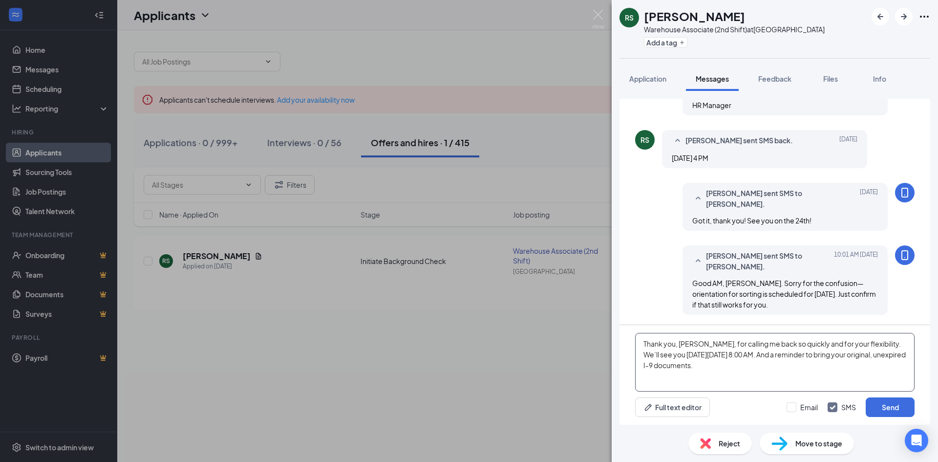
click at [783, 364] on textarea "Thank you, Rashard, for calling me back so quickly and for your flexibility. We…" at bounding box center [774, 362] width 279 height 59
drag, startPoint x: 746, startPoint y: 342, endPoint x: 764, endPoint y: 357, distance: 23.3
click at [764, 357] on textarea "Thank you, Rashard, for calling me back so quickly and for your flexibility. We…" at bounding box center [774, 362] width 279 height 59
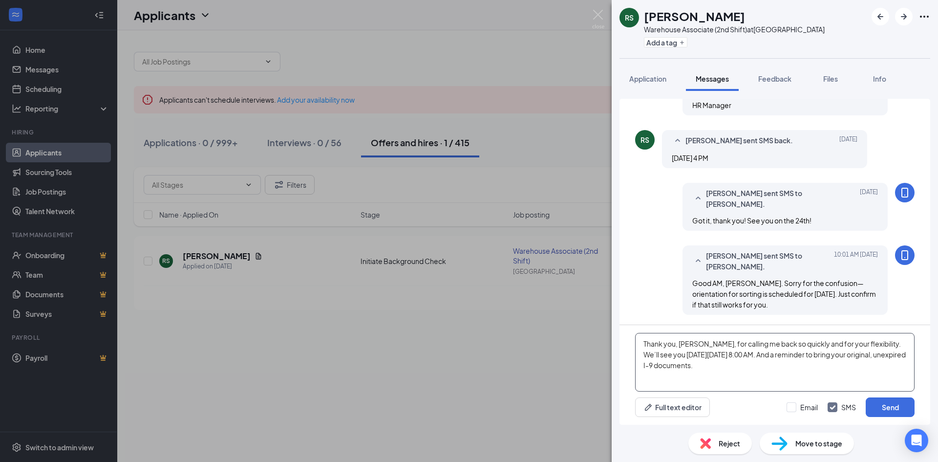
drag, startPoint x: 791, startPoint y: 353, endPoint x: 618, endPoint y: 326, distance: 175.1
click at [618, 326] on div "Load earlier interactions (about 16 more) Ivette Dupuis sent email to Rashard S…" at bounding box center [775, 258] width 326 height 334
paste textarea "Thanks for the quick call back, Rashard, and for being flexible. See you Monday…"
drag, startPoint x: 674, startPoint y: 350, endPoint x: 706, endPoint y: 353, distance: 31.9
click at [706, 353] on textarea "Thanks for the quick call back, Rashard, and for being flexible. See you Monday…" at bounding box center [774, 362] width 279 height 59
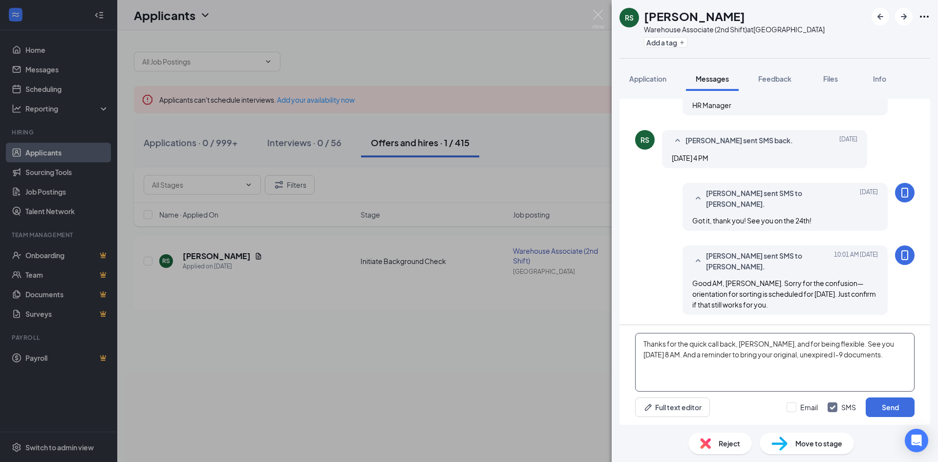
click at [706, 353] on textarea "Thanks for the quick call back, Rashard, and for being flexible. See you Monday…" at bounding box center [774, 362] width 279 height 59
click at [710, 355] on textarea "Thanks for the quick call back, Rashard, and for being flexible. See you Monday…" at bounding box center [774, 362] width 279 height 59
click at [699, 354] on textarea "Thanks for the quick call back, Rashard, and for being flexible. See you Monday…" at bounding box center [774, 362] width 279 height 59
click at [716, 354] on textarea "Thanks for the quick call back, Rashard, and for being flexible. See you Monday…" at bounding box center [774, 362] width 279 height 59
drag, startPoint x: 749, startPoint y: 352, endPoint x: 780, endPoint y: 360, distance: 32.4
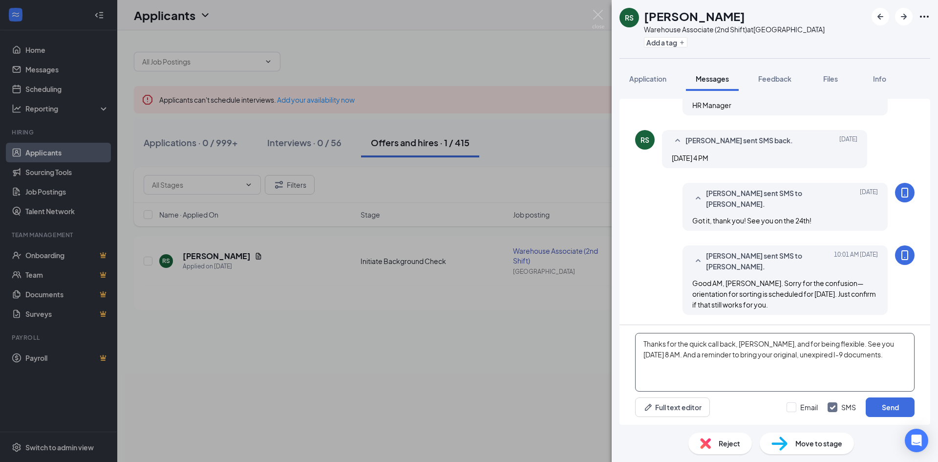
click at [780, 360] on textarea "Thanks for the quick call back, Rashard, and for being flexible. See you Monday…" at bounding box center [774, 362] width 279 height 59
click at [795, 353] on textarea "Thanks for the quick call back, Rashard, and for being flexible. See you Monday…" at bounding box center [774, 362] width 279 height 59
click at [703, 352] on textarea "Thanks for the quick call back, Rashard, and for being flexible. See you Monday…" at bounding box center [774, 362] width 279 height 59
drag, startPoint x: 692, startPoint y: 344, endPoint x: 715, endPoint y: 355, distance: 25.6
click at [715, 355] on textarea "Thanks for the quick call back, Rashard, and for being flexible. See you Monday…" at bounding box center [774, 362] width 279 height 59
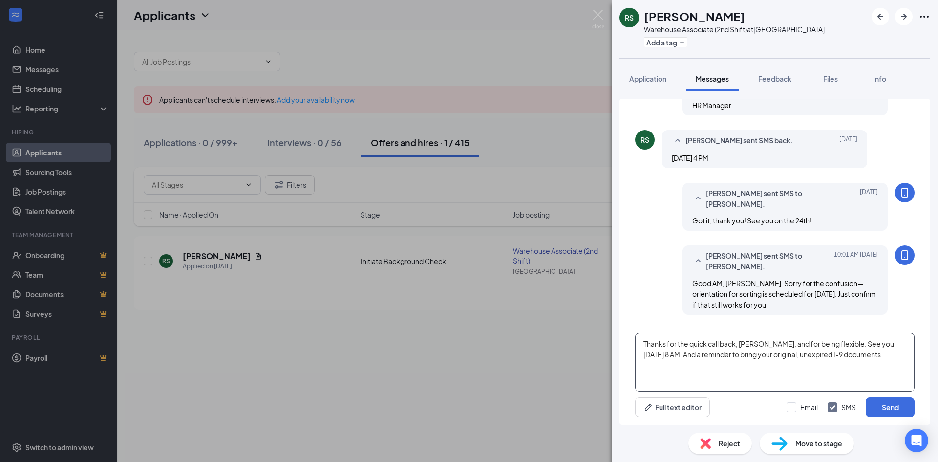
click at [715, 355] on textarea "Thanks for the quick call back, Rashard, and for being flexible. See you Monday…" at bounding box center [774, 362] width 279 height 59
drag, startPoint x: 705, startPoint y: 345, endPoint x: 734, endPoint y: 357, distance: 31.6
click at [734, 357] on textarea "Thanks for the quick call back, Rashard, and for being flexible. See you Monday…" at bounding box center [774, 362] width 279 height 59
click at [695, 354] on textarea "Thanks for the quick call back, Rashard, and for being flexible. See you Monday…" at bounding box center [774, 362] width 279 height 59
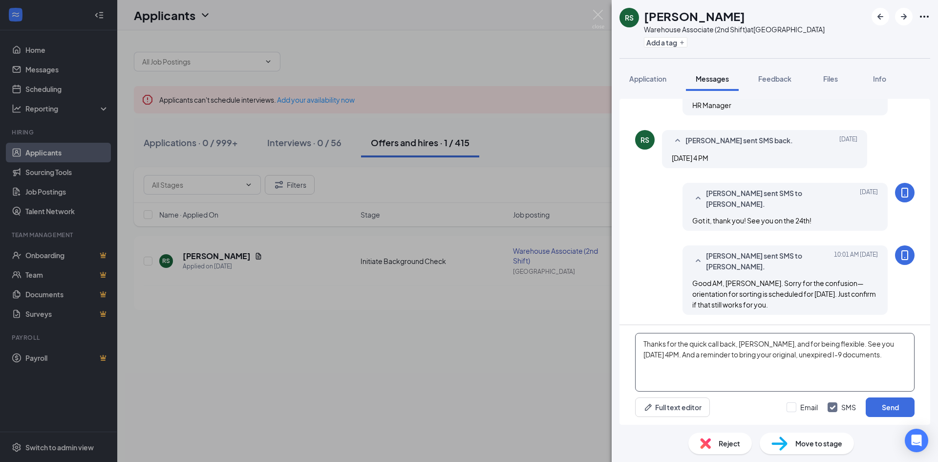
click at [756, 348] on textarea "Thanks for the quick call back, Rashard, and for being flexible. See you Monday…" at bounding box center [774, 362] width 279 height 59
click at [708, 353] on textarea "Thanks for the quick call back, Rashard, and for being flexible. See you Monday…" at bounding box center [774, 362] width 279 height 59
drag, startPoint x: 680, startPoint y: 343, endPoint x: 700, endPoint y: 351, distance: 22.1
click at [700, 351] on textarea "Thanks for the quick call back, Rashard, and for being flexible. See you Monday…" at bounding box center [774, 362] width 279 height 59
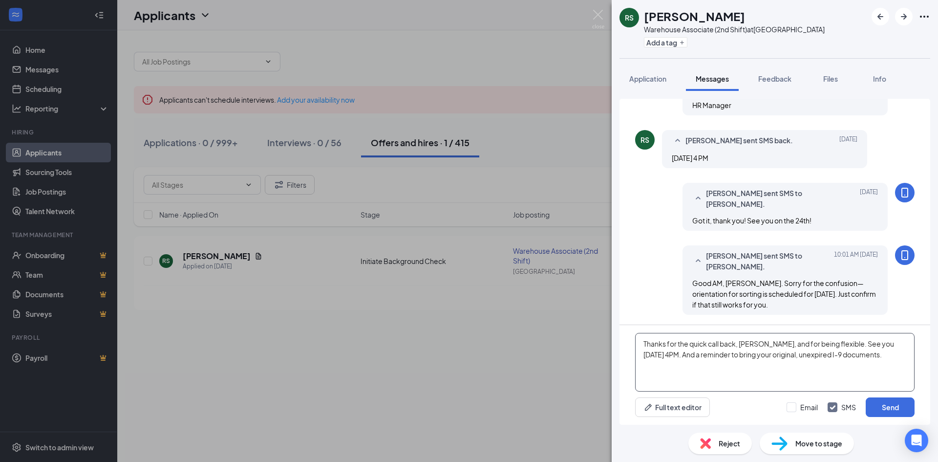
drag, startPoint x: 684, startPoint y: 346, endPoint x: 703, endPoint y: 356, distance: 21.6
click at [703, 356] on textarea "Thanks for the quick call back, Rashard, and for being flexible. See you Monday…" at bounding box center [774, 362] width 279 height 59
drag, startPoint x: 672, startPoint y: 356, endPoint x: 678, endPoint y: 355, distance: 5.5
click at [678, 355] on textarea "Thanks for the quick call back, Rashard, and for being flexible. See you Monday…" at bounding box center [774, 362] width 279 height 59
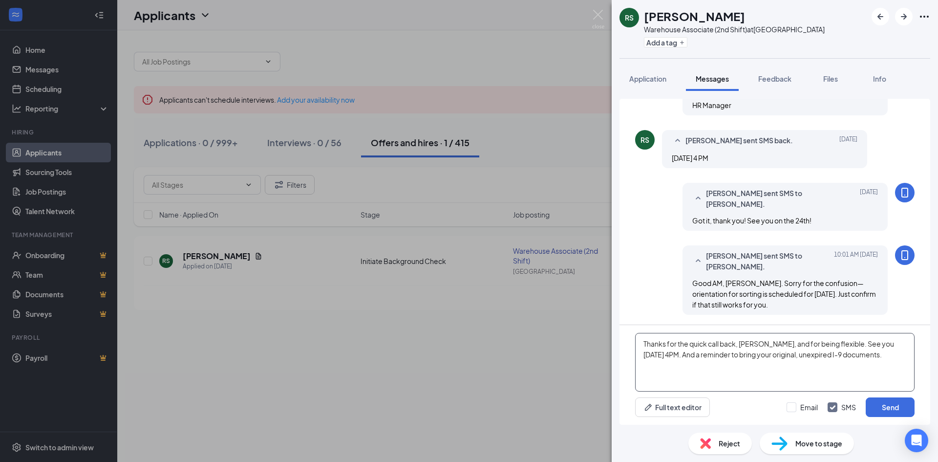
click at [678, 355] on textarea "Thanks for the quick call back, Rashard, and for being flexible. See you Monday…" at bounding box center [774, 362] width 279 height 59
click at [674, 358] on textarea "Thanks for the quick call back, Rashard, and for being flexible. See you Monday…" at bounding box center [774, 362] width 279 height 59
click at [669, 355] on textarea "Thanks for the quick call back, Rashard, and for being flexible. See you Monday…" at bounding box center [774, 362] width 279 height 59
click at [697, 364] on textarea "Thanks for the quick call back, Rashard, and for being flexible. See you Monday…" at bounding box center [774, 362] width 279 height 59
drag, startPoint x: 669, startPoint y: 339, endPoint x: 701, endPoint y: 353, distance: 35.0
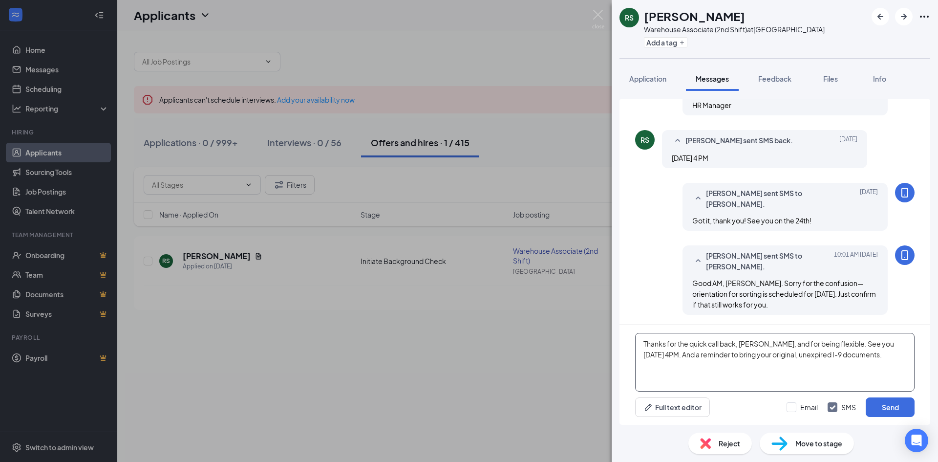
click at [701, 353] on textarea "Thanks for the quick call back, Rashard, and for being flexible. See you Monday…" at bounding box center [774, 362] width 279 height 59
drag, startPoint x: 723, startPoint y: 341, endPoint x: 750, endPoint y: 363, distance: 34.7
click at [750, 363] on textarea "Thanks for the quick call back, Rashard, and for being flexible. See you Monday…" at bounding box center [774, 362] width 279 height 59
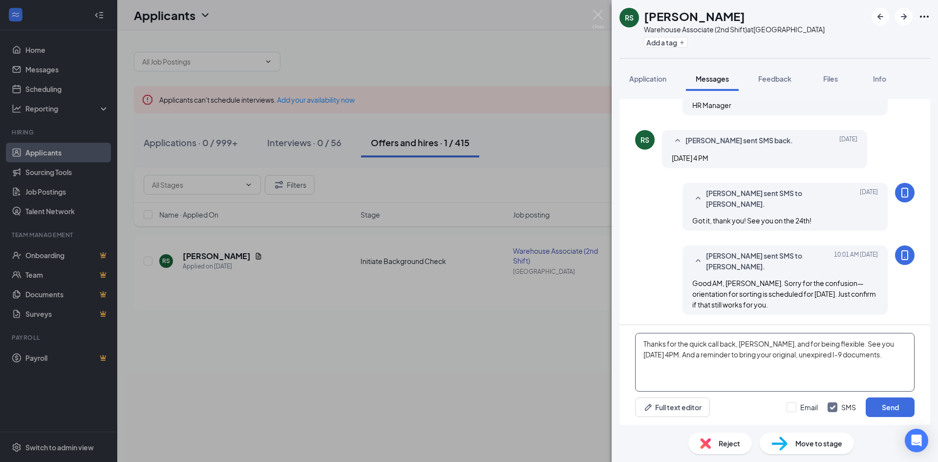
drag, startPoint x: 692, startPoint y: 341, endPoint x: 699, endPoint y: 346, distance: 9.0
click at [699, 346] on textarea "Thanks for the quick call back, Rashard, and for being flexible. See you Monday…" at bounding box center [774, 362] width 279 height 59
drag, startPoint x: 682, startPoint y: 347, endPoint x: 719, endPoint y: 358, distance: 38.7
click at [719, 358] on textarea "Thanks for the quick call back, Rashard, and for being flexible. See you Monday…" at bounding box center [774, 362] width 279 height 59
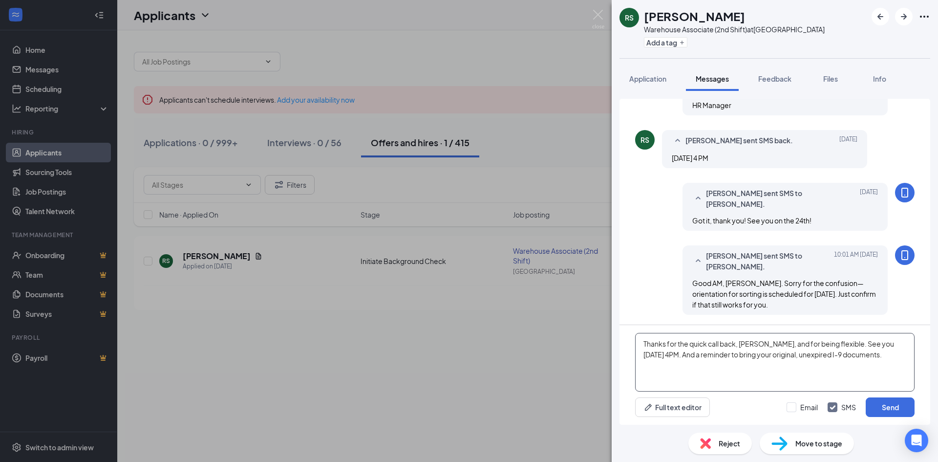
click at [719, 358] on textarea "Thanks for the quick call back, Rashard, and for being flexible. See you Monday…" at bounding box center [774, 362] width 279 height 59
click at [702, 349] on textarea "Thanks for the quick call back, Rashard, and for being flexible. See you Monday…" at bounding box center [774, 362] width 279 height 59
drag, startPoint x: 687, startPoint y: 340, endPoint x: 696, endPoint y: 345, distance: 10.3
click at [696, 345] on textarea "Thanks for the quick call back, Rashard, and for being flexible. See you Monday…" at bounding box center [774, 362] width 279 height 59
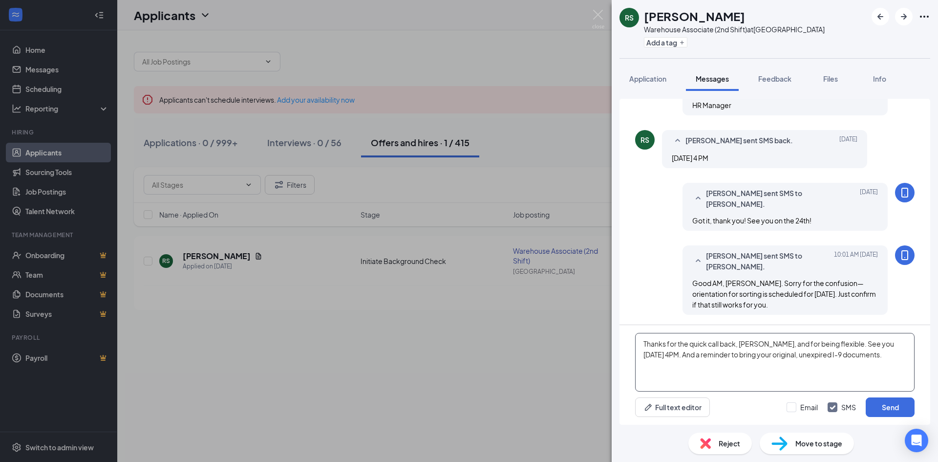
click at [681, 344] on textarea "Thanks for the quick call back, Rashard, and for being flexible. See you Monday…" at bounding box center [774, 362] width 279 height 59
drag, startPoint x: 688, startPoint y: 343, endPoint x: 718, endPoint y: 355, distance: 32.2
click at [718, 355] on textarea "Thanks for the quick call back, Rashard, and for being flexible. See you Monday…" at bounding box center [774, 362] width 279 height 59
click at [751, 357] on textarea "Thanks for the quick call back, Rashard, and for being flexible. See you Monday…" at bounding box center [774, 362] width 279 height 59
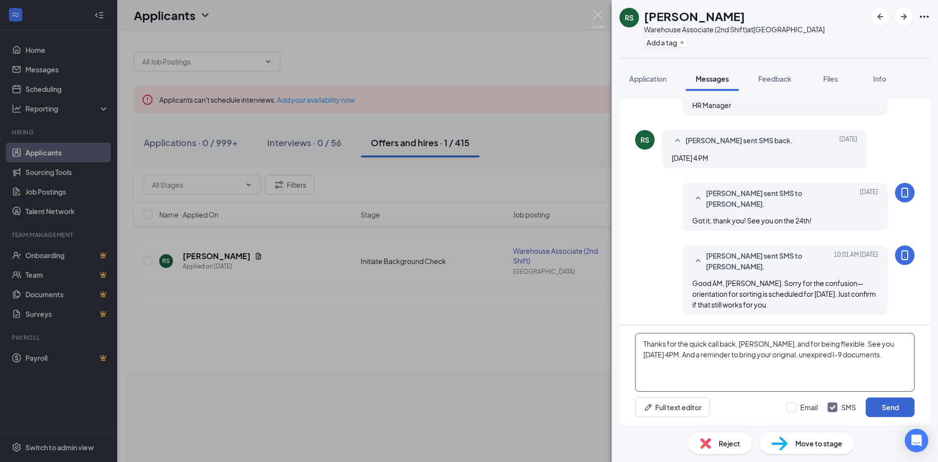
type textarea "Thanks for the quick call back, Rashard, and for being flexible. See you Monday…"
click at [890, 401] on button "Send" at bounding box center [890, 407] width 49 height 20
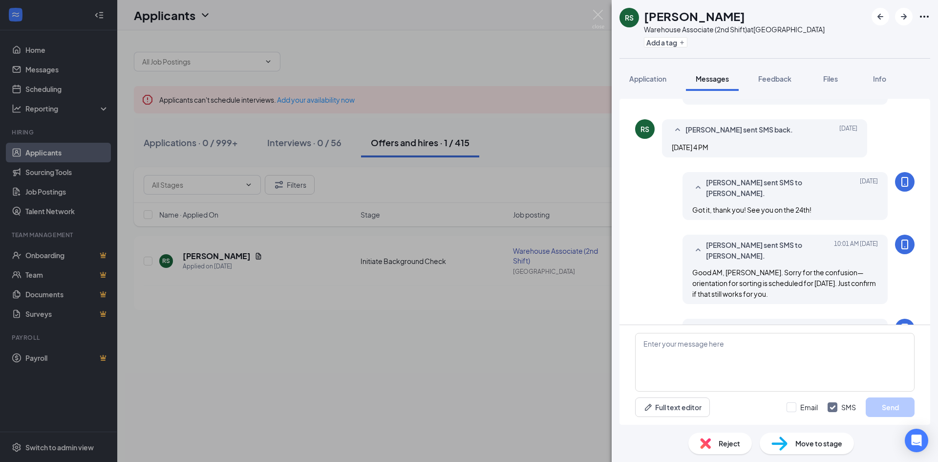
scroll to position [677, 0]
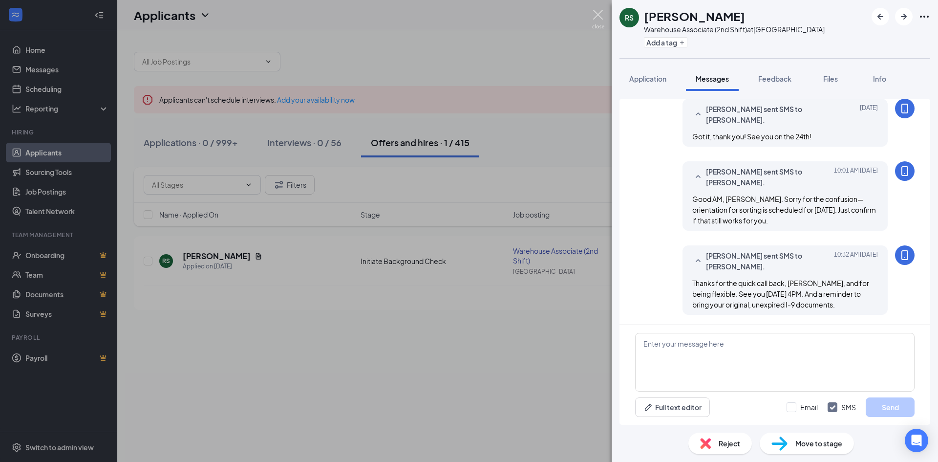
click at [601, 17] on img at bounding box center [598, 19] width 12 height 19
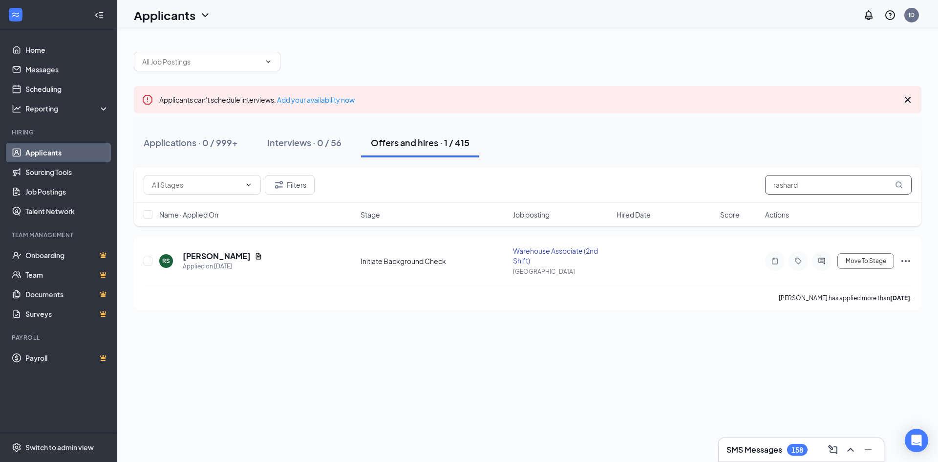
drag, startPoint x: 835, startPoint y: 190, endPoint x: 736, endPoint y: 191, distance: 99.2
click at [736, 191] on div "Filters rashard" at bounding box center [528, 185] width 768 height 20
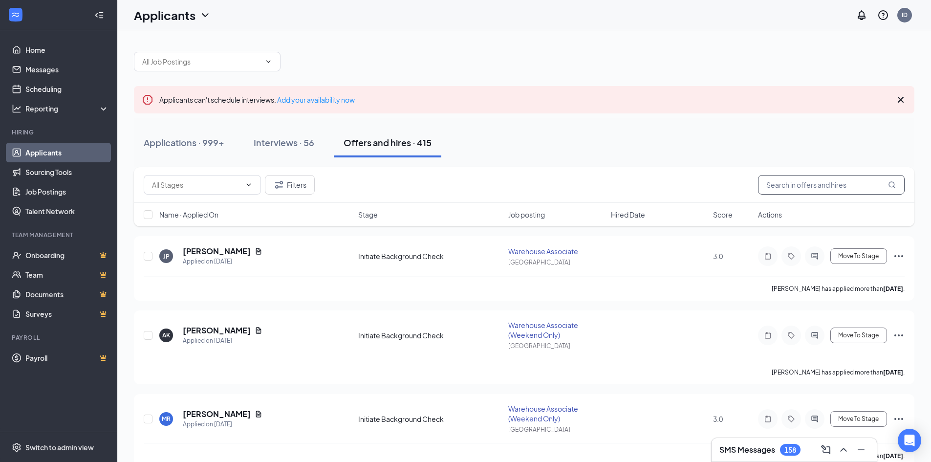
click at [795, 181] on input "text" at bounding box center [831, 185] width 147 height 20
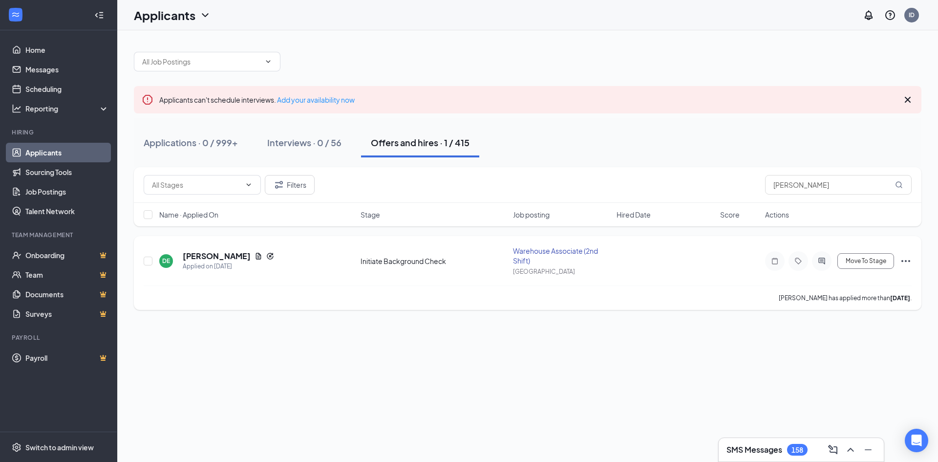
click at [820, 258] on icon "ActiveChat" at bounding box center [821, 261] width 6 height 6
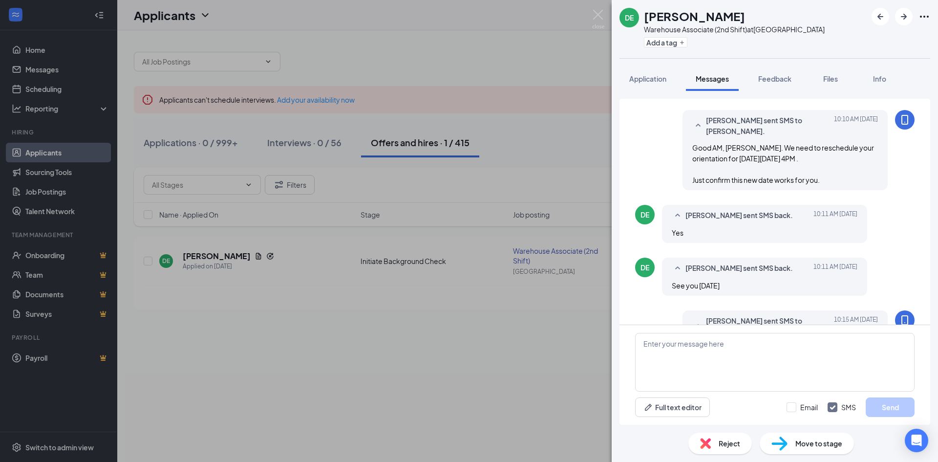
scroll to position [417, 0]
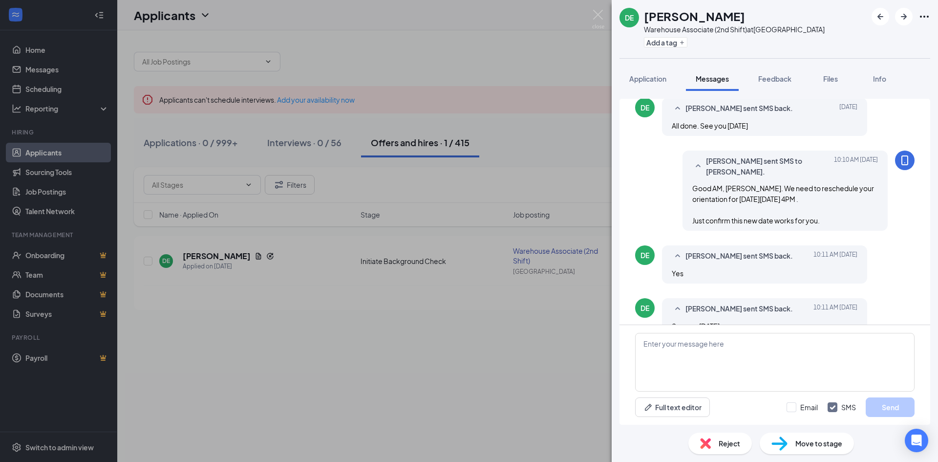
scroll to position [380, 0]
click at [601, 12] on img at bounding box center [598, 19] width 12 height 19
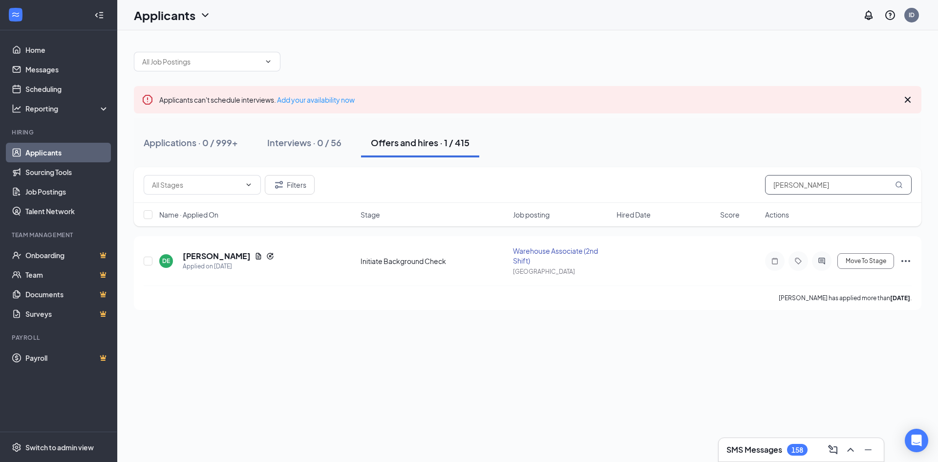
drag, startPoint x: 806, startPoint y: 175, endPoint x: 741, endPoint y: 185, distance: 65.2
click at [741, 185] on div "Filters deonte" at bounding box center [528, 185] width 768 height 20
drag, startPoint x: 841, startPoint y: 185, endPoint x: 773, endPoint y: 196, distance: 69.4
click at [773, 196] on div "Filters deonte" at bounding box center [528, 185] width 788 height 36
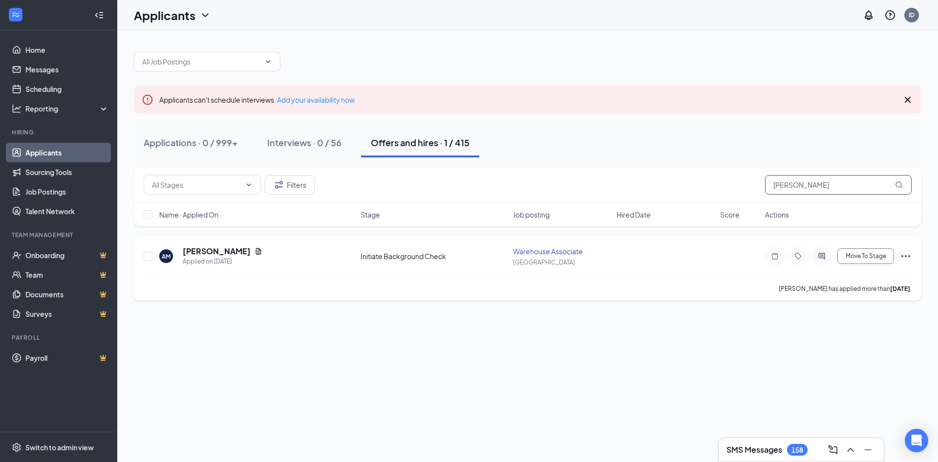
type input "armando"
click at [826, 263] on div at bounding box center [822, 256] width 20 height 20
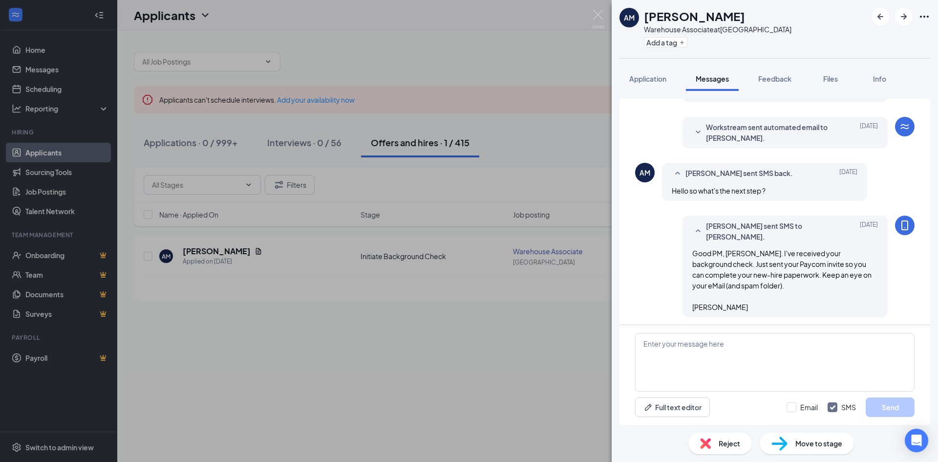
scroll to position [523, 0]
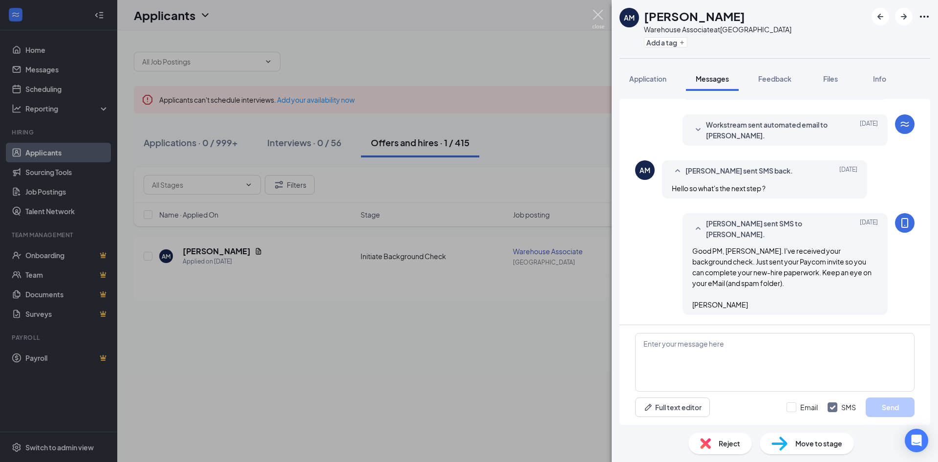
click at [603, 20] on img at bounding box center [598, 19] width 12 height 19
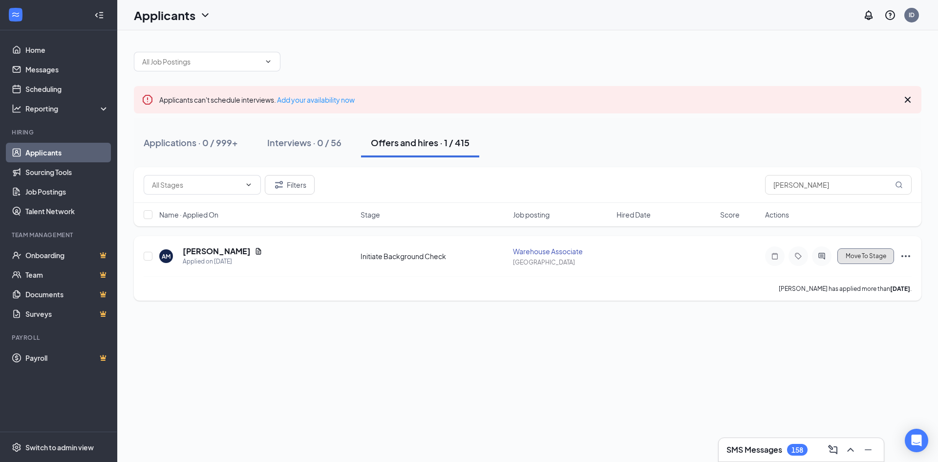
click at [873, 255] on span "Move To Stage" at bounding box center [866, 256] width 41 height 7
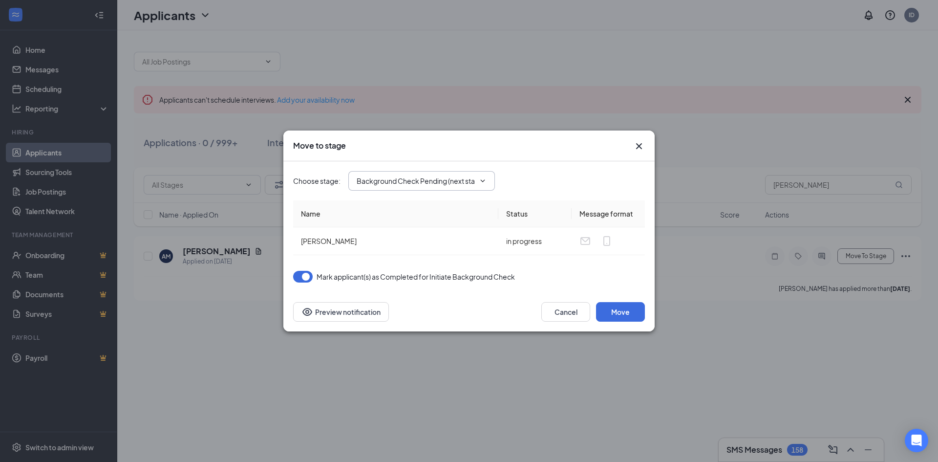
click at [469, 177] on input "Background Check Pending (next stage)" at bounding box center [416, 180] width 118 height 11
click at [443, 272] on div "Hiring Complete" at bounding box center [430, 274] width 131 height 11
type input "Hiring Complete"
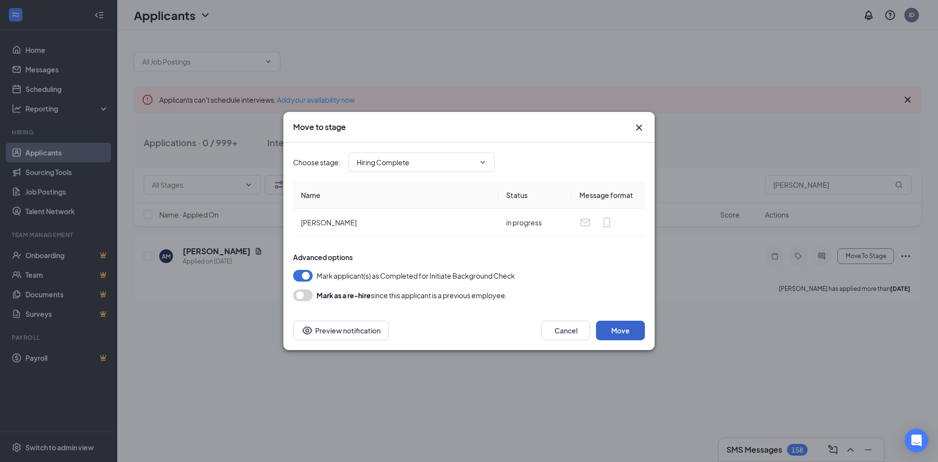
click at [625, 330] on button "Move" at bounding box center [620, 331] width 49 height 20
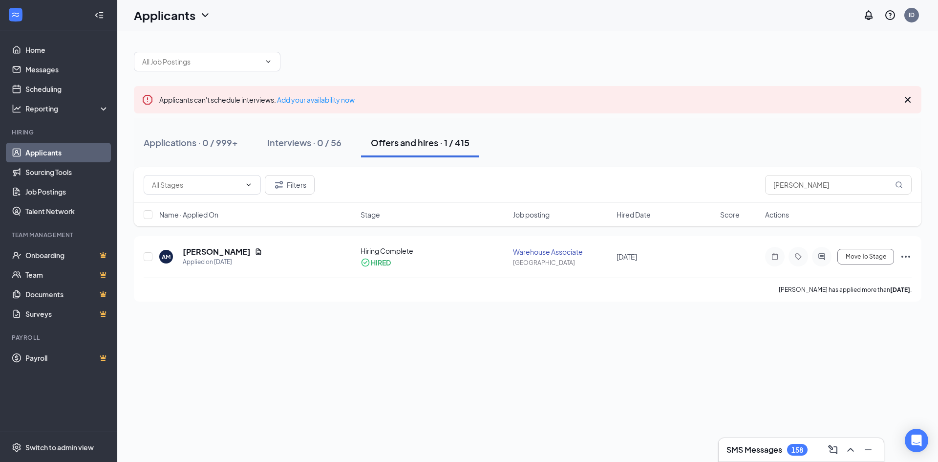
click at [812, 195] on div "Filters armando" at bounding box center [528, 185] width 788 height 36
drag, startPoint x: 819, startPoint y: 183, endPoint x: 763, endPoint y: 183, distance: 56.2
click at [763, 183] on div "Filters armando" at bounding box center [528, 185] width 768 height 20
click at [807, 185] on input "armando" at bounding box center [838, 185] width 147 height 20
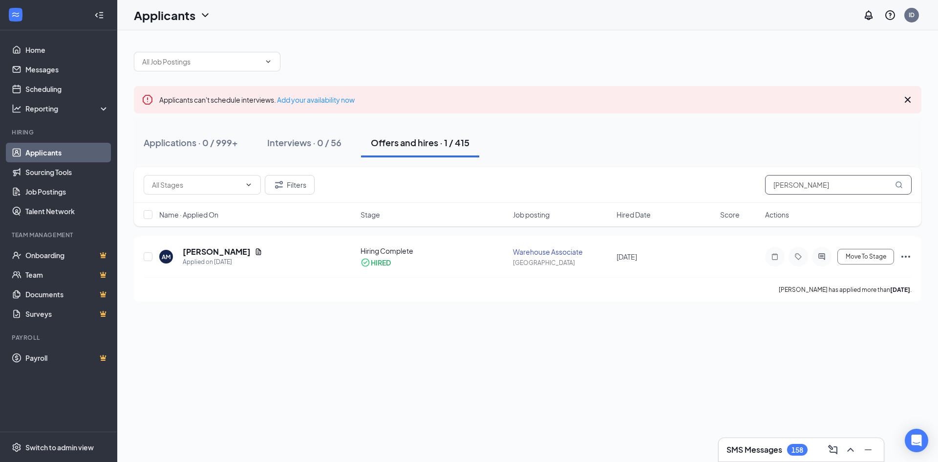
drag, startPoint x: 816, startPoint y: 184, endPoint x: 760, endPoint y: 190, distance: 56.0
click at [760, 190] on div "Filters armando" at bounding box center [528, 185] width 768 height 20
type input "xavier"
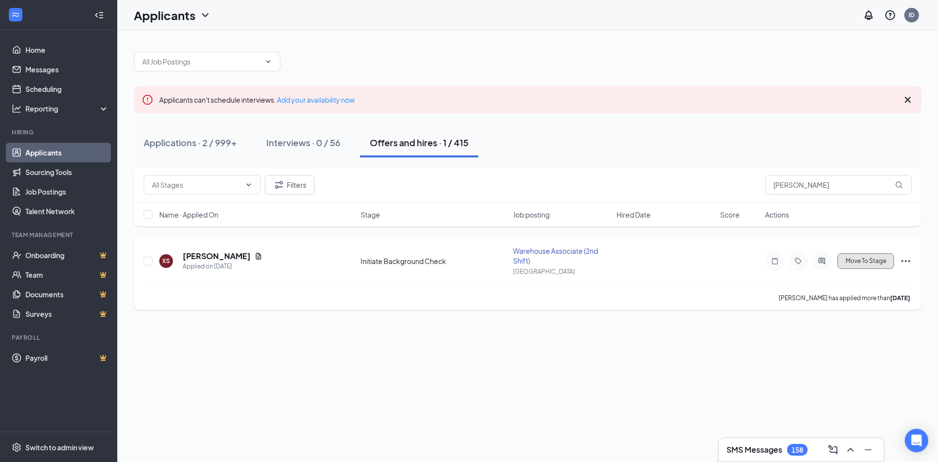
click at [865, 258] on span "Move To Stage" at bounding box center [866, 261] width 41 height 7
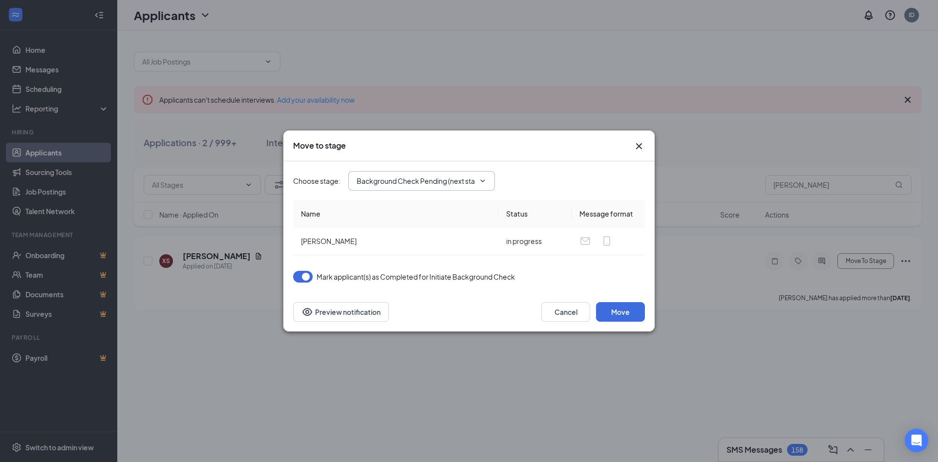
click at [458, 181] on input "Background Check Pending (next stage)" at bounding box center [416, 180] width 118 height 11
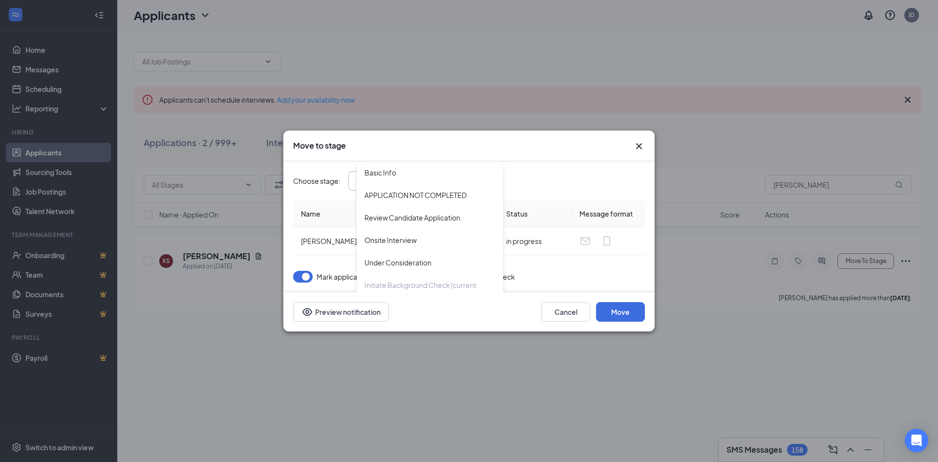
scroll to position [100, 0]
click at [433, 269] on div "Hiring Complete" at bounding box center [430, 274] width 131 height 11
type input "Hiring Complete"
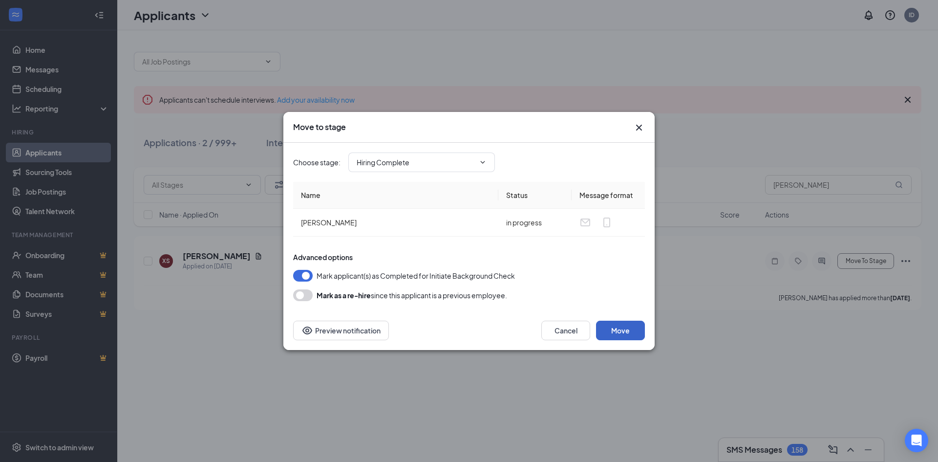
click at [621, 326] on button "Move" at bounding box center [620, 331] width 49 height 20
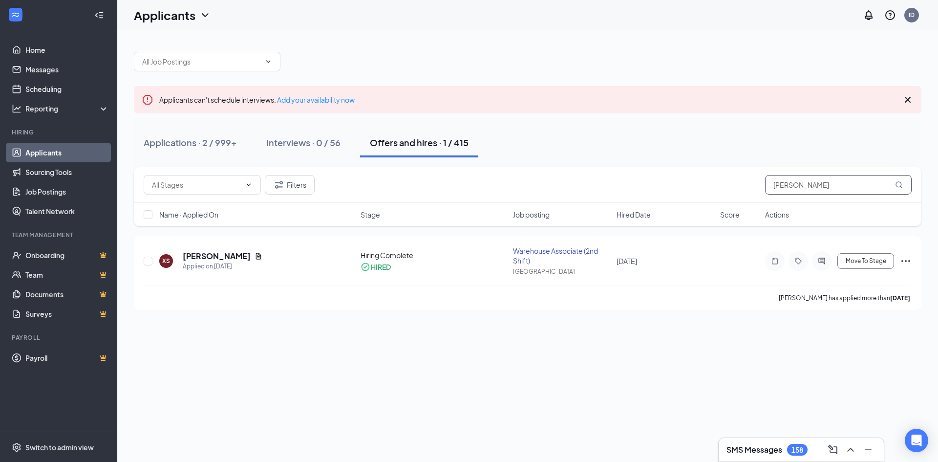
drag, startPoint x: 852, startPoint y: 188, endPoint x: 750, endPoint y: 180, distance: 102.4
click at [758, 179] on div "Filters xavier" at bounding box center [528, 185] width 768 height 20
type input "divine"
click at [817, 262] on icon "ActiveChat" at bounding box center [822, 261] width 12 height 8
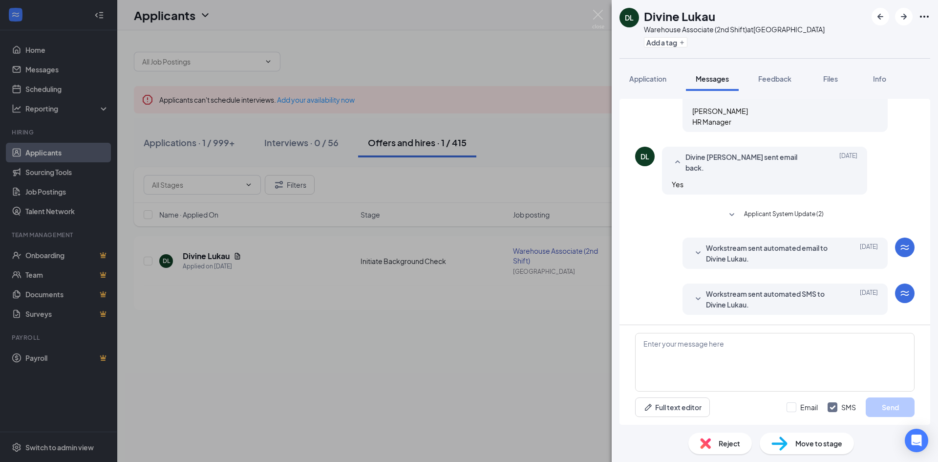
scroll to position [623, 0]
click at [595, 8] on div "DL Divine Lukau Warehouse Associate (2nd Shift) at Baltimore Add a tag Applicat…" at bounding box center [469, 231] width 938 height 462
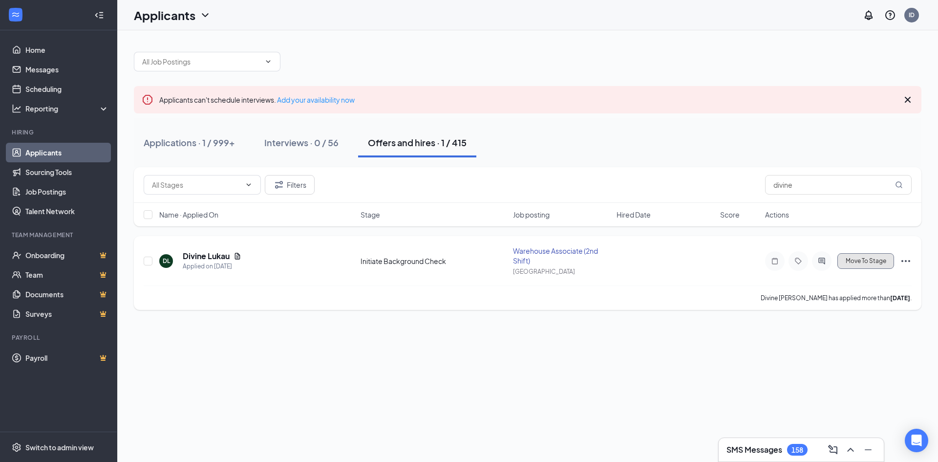
click at [868, 265] on button "Move To Stage" at bounding box center [865, 261] width 57 height 16
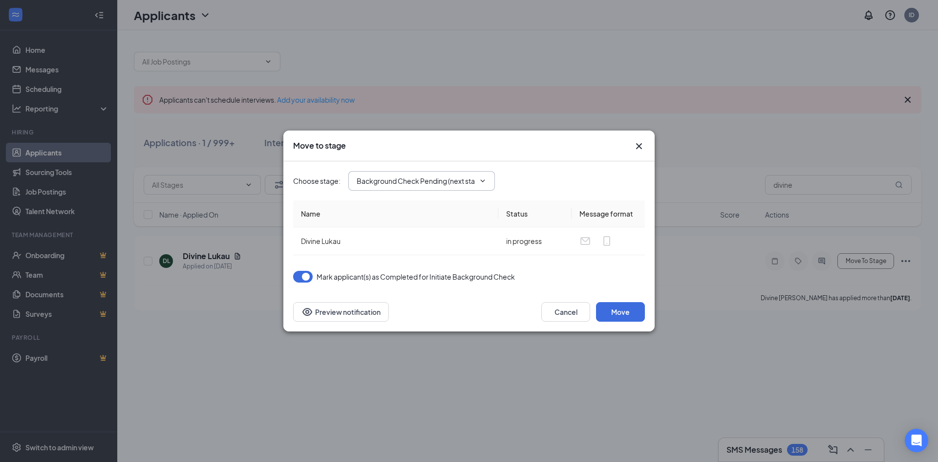
click at [467, 179] on input "Background Check Pending (next stage)" at bounding box center [416, 180] width 118 height 11
click at [450, 289] on div "Hiring Complete" at bounding box center [430, 286] width 131 height 11
type input "Hiring Complete"
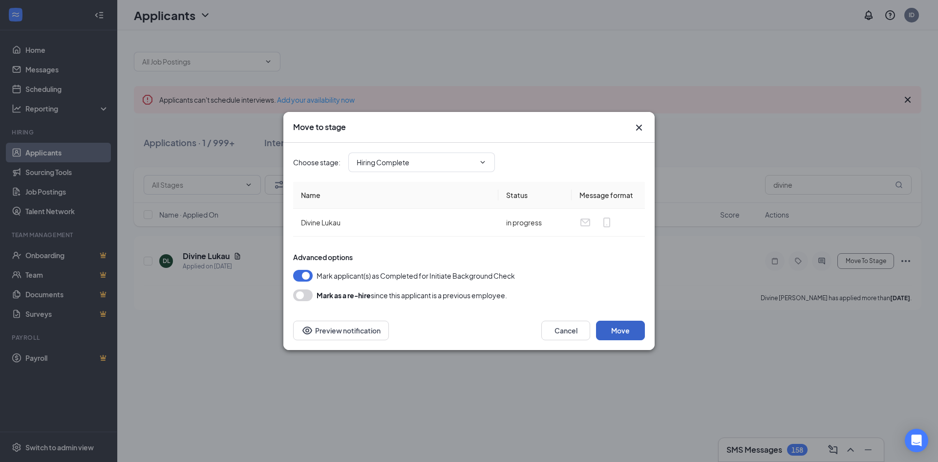
click at [625, 327] on button "Move" at bounding box center [620, 331] width 49 height 20
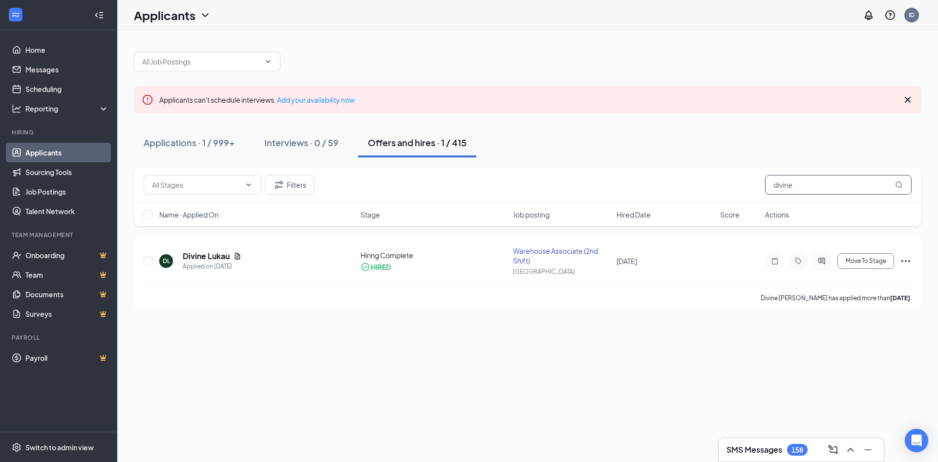
drag, startPoint x: 823, startPoint y: 189, endPoint x: 740, endPoint y: 189, distance: 83.1
click at [740, 189] on div "Filters divine" at bounding box center [528, 185] width 768 height 20
type input "kamali"
click at [876, 261] on span "Move To Stage" at bounding box center [866, 261] width 41 height 7
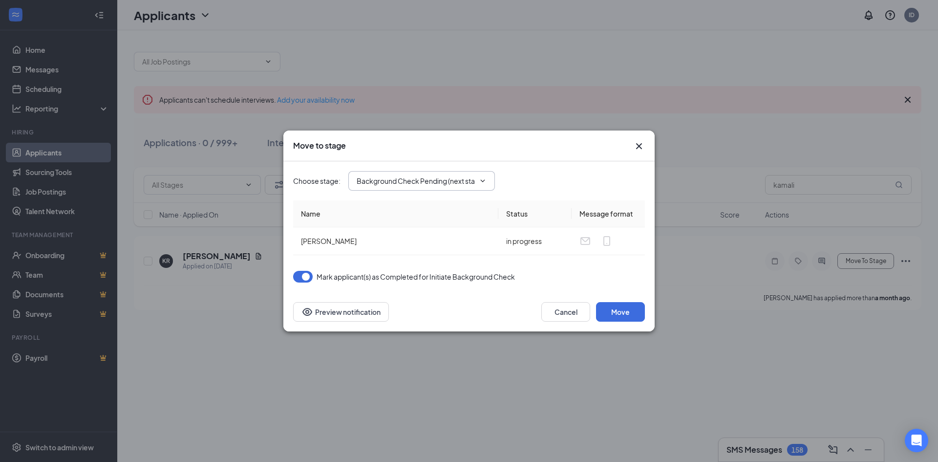
click at [455, 177] on input "Background Check Pending (next stage)" at bounding box center [416, 180] width 118 height 11
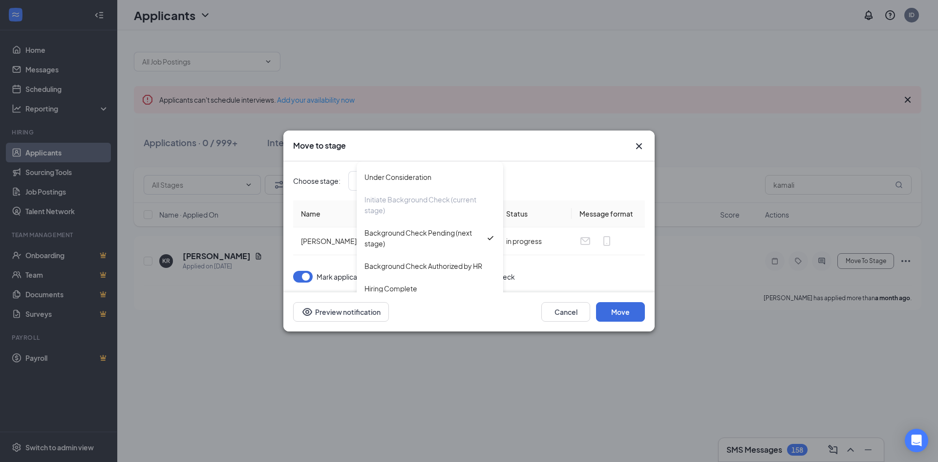
scroll to position [100, 0]
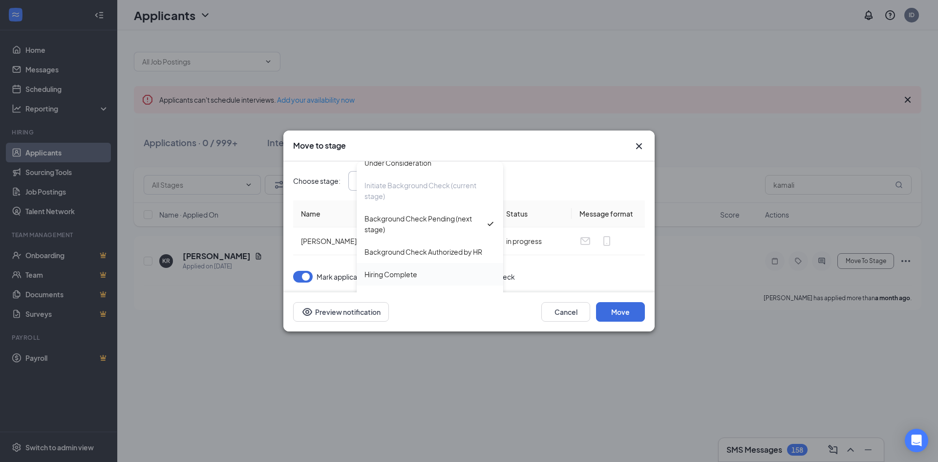
click at [436, 276] on div "Hiring Complete" at bounding box center [430, 274] width 131 height 11
type input "Hiring Complete"
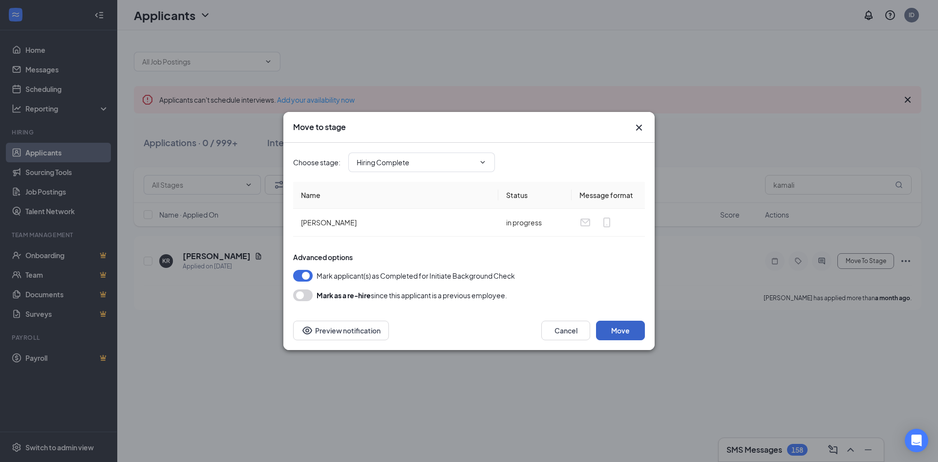
click at [612, 329] on button "Move" at bounding box center [620, 331] width 49 height 20
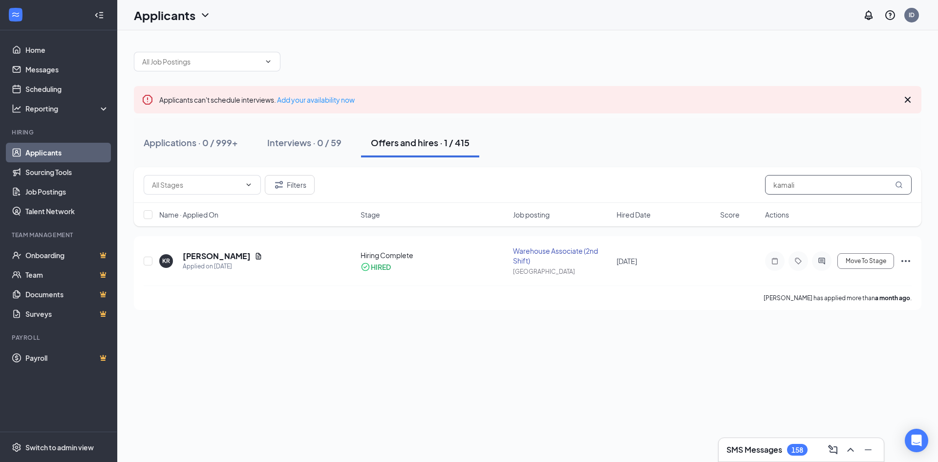
drag, startPoint x: 807, startPoint y: 192, endPoint x: 763, endPoint y: 199, distance: 44.0
click at [763, 199] on div "Filters kamali" at bounding box center [528, 185] width 788 height 36
click at [845, 94] on div "Applicants can't schedule interviews. Add your availability now" at bounding box center [528, 99] width 788 height 27
drag, startPoint x: 823, startPoint y: 188, endPoint x: 658, endPoint y: 179, distance: 165.4
click at [658, 179] on div "Filters mattison" at bounding box center [528, 185] width 768 height 20
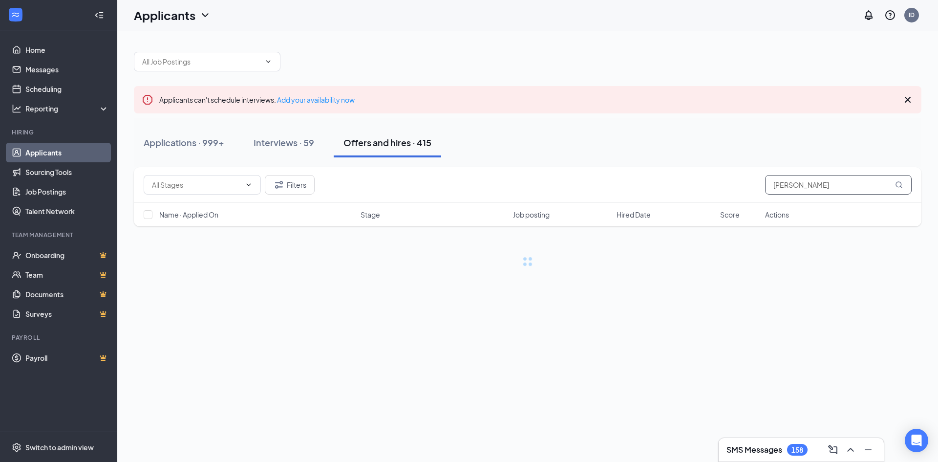
type input "pena"
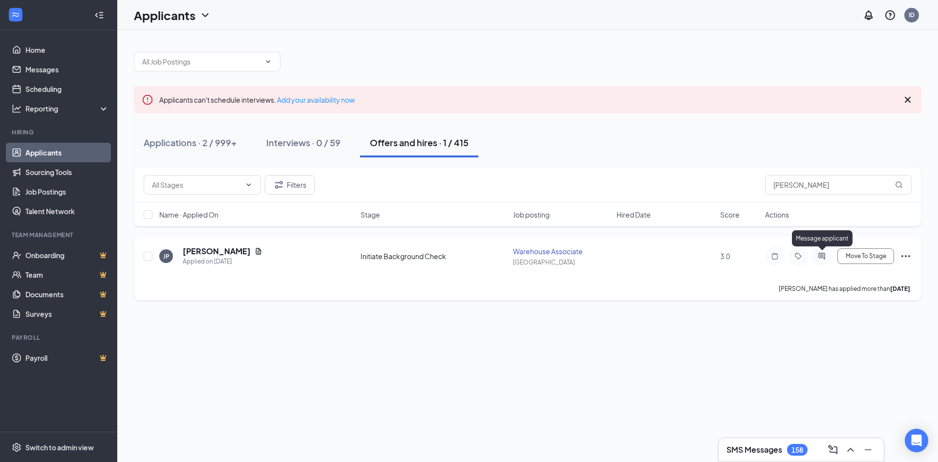
click at [819, 256] on icon "ActiveChat" at bounding box center [821, 256] width 6 height 6
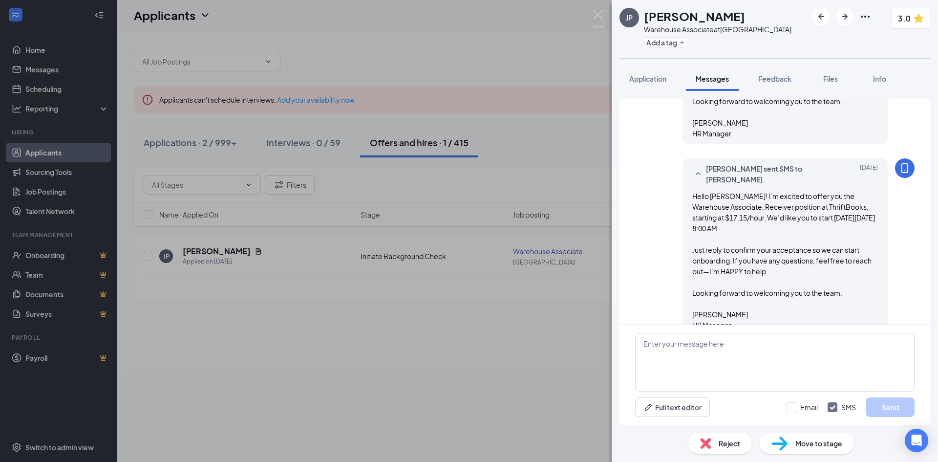
scroll to position [300, 0]
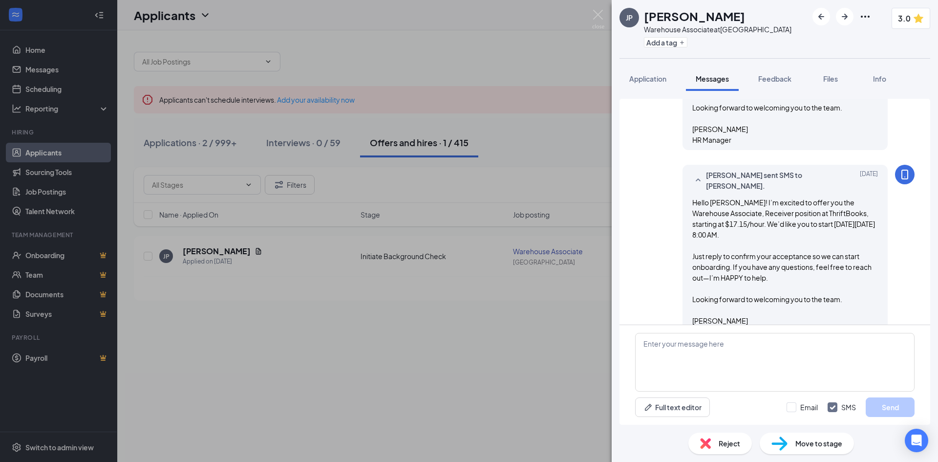
click at [64, 195] on div "JP Joel Pena Warehouse Associate at Baltimore Add a tag 3.0 Application Message…" at bounding box center [469, 231] width 938 height 462
click at [44, 190] on div "JP Joel Pena Warehouse Associate at Baltimore Add a tag 3.0 Application Message…" at bounding box center [469, 231] width 938 height 462
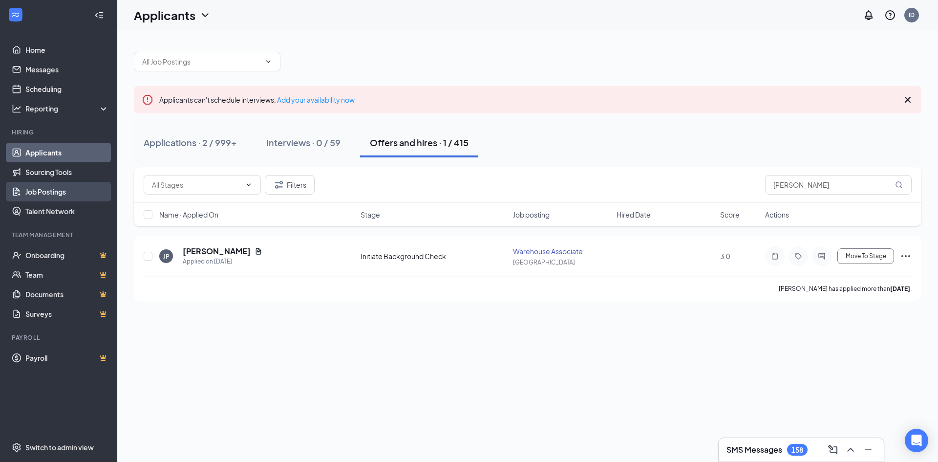
click at [46, 193] on link "Job Postings" at bounding box center [67, 192] width 84 height 20
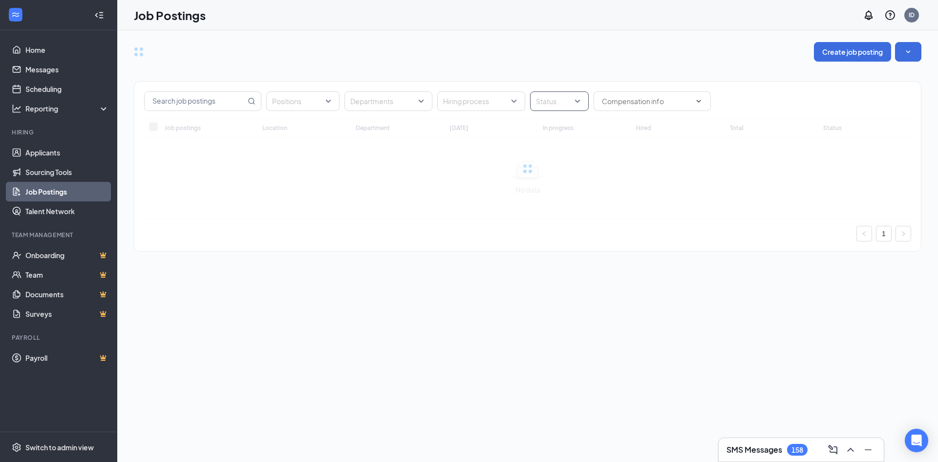
click at [578, 101] on div "Status" at bounding box center [559, 101] width 59 height 20
click at [581, 152] on span "Published" at bounding box center [568, 150] width 32 height 9
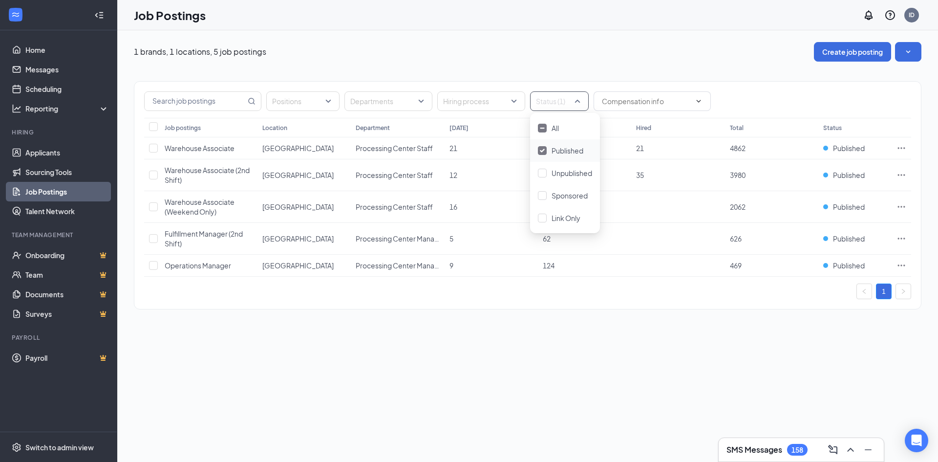
click at [579, 150] on span "Published" at bounding box center [568, 150] width 32 height 9
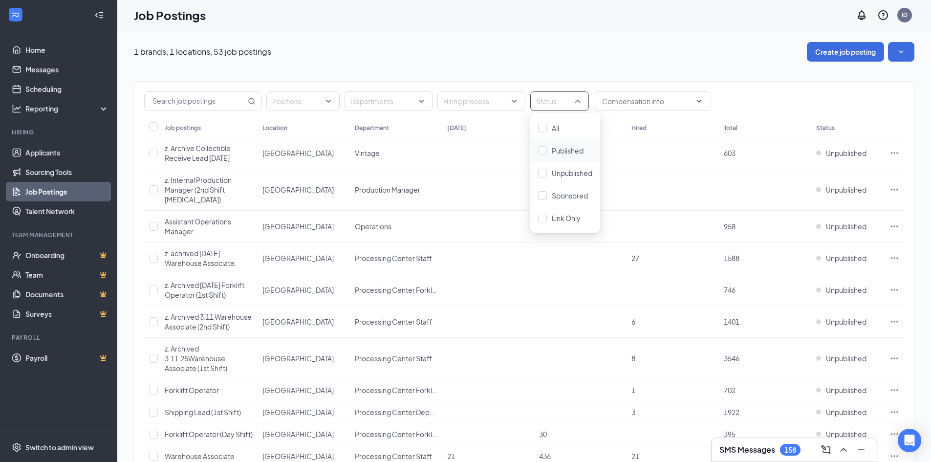
click at [577, 149] on span "Published" at bounding box center [568, 150] width 32 height 9
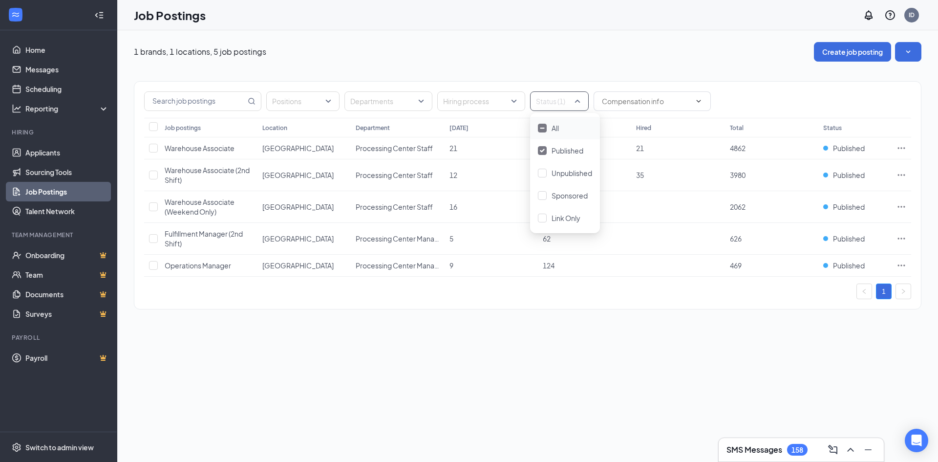
click at [690, 39] on div "1 brands, 1 locations, 5 job postings Create job posting Positions Departments …" at bounding box center [527, 180] width 821 height 301
click at [902, 241] on icon "Ellipses" at bounding box center [902, 239] width 10 height 10
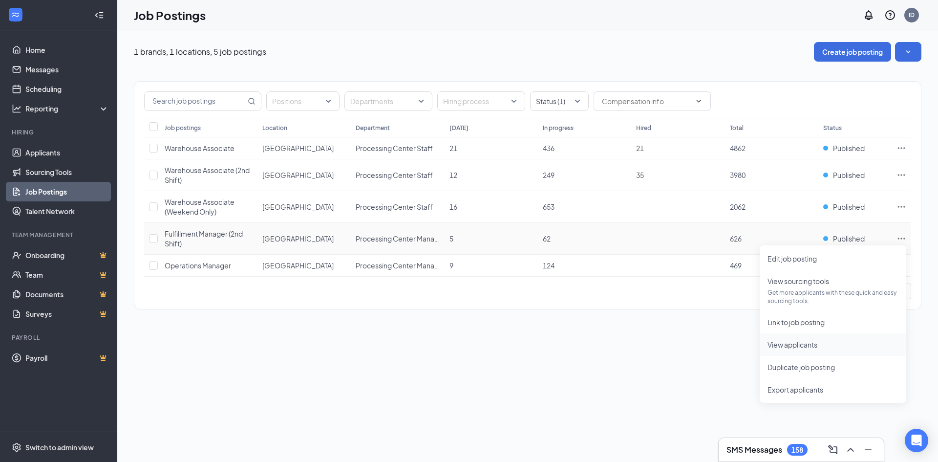
click at [827, 345] on span "View applicants" at bounding box center [833, 344] width 131 height 11
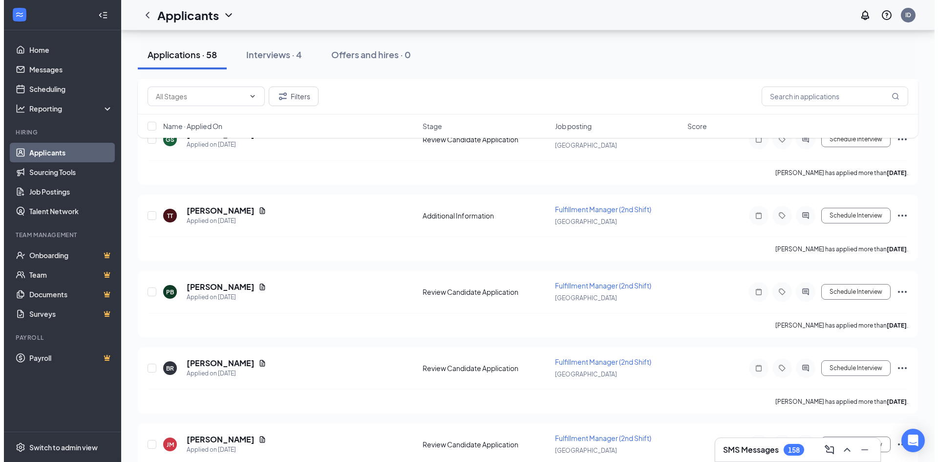
scroll to position [3583, 0]
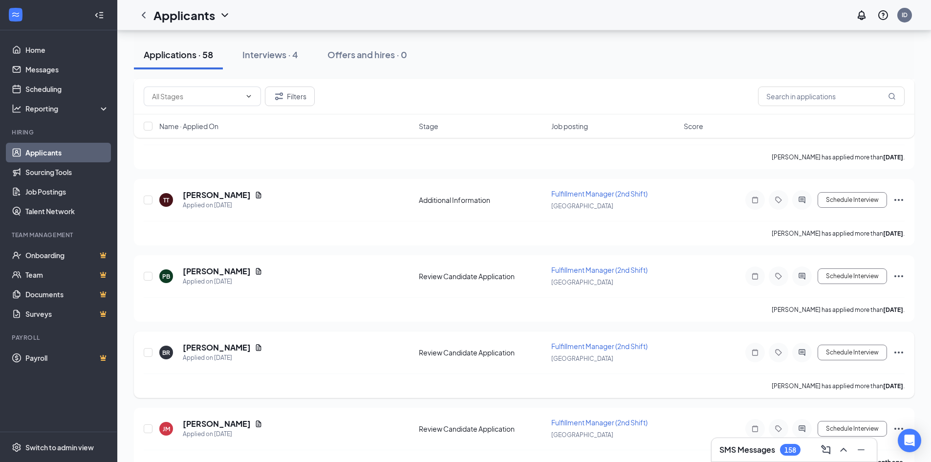
click at [801, 358] on div at bounding box center [802, 353] width 20 height 20
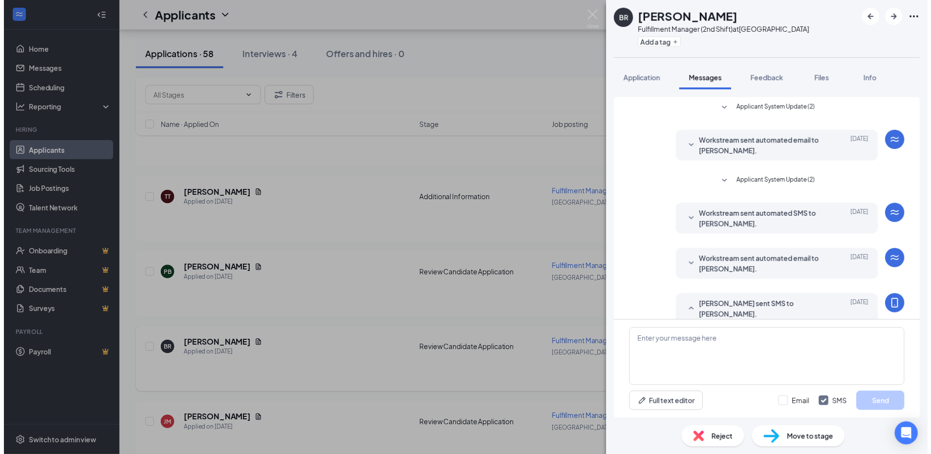
scroll to position [117, 0]
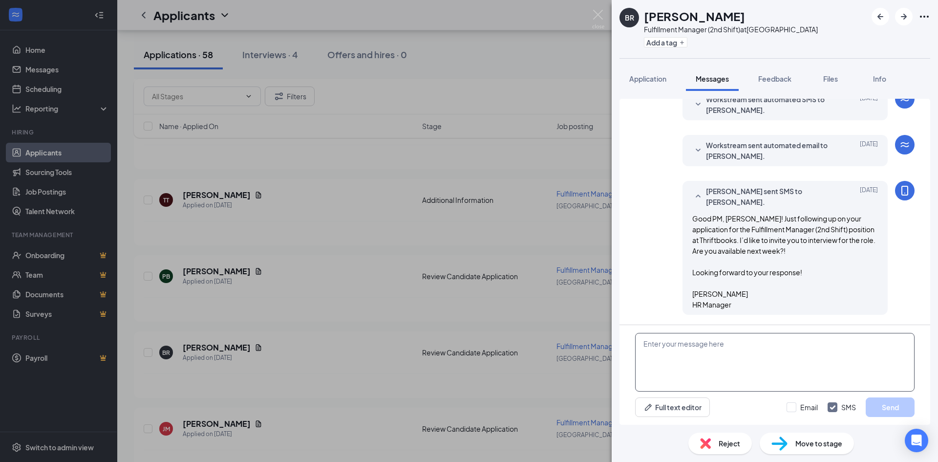
drag, startPoint x: 801, startPoint y: 358, endPoint x: 795, endPoint y: 276, distance: 81.8
click at [795, 276] on div "Applicant System Update (2) Workstream sent automated email to [PERSON_NAME]. […" at bounding box center [775, 262] width 311 height 326
click at [599, 18] on img at bounding box center [598, 19] width 12 height 19
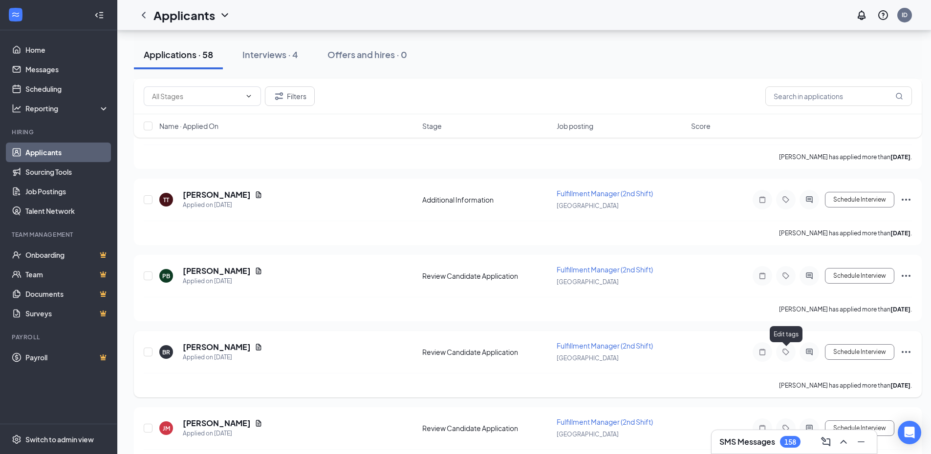
click at [782, 355] on icon "Tag" at bounding box center [786, 352] width 12 height 8
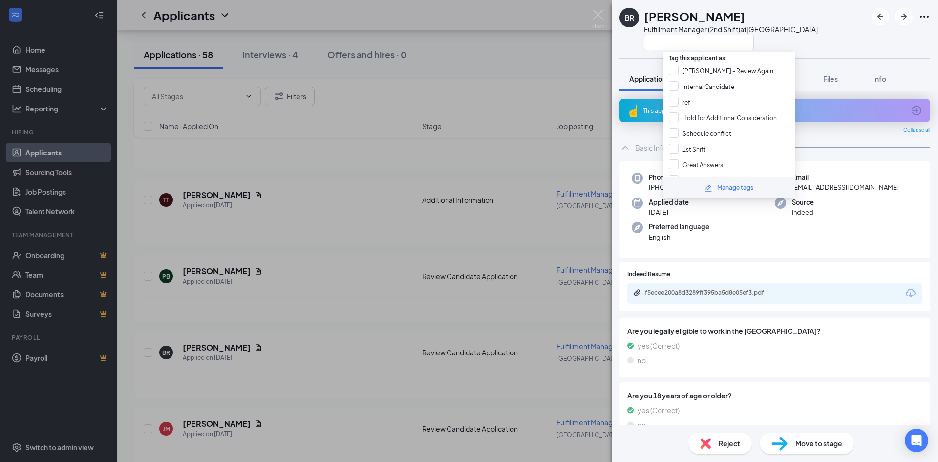
click at [845, 229] on div "Phone [PHONE_NUMBER] Email [EMAIL_ADDRESS][DOMAIN_NAME] Applied date [DATE] Sou…" at bounding box center [775, 209] width 311 height 97
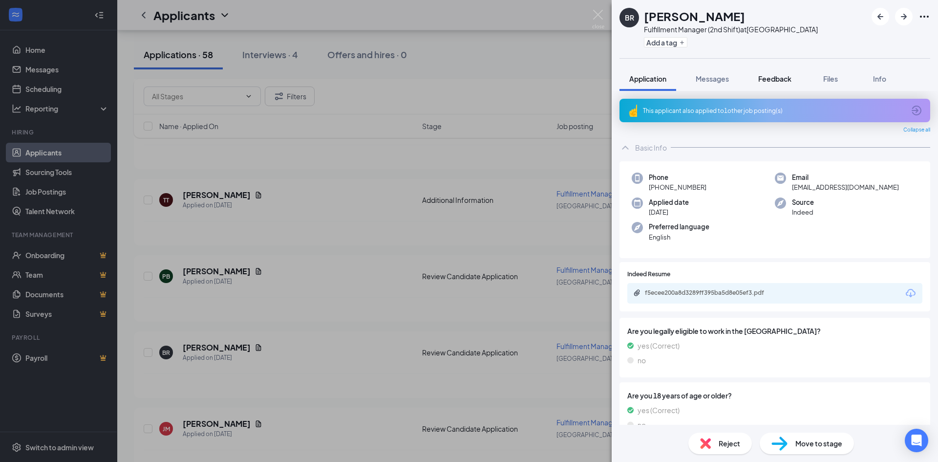
click at [782, 87] on button "Feedback" at bounding box center [775, 78] width 53 height 24
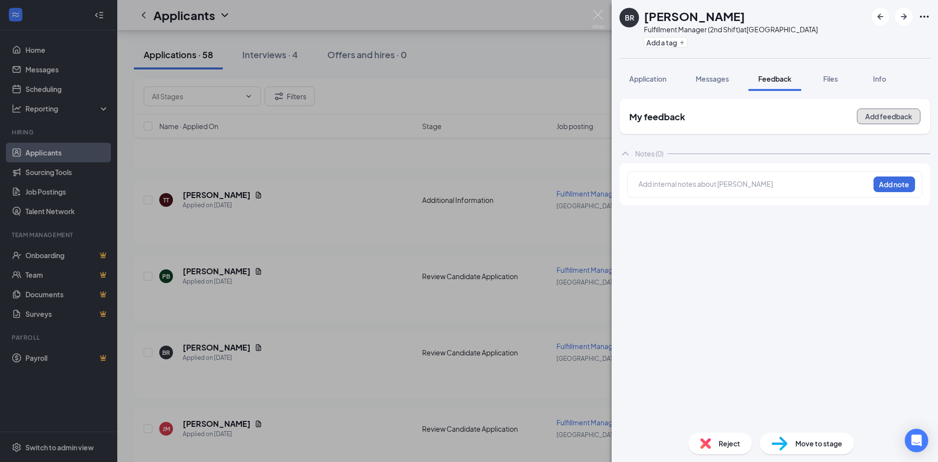
click at [888, 109] on button "Add feedback" at bounding box center [889, 116] width 64 height 16
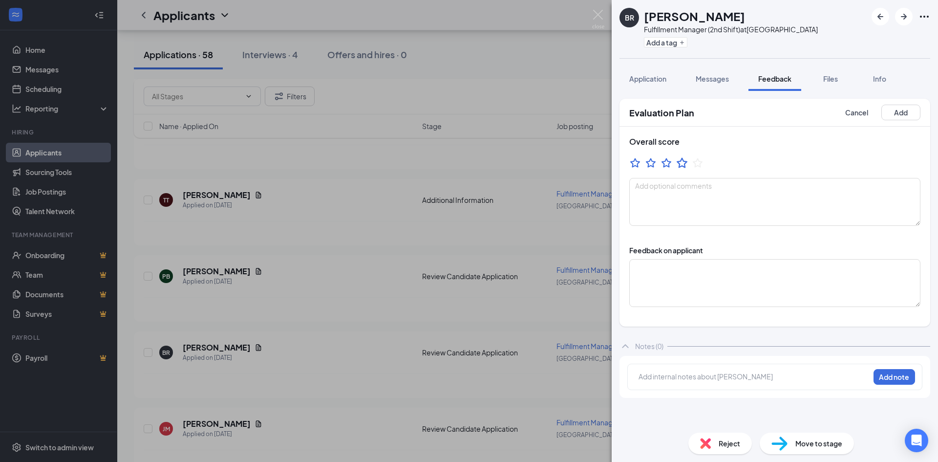
click at [682, 163] on icon "StarBorder" at bounding box center [682, 162] width 13 height 13
click at [894, 115] on button "Add" at bounding box center [900, 113] width 39 height 16
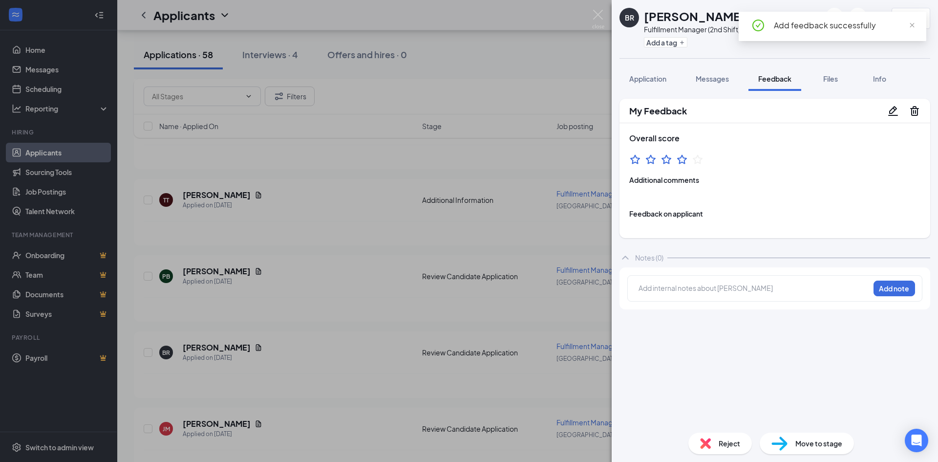
click at [591, 22] on div "BR [PERSON_NAME] Fulfillment Manager (2nd Shift) at [GEOGRAPHIC_DATA] Add a tag…" at bounding box center [469, 231] width 938 height 462
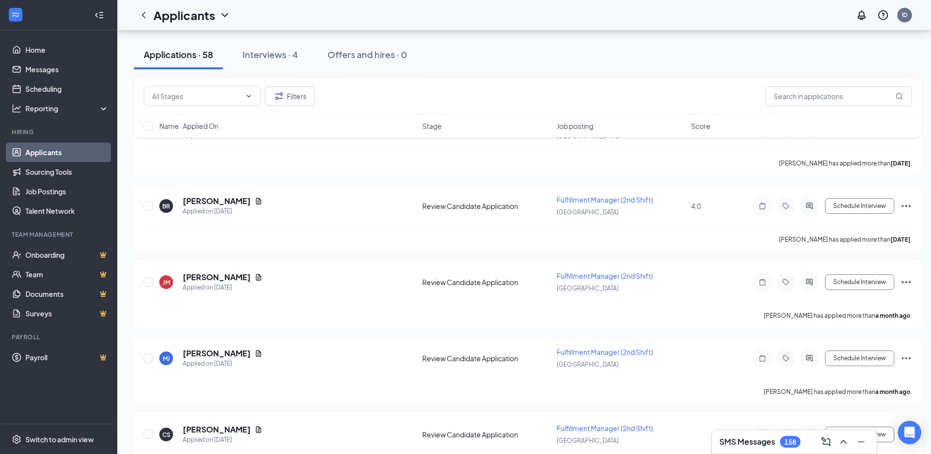
scroll to position [3604, 0]
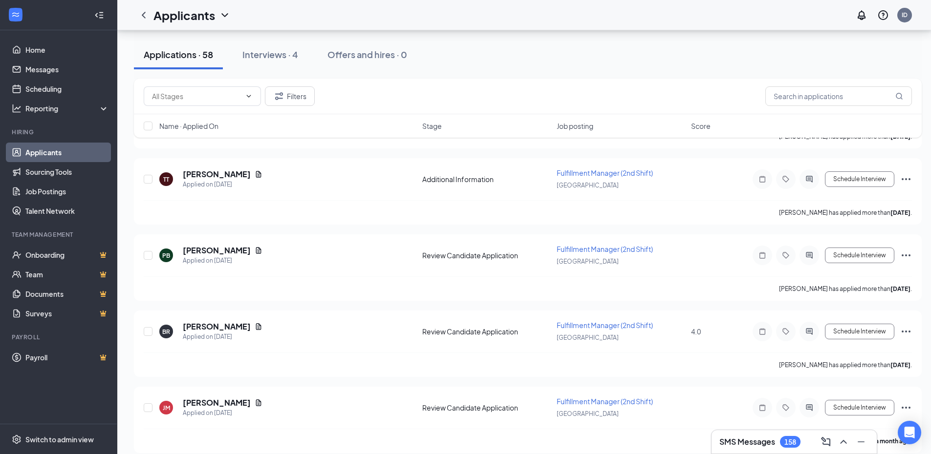
click at [805, 107] on div "Filters" at bounding box center [528, 97] width 788 height 36
click at [804, 95] on input "text" at bounding box center [838, 96] width 147 height 20
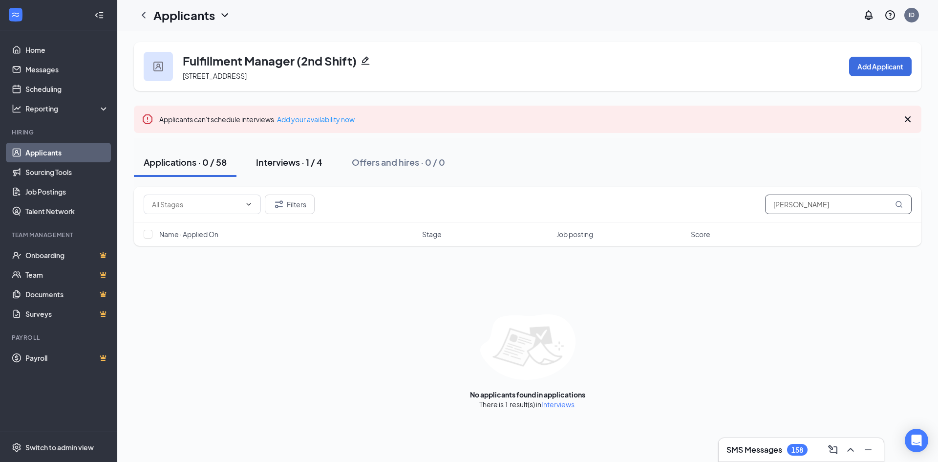
type input "[PERSON_NAME]"
click at [292, 169] on button "Interviews · 1 / 4" at bounding box center [289, 162] width 86 height 29
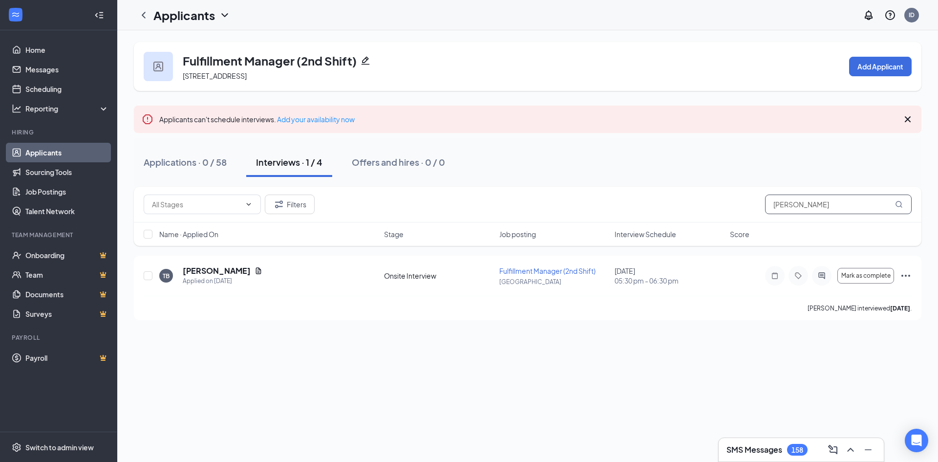
drag, startPoint x: 810, startPoint y: 203, endPoint x: 699, endPoint y: 224, distance: 113.0
click at [699, 224] on div "Filters [PERSON_NAME] Name · Applied On Stage Job posting Interview Schedule Sc…" at bounding box center [528, 216] width 788 height 59
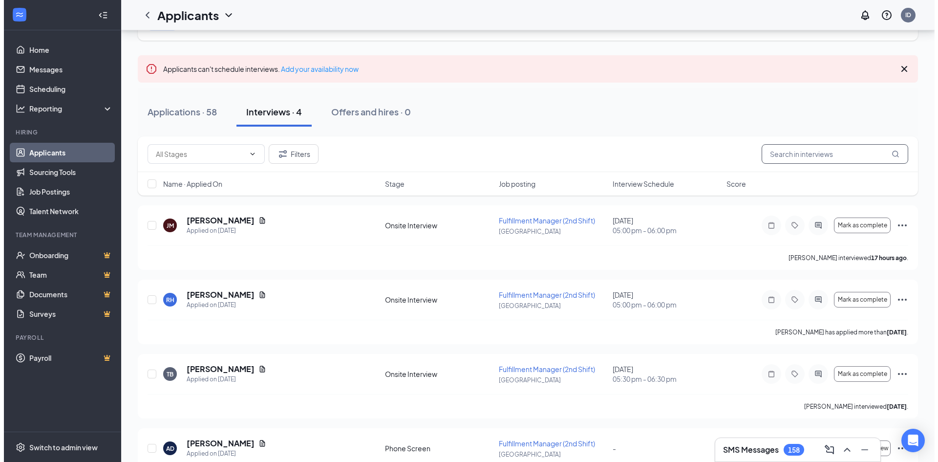
scroll to position [93, 0]
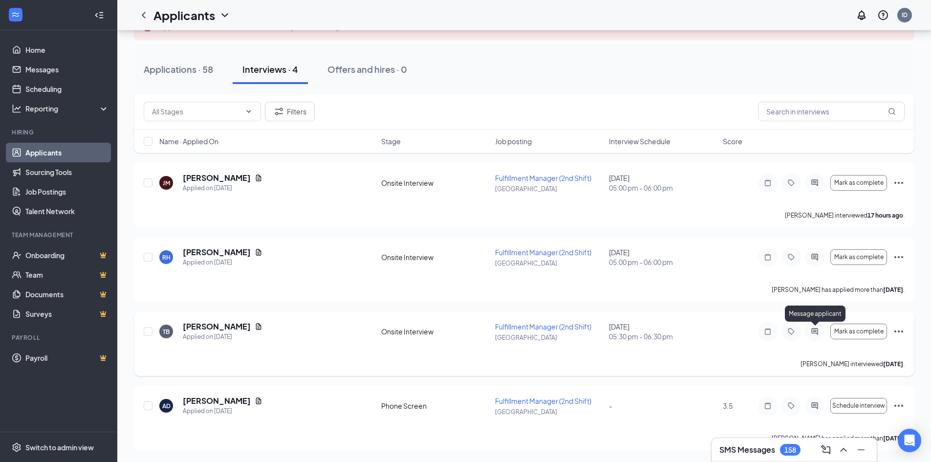
click at [815, 328] on icon "ActiveChat" at bounding box center [815, 331] width 12 height 8
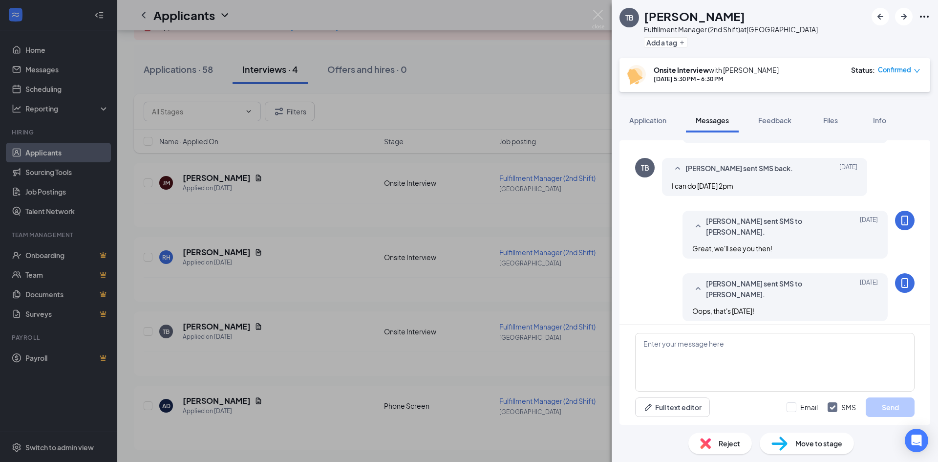
scroll to position [559, 0]
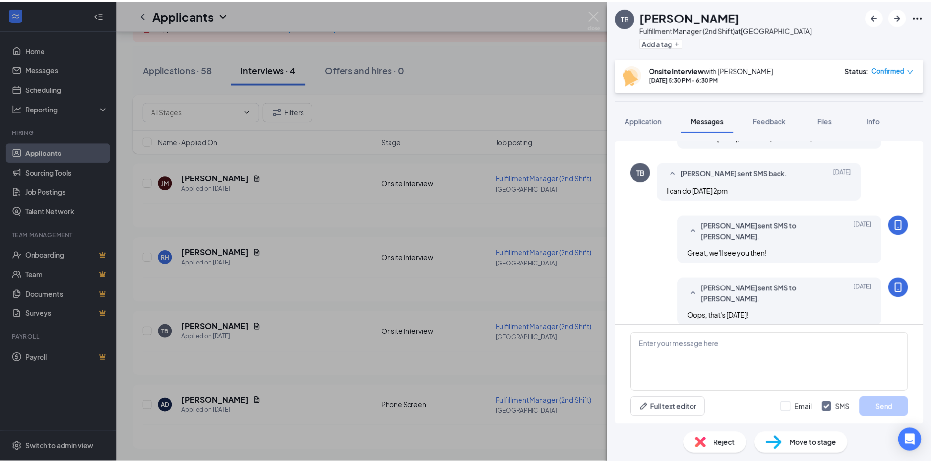
scroll to position [561, 0]
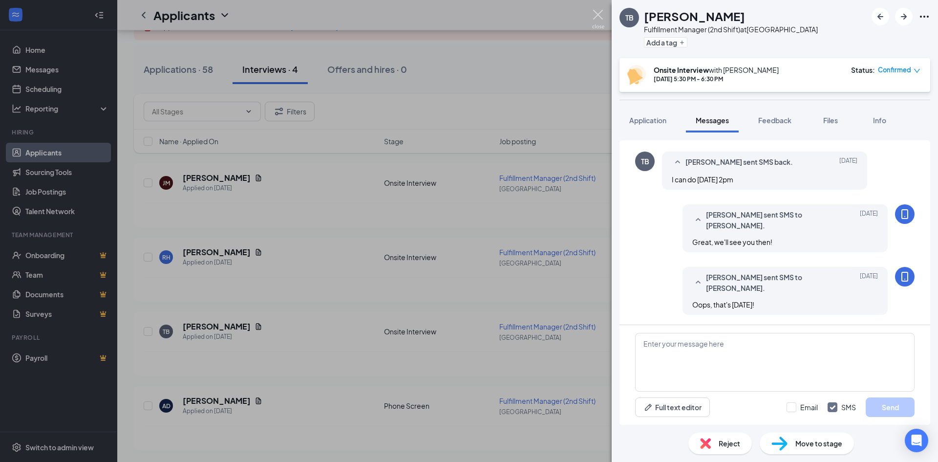
click at [600, 19] on img at bounding box center [598, 19] width 12 height 19
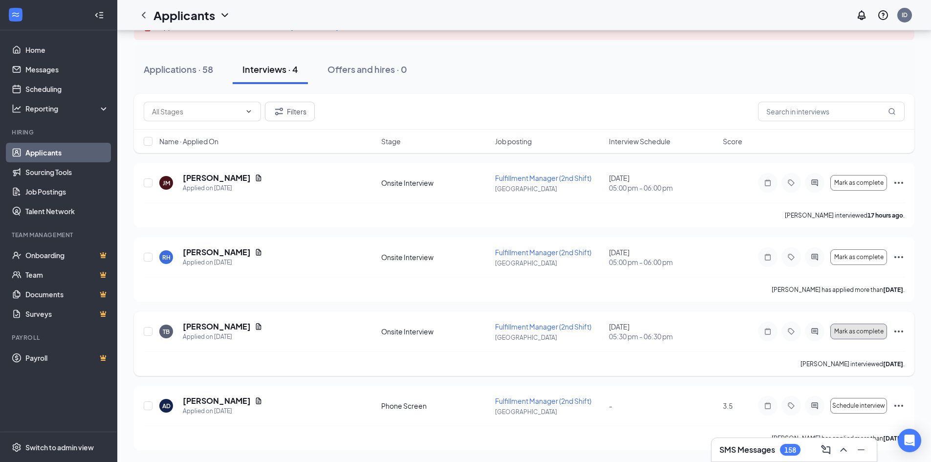
click at [856, 334] on span "Mark as complete" at bounding box center [858, 331] width 49 height 7
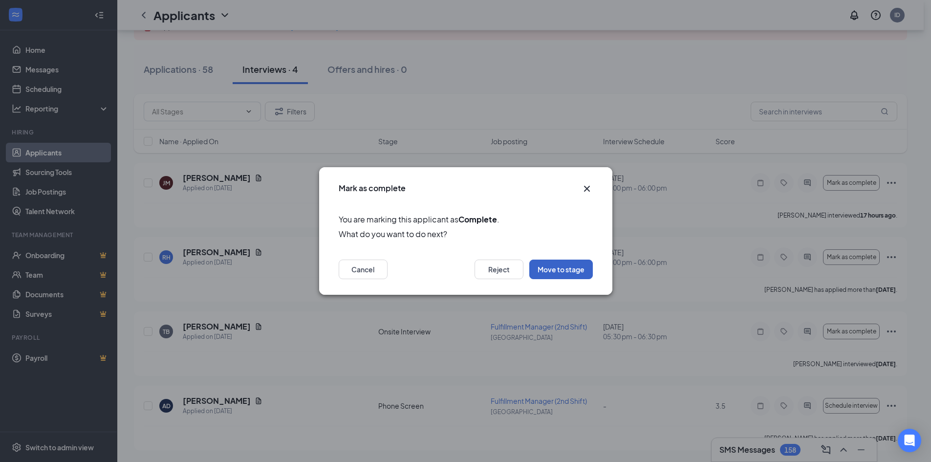
click at [578, 266] on button "Move to stage" at bounding box center [561, 269] width 64 height 20
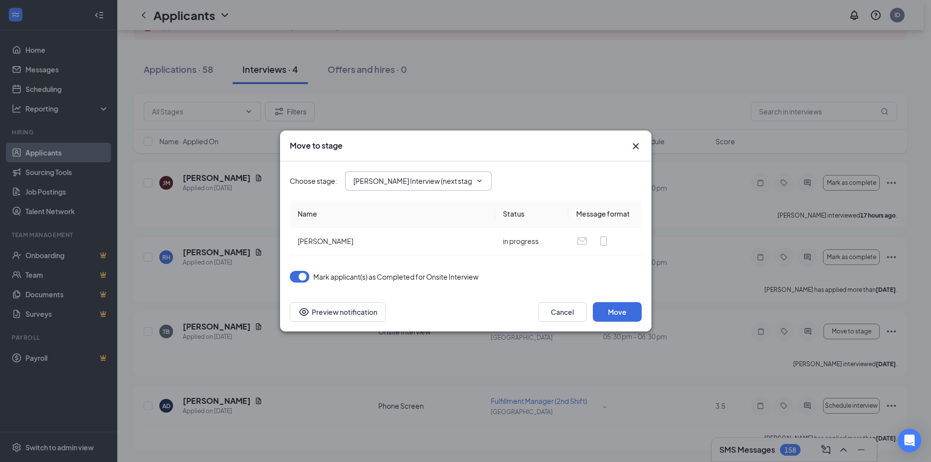
click at [470, 184] on input "[PERSON_NAME] Interview (next stage)" at bounding box center [412, 180] width 118 height 11
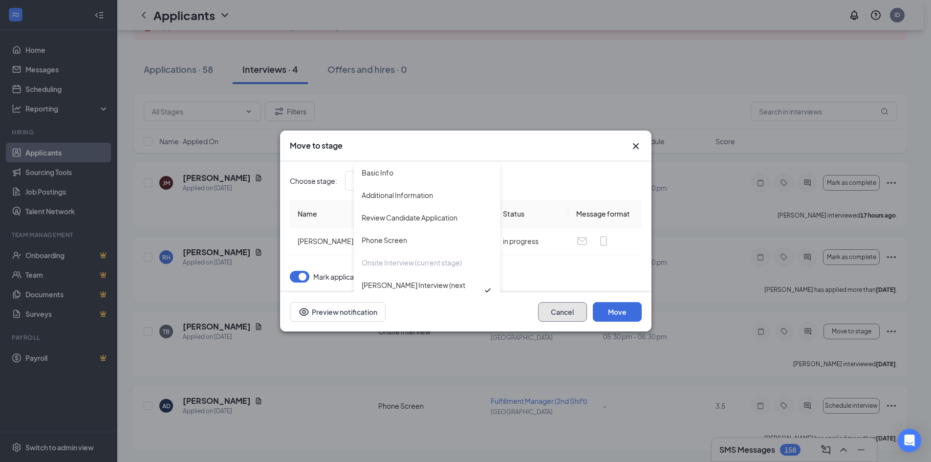
click at [561, 321] on button "Cancel" at bounding box center [562, 312] width 49 height 20
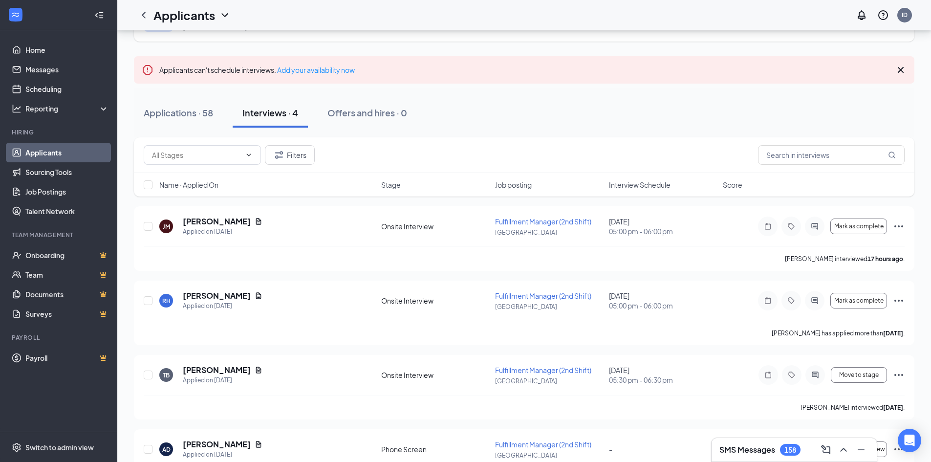
scroll to position [93, 0]
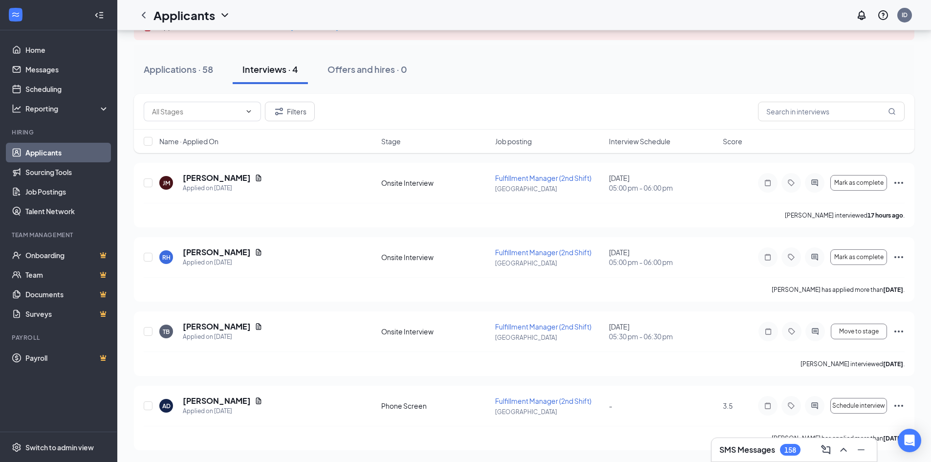
click at [285, 77] on button "Interviews · 4" at bounding box center [270, 69] width 75 height 29
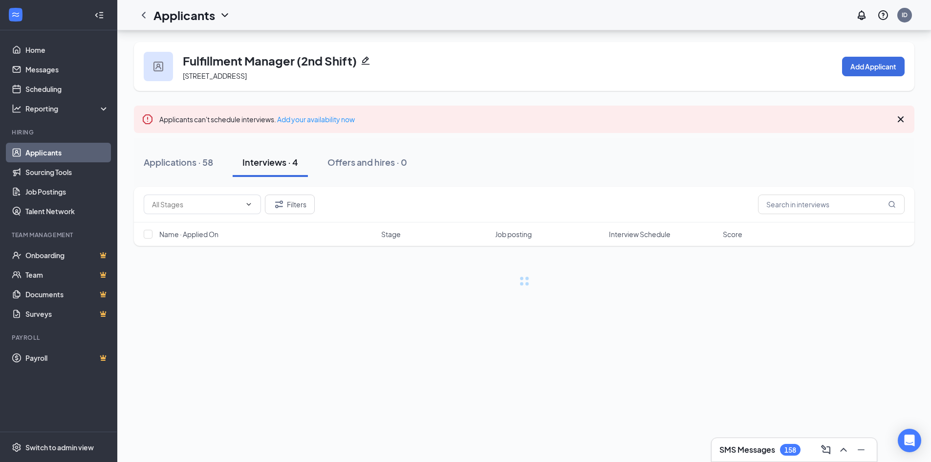
scroll to position [0, 0]
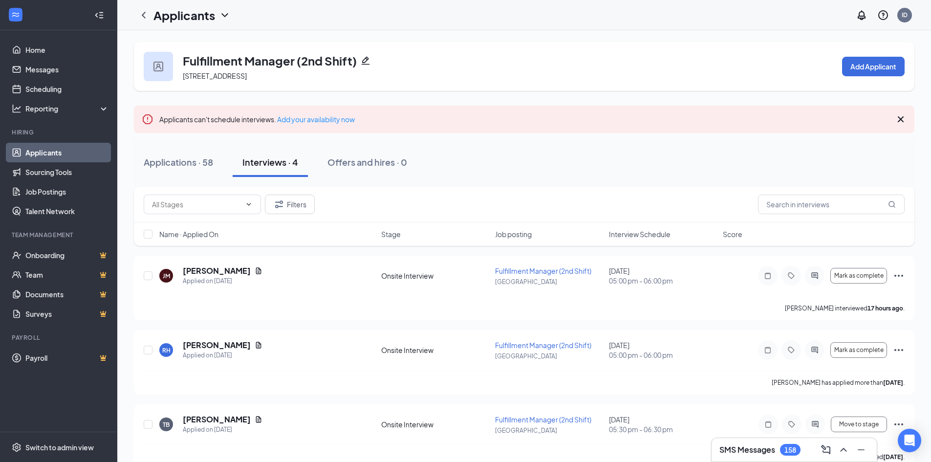
click at [247, 77] on span "[STREET_ADDRESS]" at bounding box center [215, 75] width 64 height 9
click at [274, 168] on div "Interviews · 4" at bounding box center [270, 162] width 56 height 12
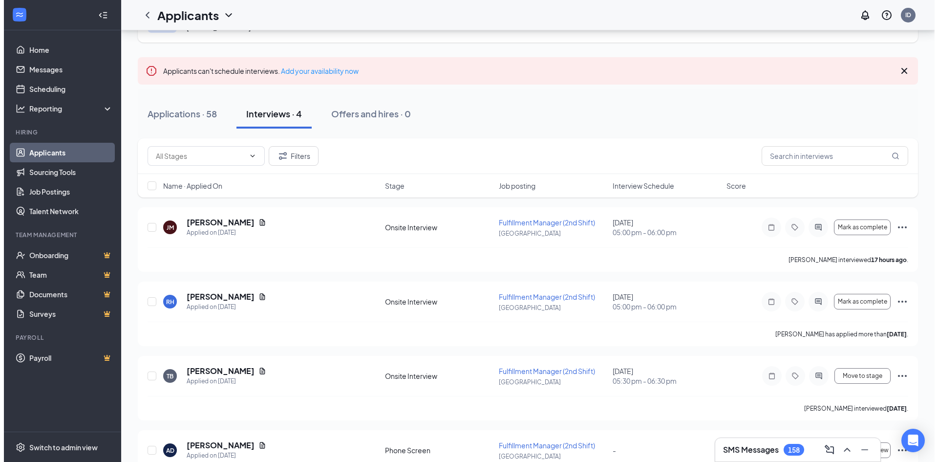
scroll to position [93, 0]
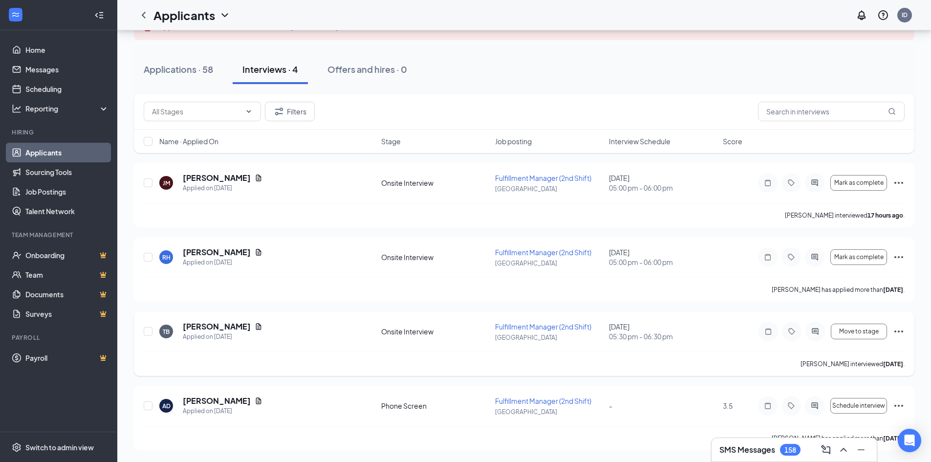
click at [812, 337] on div at bounding box center [815, 332] width 20 height 20
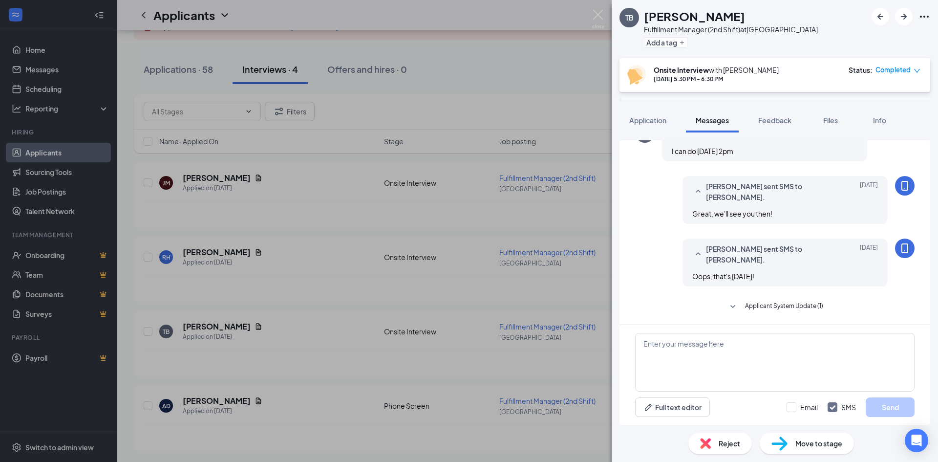
scroll to position [492, 0]
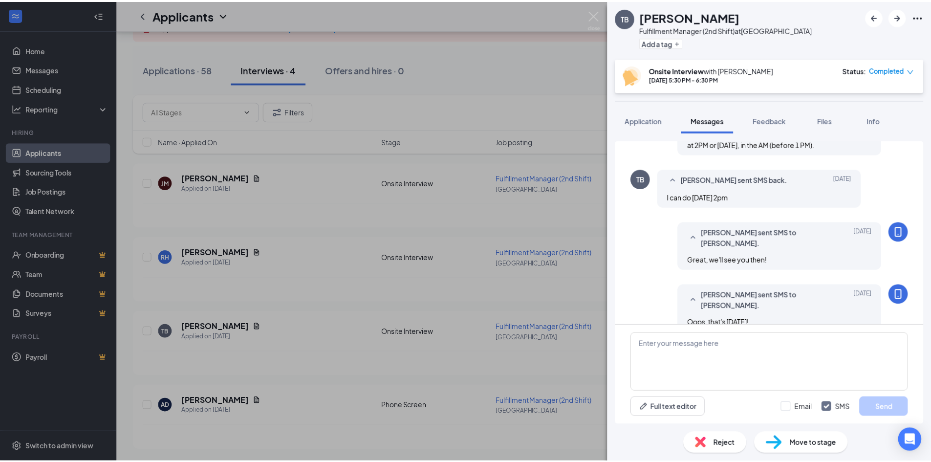
scroll to position [527, 0]
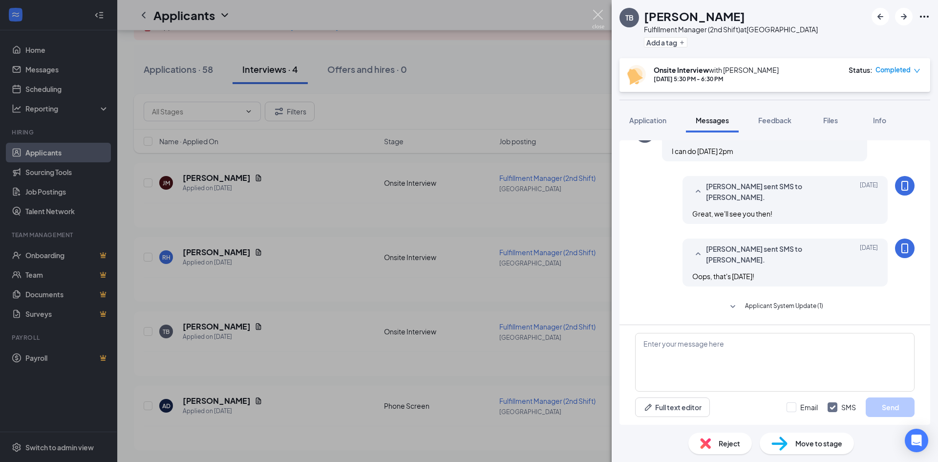
click at [600, 22] on img at bounding box center [598, 19] width 12 height 19
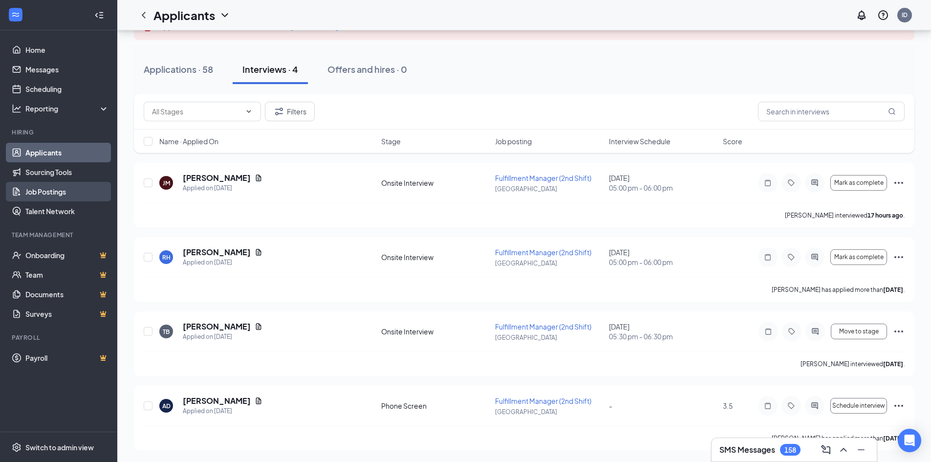
click at [57, 188] on link "Job Postings" at bounding box center [67, 192] width 84 height 20
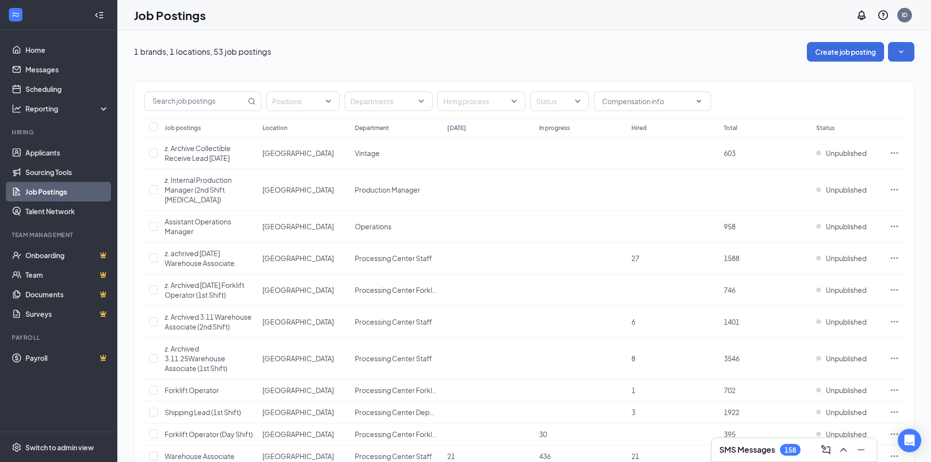
click at [593, 105] on div "Positions Departments Hiring process Status" at bounding box center [524, 101] width 760 height 20
click at [583, 103] on div "Status" at bounding box center [559, 101] width 59 height 20
click at [580, 152] on span "Published" at bounding box center [568, 150] width 32 height 9
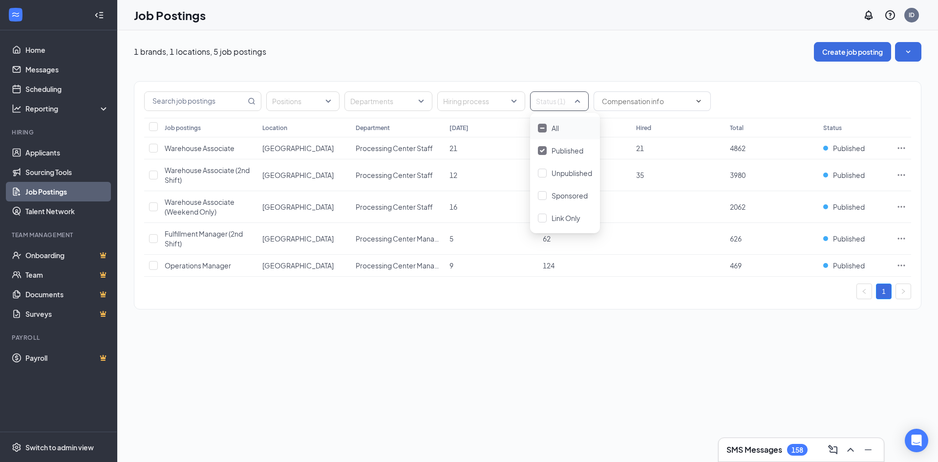
click at [580, 152] on span "Published" at bounding box center [568, 150] width 32 height 9
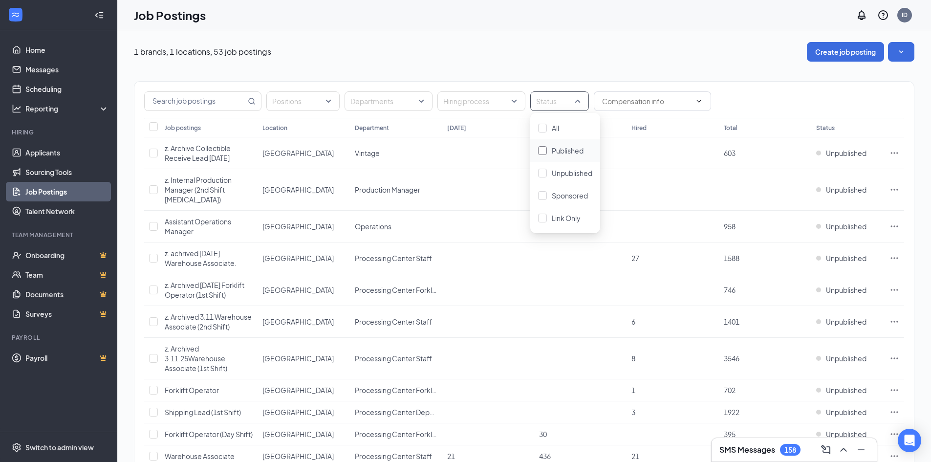
click at [574, 150] on span "Published" at bounding box center [568, 150] width 32 height 9
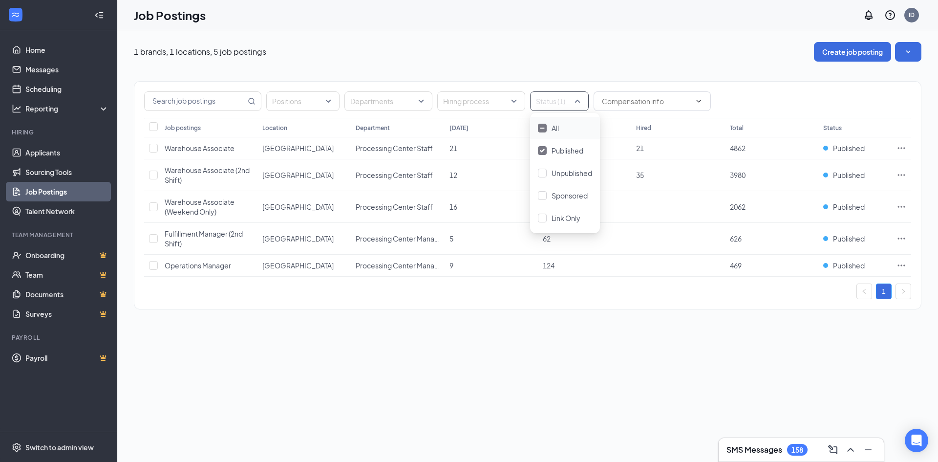
click at [649, 314] on div "Positions Departments Hiring process Status (1) Job postings Location Departmen…" at bounding box center [528, 191] width 788 height 258
click at [901, 264] on icon "Ellipses" at bounding box center [902, 265] width 10 height 10
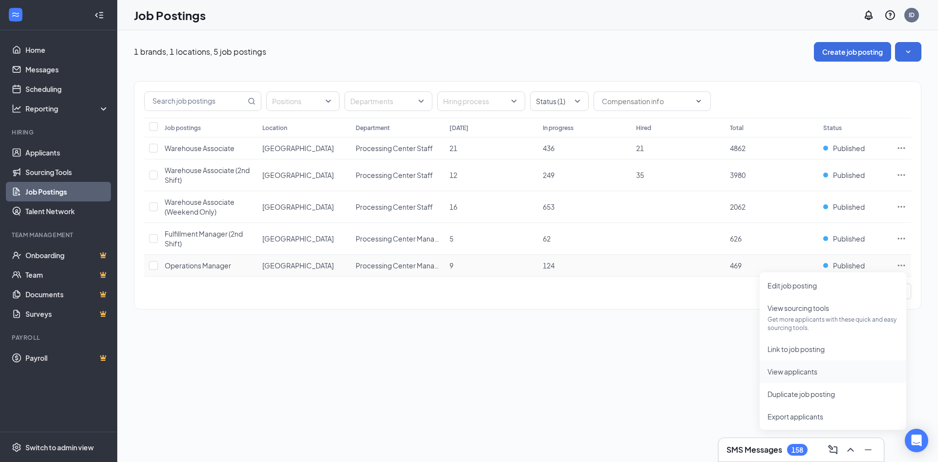
click at [808, 373] on span "View applicants" at bounding box center [793, 371] width 50 height 9
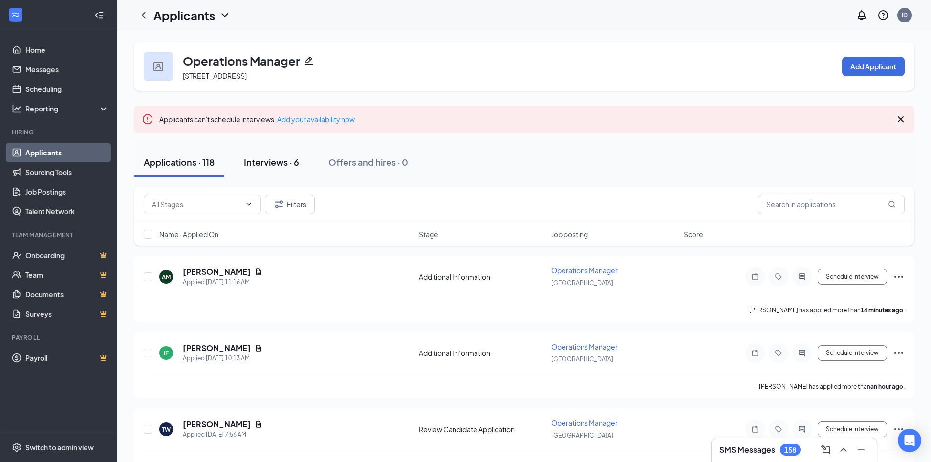
click at [278, 164] on div "Interviews · 6" at bounding box center [271, 162] width 55 height 12
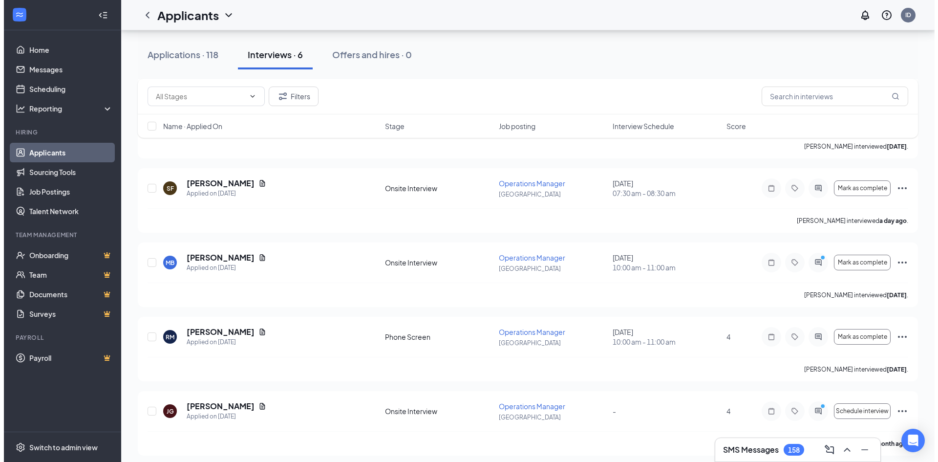
scroll to position [241, 0]
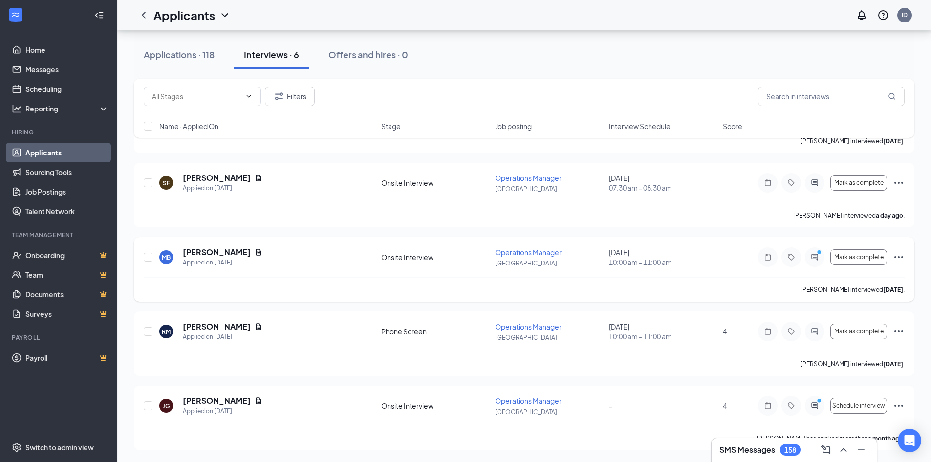
click at [815, 263] on div at bounding box center [815, 257] width 20 height 20
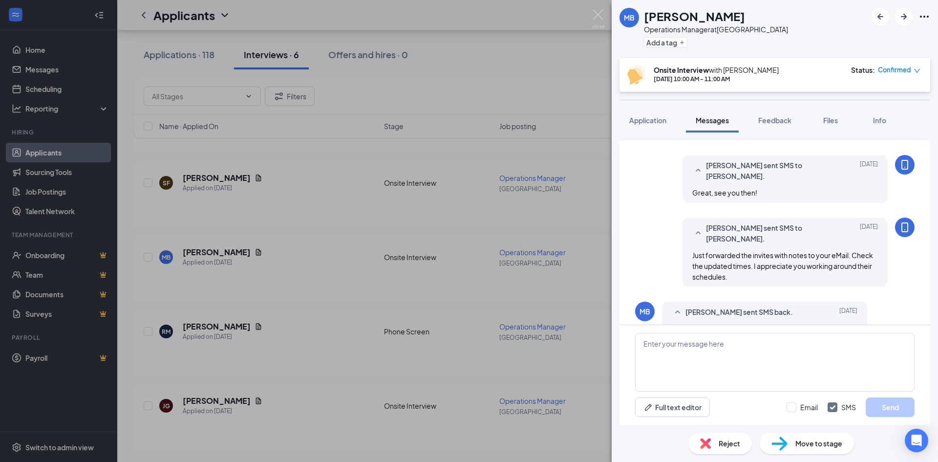
scroll to position [562, 0]
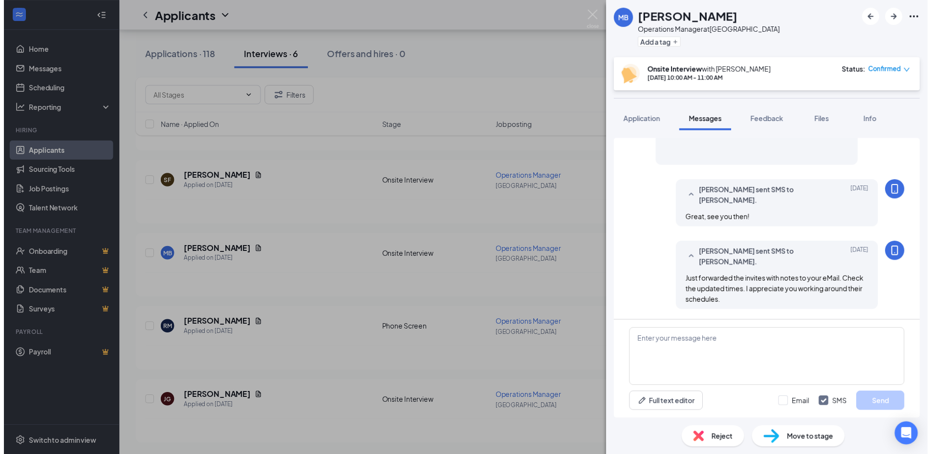
scroll to position [592, 0]
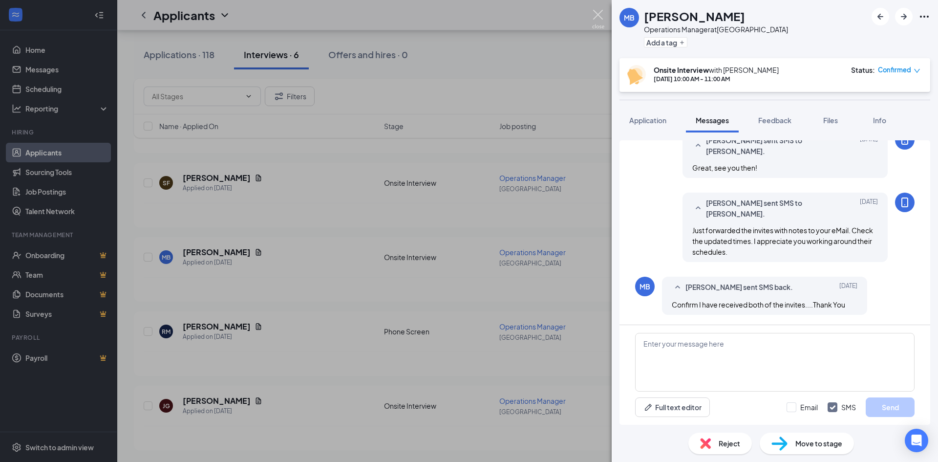
click at [599, 20] on img at bounding box center [598, 19] width 12 height 19
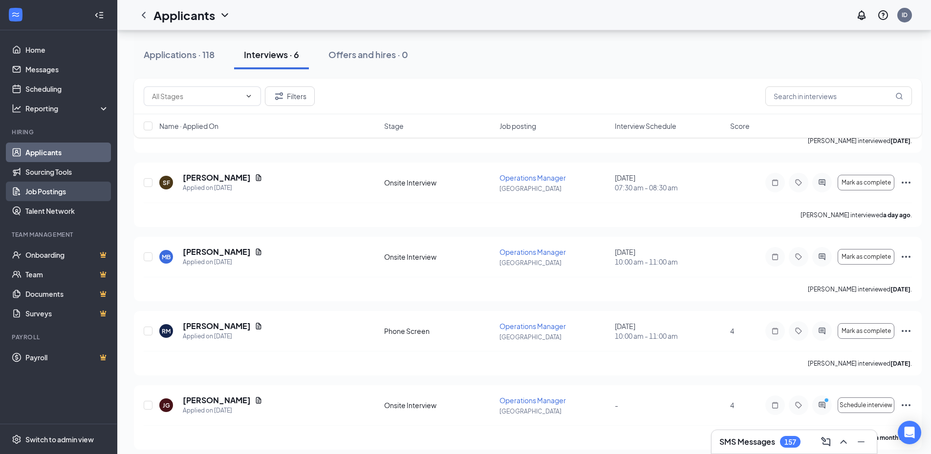
click at [59, 194] on link "Job Postings" at bounding box center [67, 192] width 84 height 20
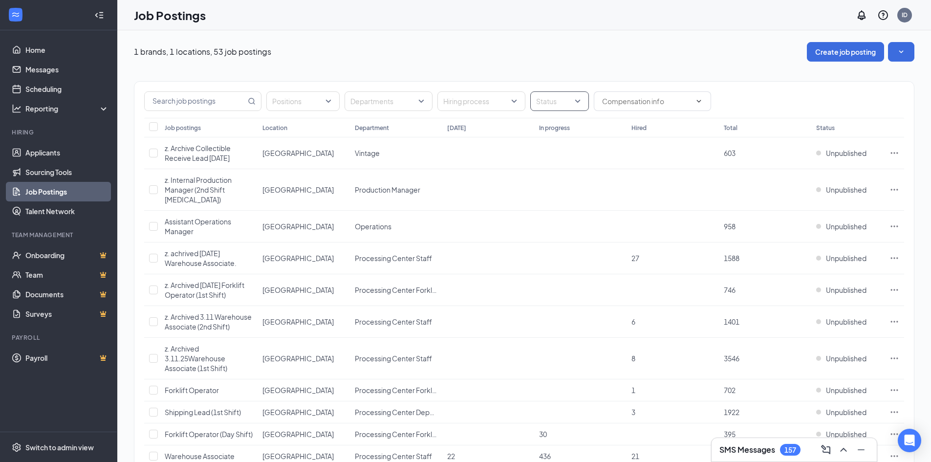
click at [579, 103] on div "Status" at bounding box center [559, 101] width 59 height 20
click at [568, 153] on span "Published" at bounding box center [568, 150] width 32 height 9
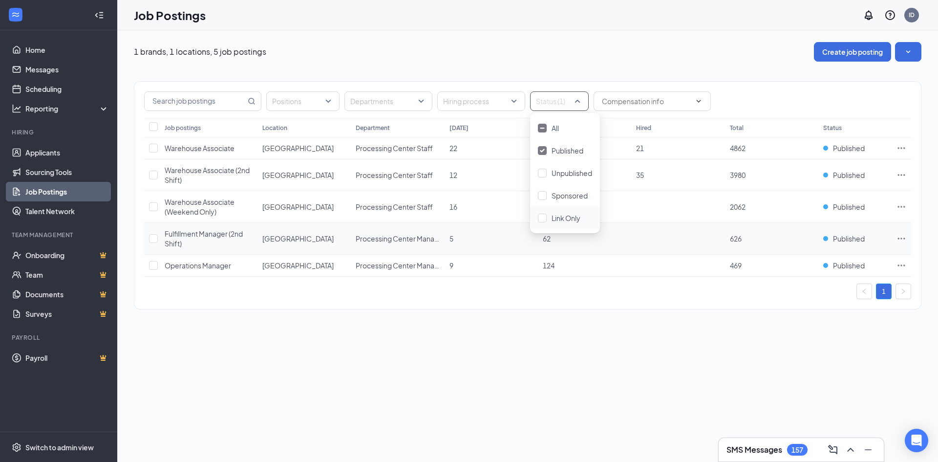
click at [898, 238] on icon "Ellipses" at bounding box center [902, 239] width 10 height 10
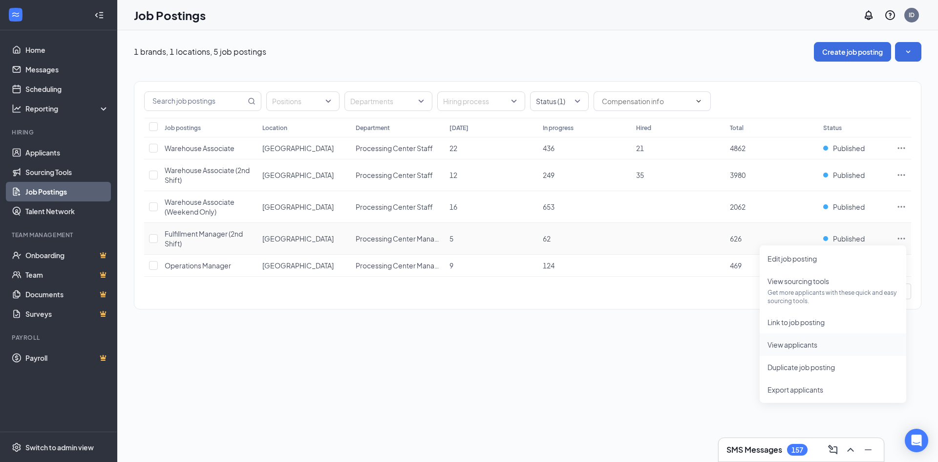
click at [805, 340] on span "View applicants" at bounding box center [793, 344] width 50 height 9
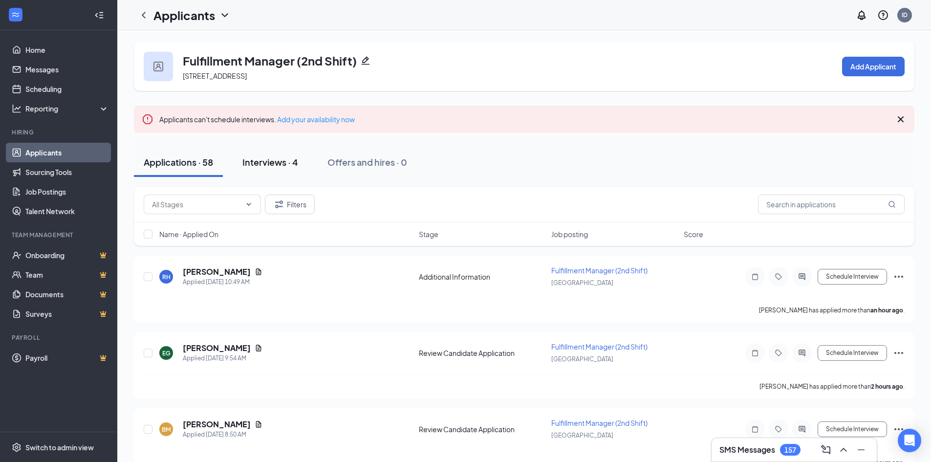
click at [268, 161] on div "Interviews · 4" at bounding box center [270, 162] width 56 height 12
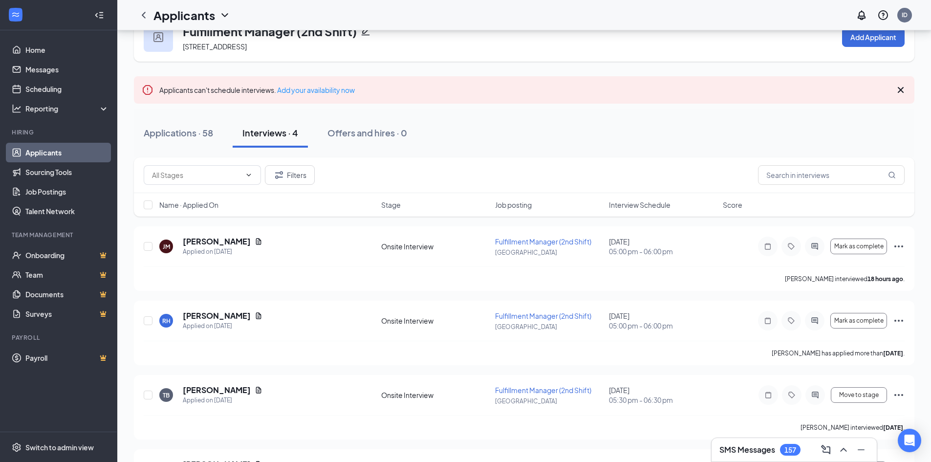
scroll to position [93, 0]
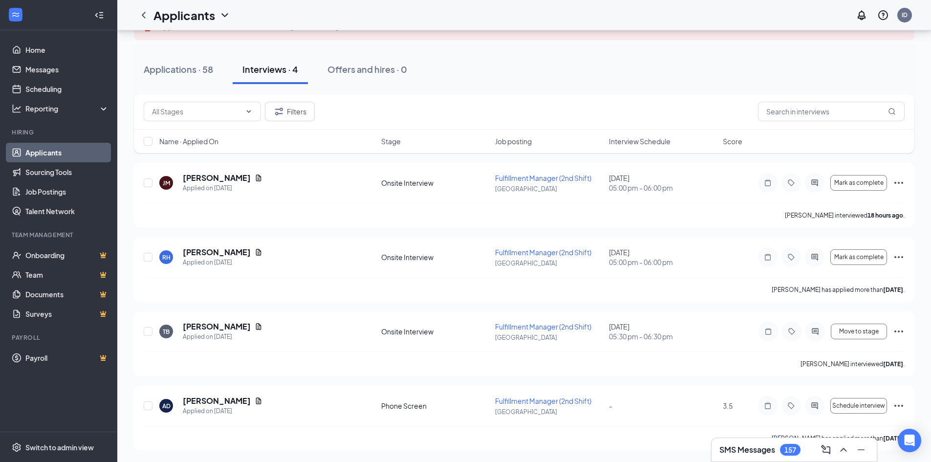
click at [39, 153] on link "Applicants" at bounding box center [67, 153] width 84 height 20
